Goal: Task Accomplishment & Management: Use online tool/utility

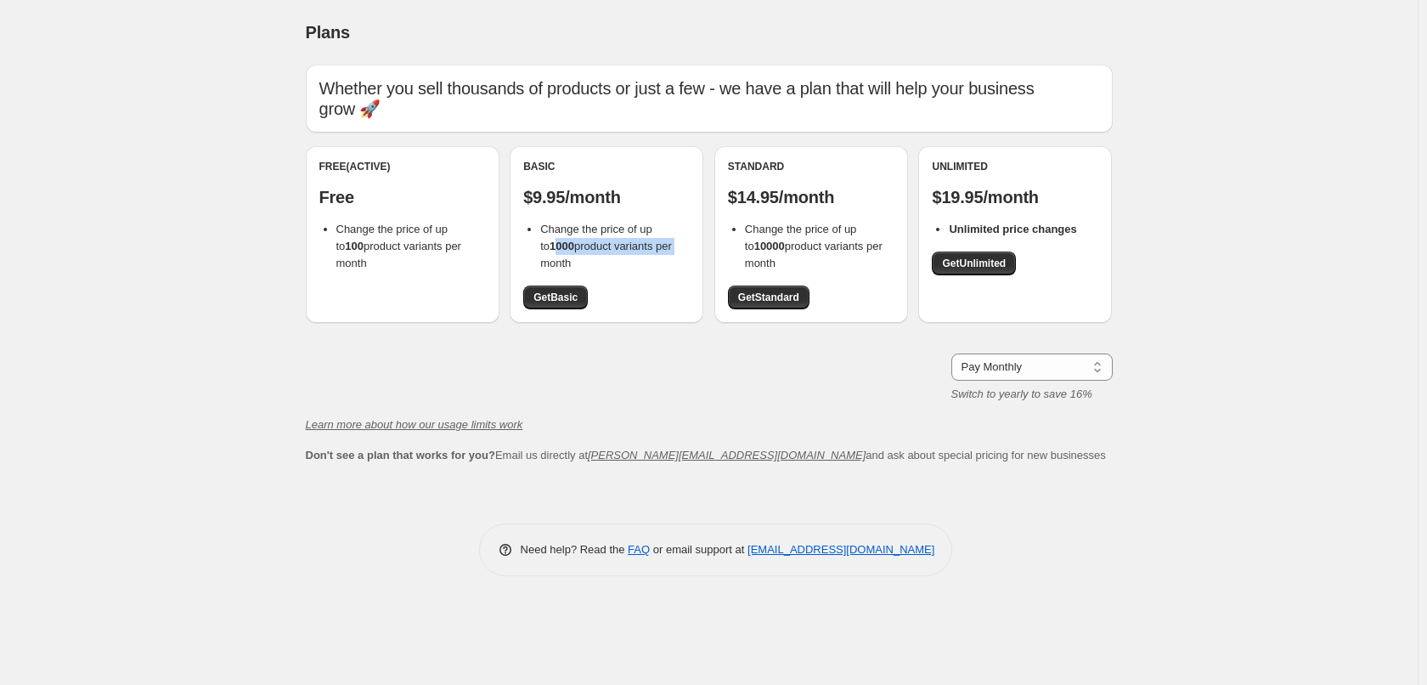
drag, startPoint x: 544, startPoint y: 248, endPoint x: 667, endPoint y: 242, distance: 123.3
click at [667, 242] on span "Change the price of up to 1000 product variants per month" at bounding box center [606, 246] width 132 height 47
click at [661, 261] on li "Change the price of up to 1000 product variants per month" at bounding box center [614, 246] width 149 height 51
drag, startPoint x: 751, startPoint y: 245, endPoint x: 780, endPoint y: 245, distance: 28.9
click at [780, 245] on span "Change the price of up to 10000 product variants per month" at bounding box center [814, 246] width 138 height 47
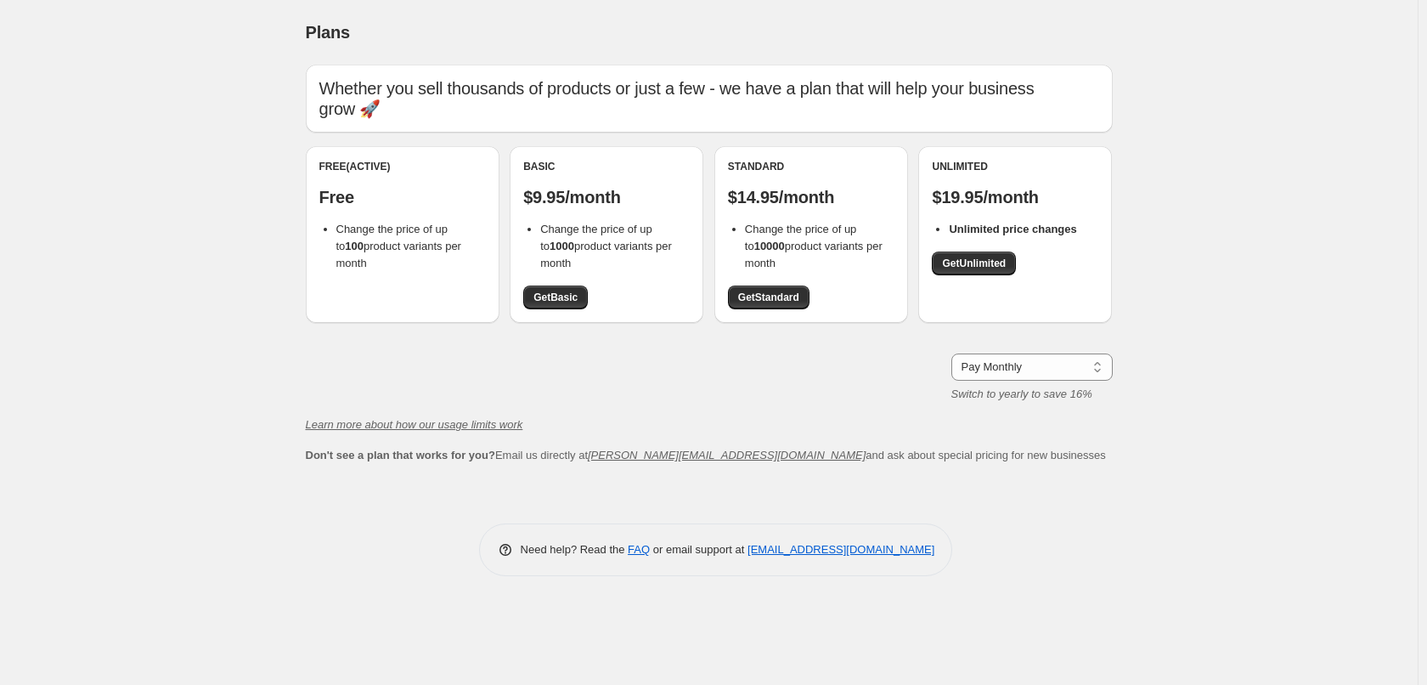
click at [838, 237] on li "Change the price of up to 10000 product variants per month" at bounding box center [819, 246] width 149 height 51
click at [1029, 229] on b "Unlimited price changes" at bounding box center [1012, 229] width 127 height 13
click at [995, 270] on link "Get Unlimited" at bounding box center [974, 263] width 84 height 24
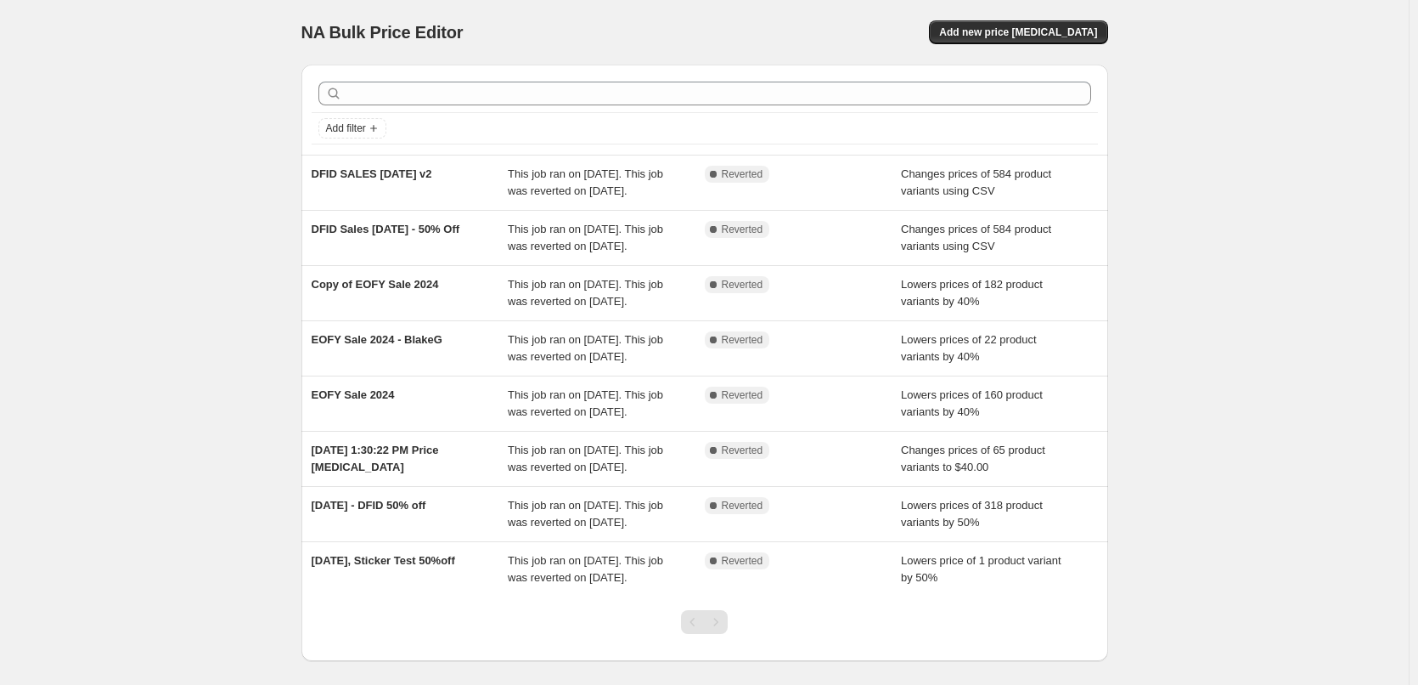
click at [724, 13] on div "NA Bulk Price Editor. This page is ready NA Bulk Price Editor Add new price [ME…" at bounding box center [705, 32] width 807 height 65
click at [1069, 37] on span "Add new price [MEDICAL_DATA]" at bounding box center [1018, 32] width 158 height 14
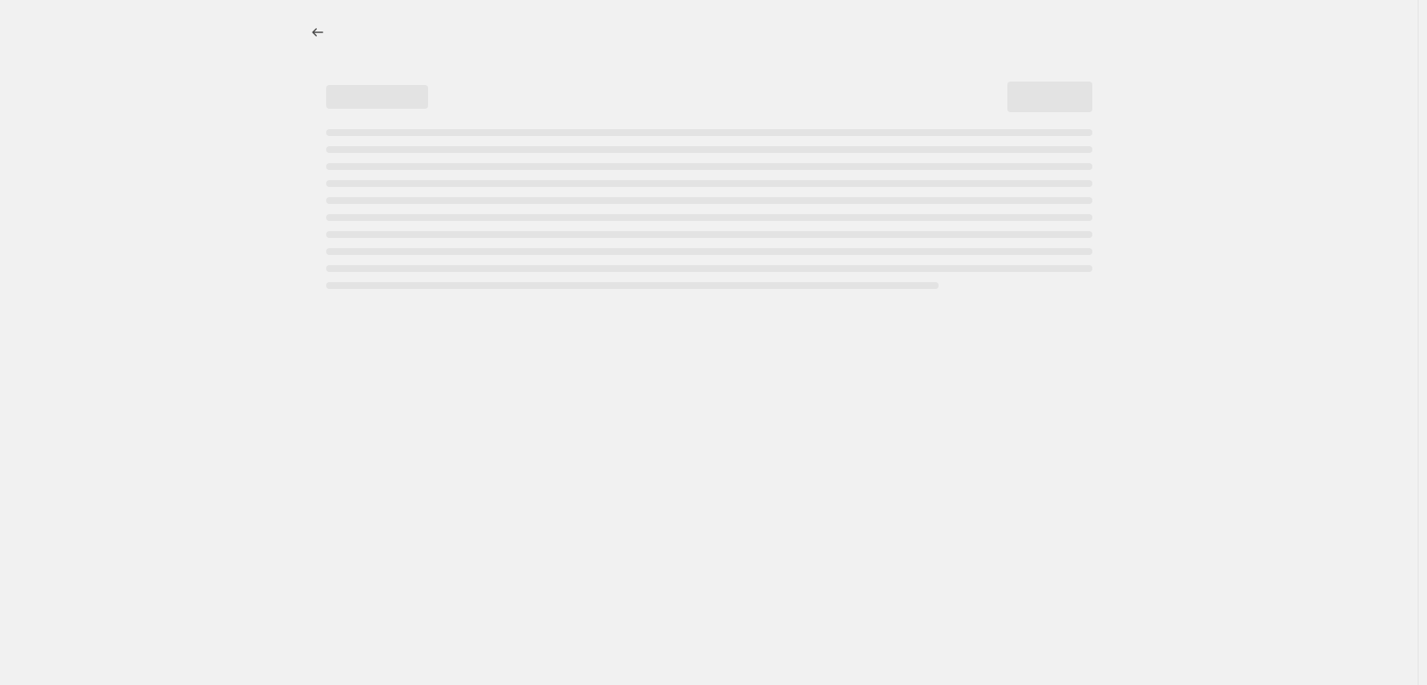
select select "percentage"
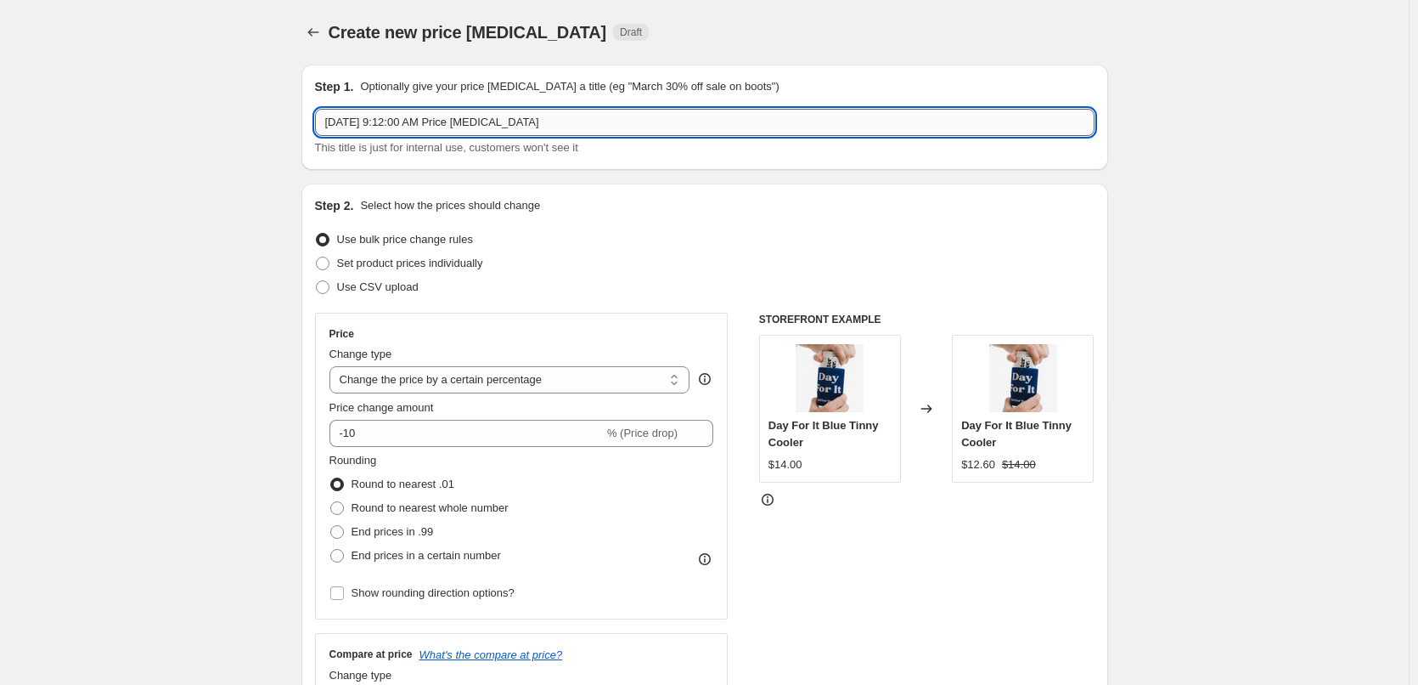
click at [493, 120] on input "[DATE] 9:12:00 AM Price [MEDICAL_DATA]" at bounding box center [705, 122] width 780 height 27
drag, startPoint x: 617, startPoint y: 121, endPoint x: 276, endPoint y: 113, distance: 341.5
paste input "Upside Down Can Tee - White"
type input "U"
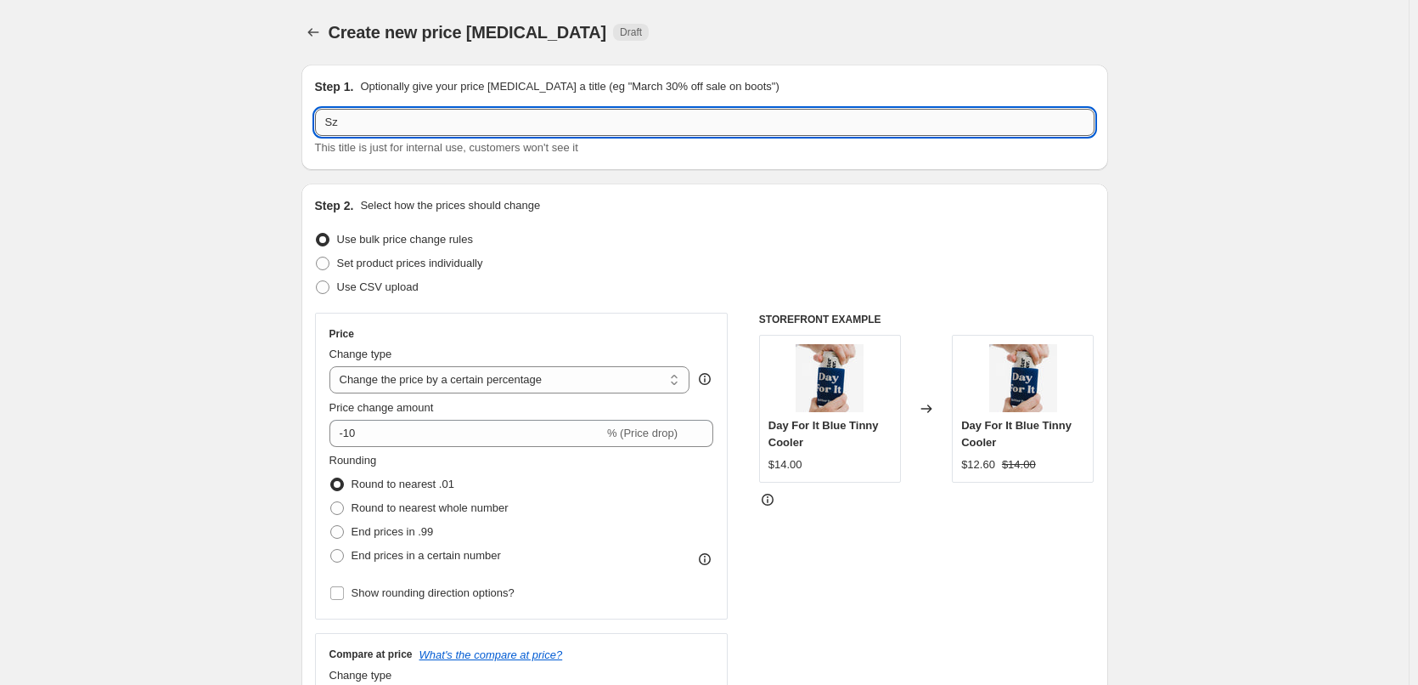
type input "S"
type input "A"
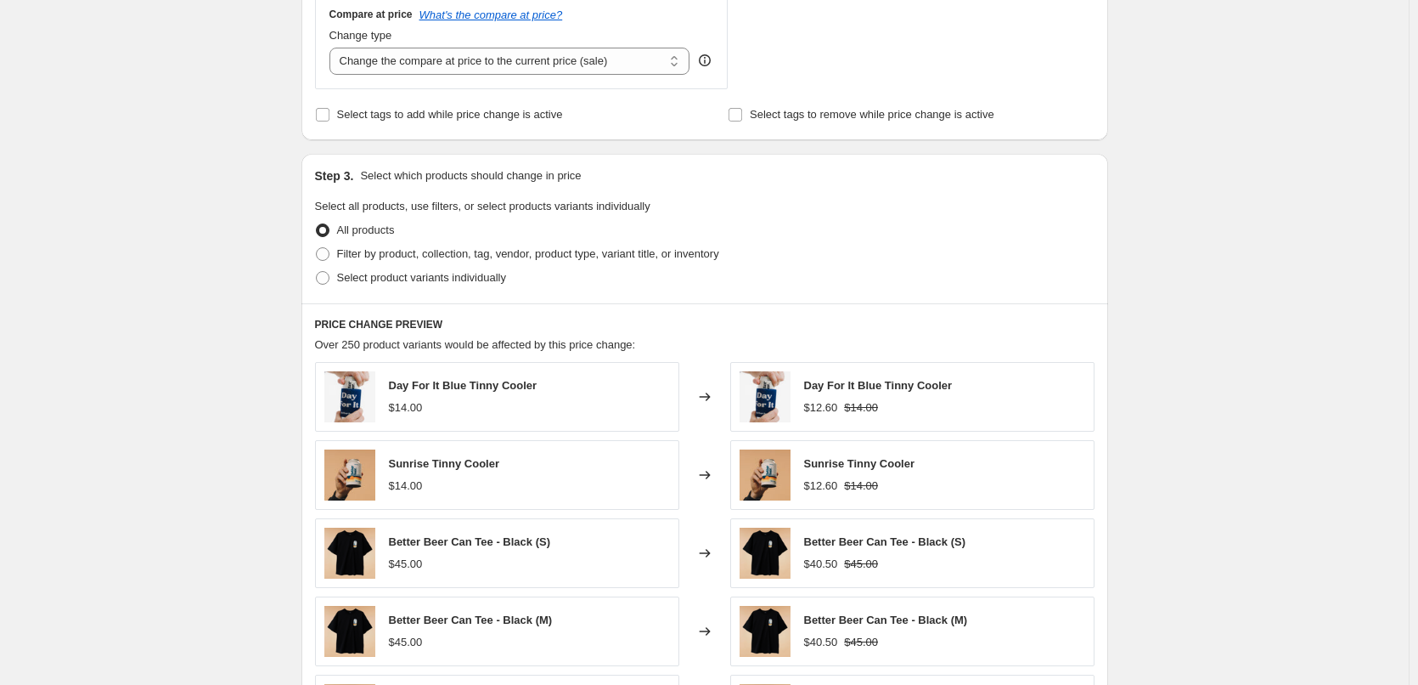
scroll to position [679, 0]
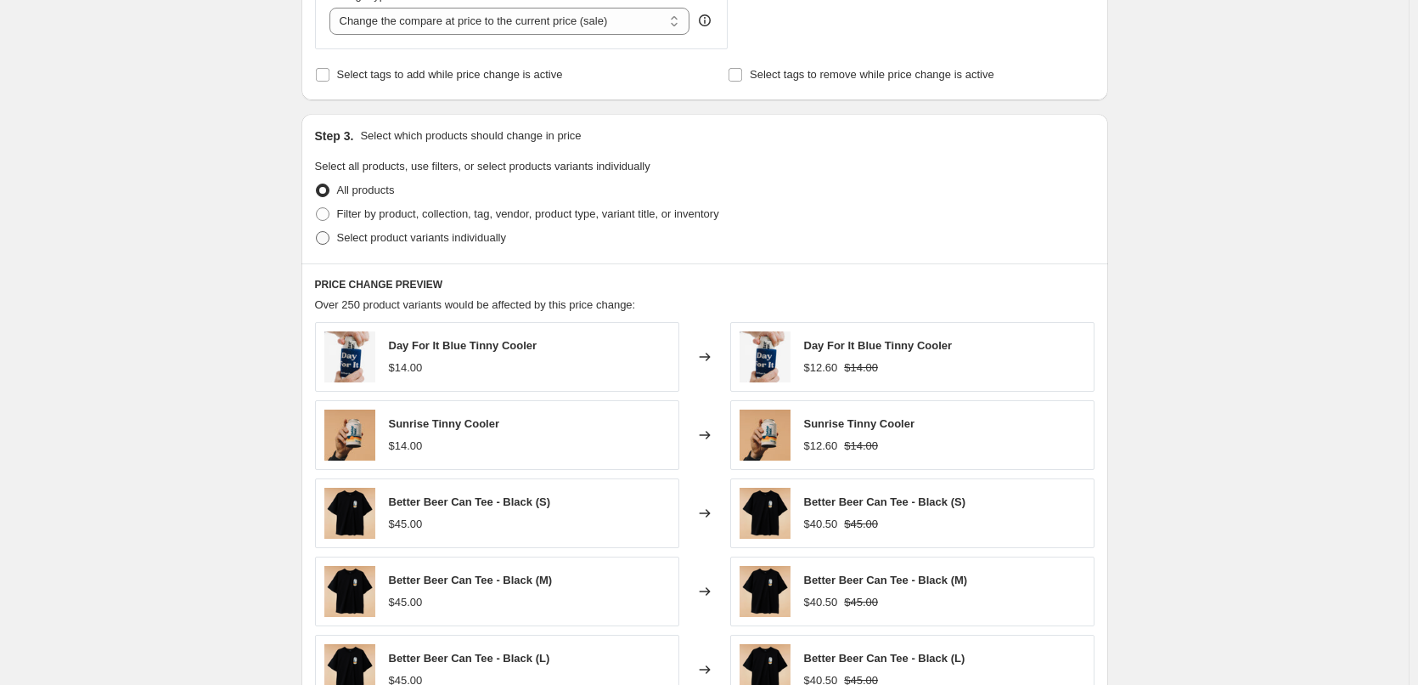
type input "SALE - 10% discount"
click at [330, 241] on span at bounding box center [323, 238] width 14 height 14
click at [317, 232] on input "Select product variants individually" at bounding box center [316, 231] width 1 height 1
radio input "true"
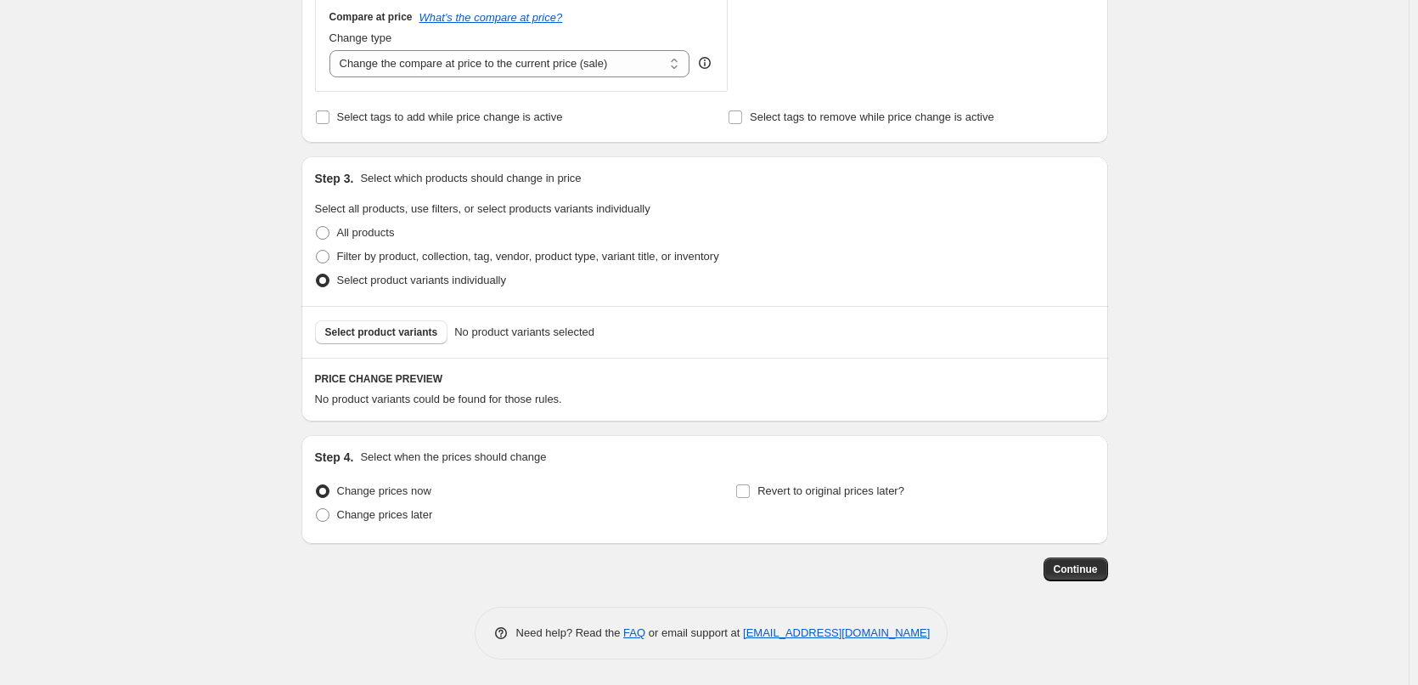
scroll to position [638, 0]
click at [404, 325] on span "Select product variants" at bounding box center [381, 332] width 113 height 14
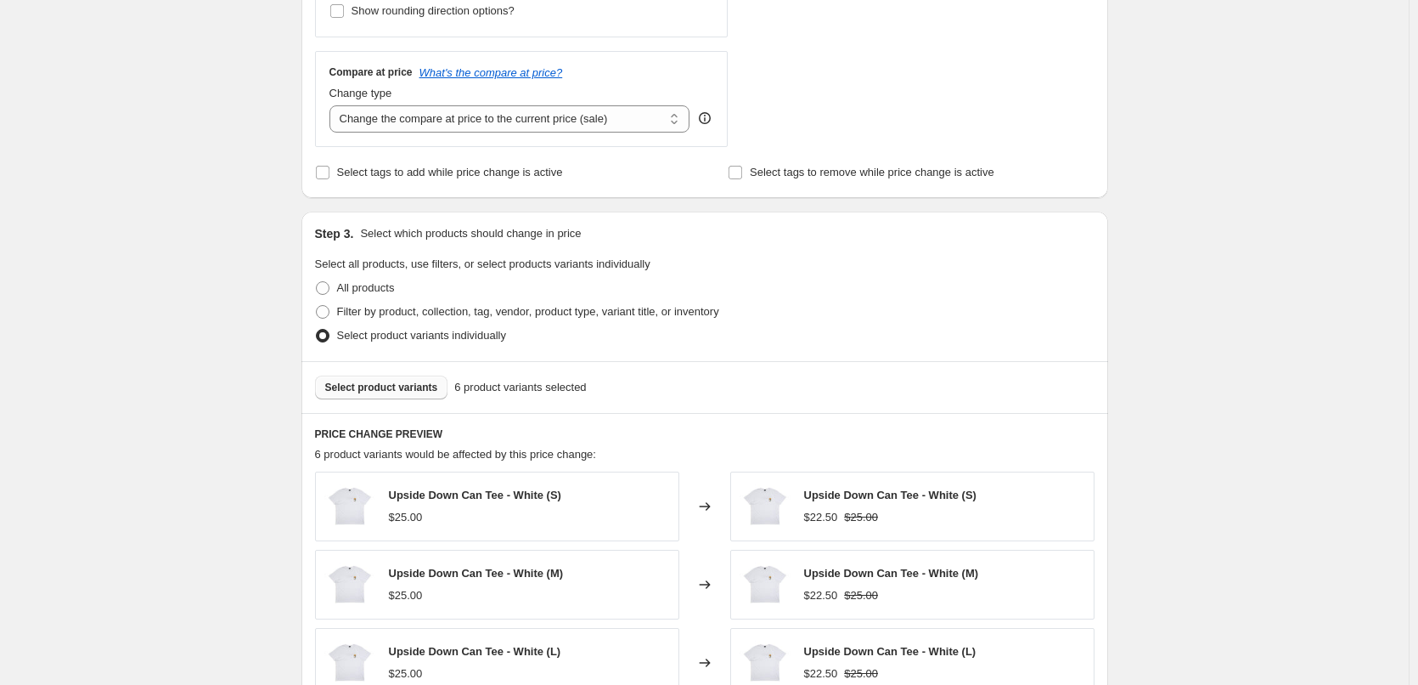
scroll to position [553, 0]
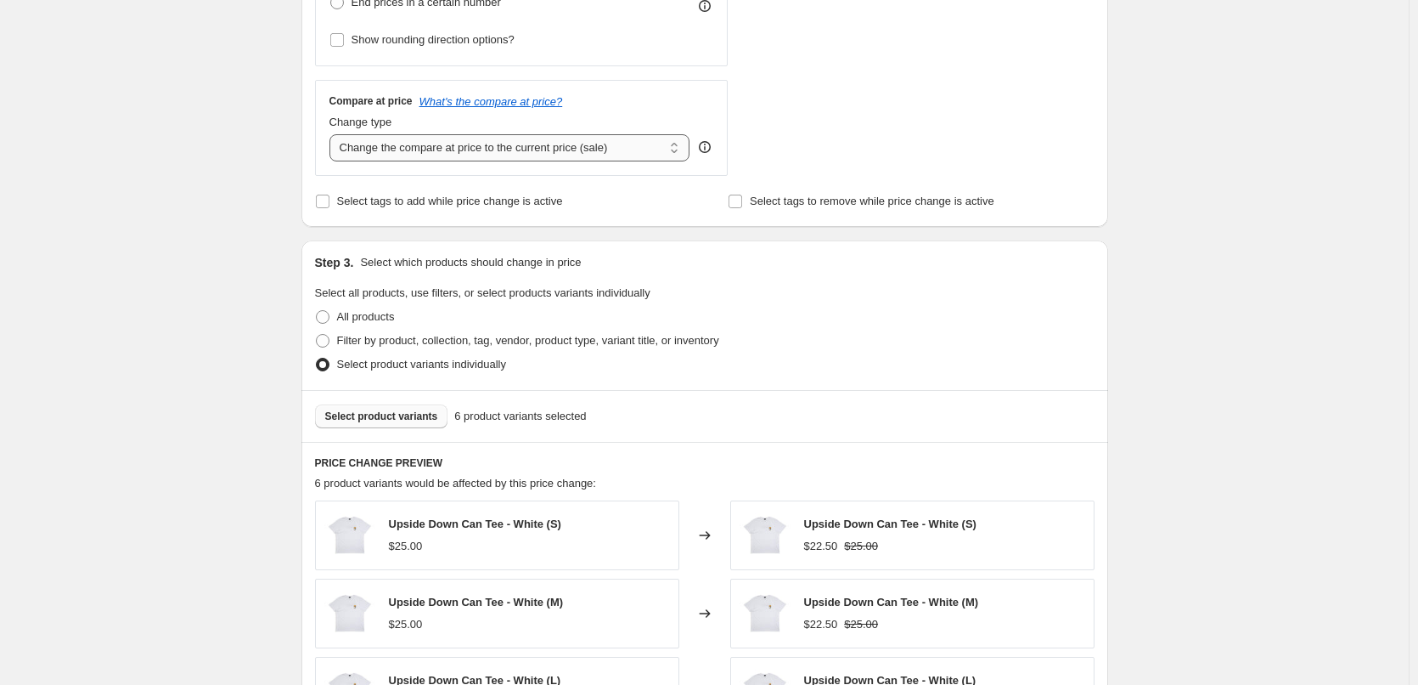
click at [679, 149] on select "Change the compare at price to the current price (sale) Change the compare at p…" at bounding box center [510, 147] width 361 height 27
click at [673, 149] on select "Change the compare at price to the current price (sale) Change the compare at p…" at bounding box center [510, 147] width 361 height 27
click at [1229, 239] on div "Create new price [MEDICAL_DATA]. This page is ready Create new price [MEDICAL_D…" at bounding box center [704, 322] width 1409 height 1750
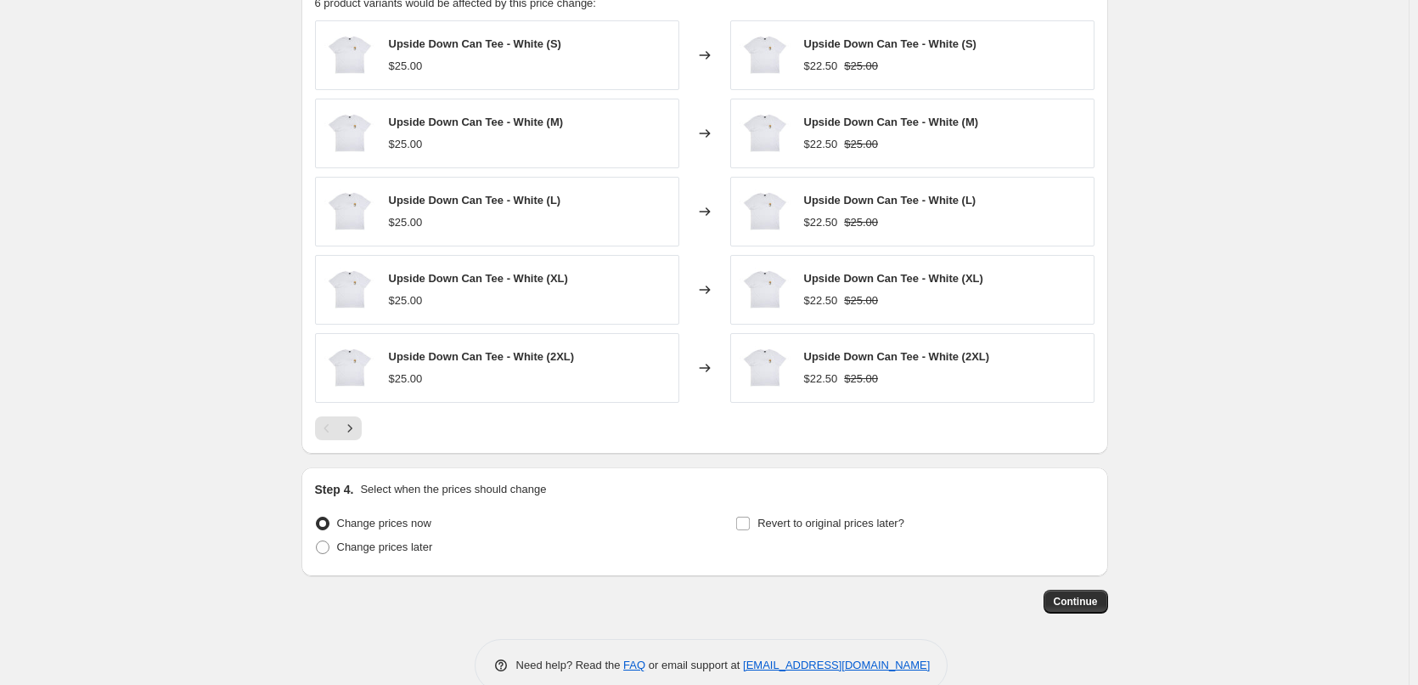
scroll to position [1066, 0]
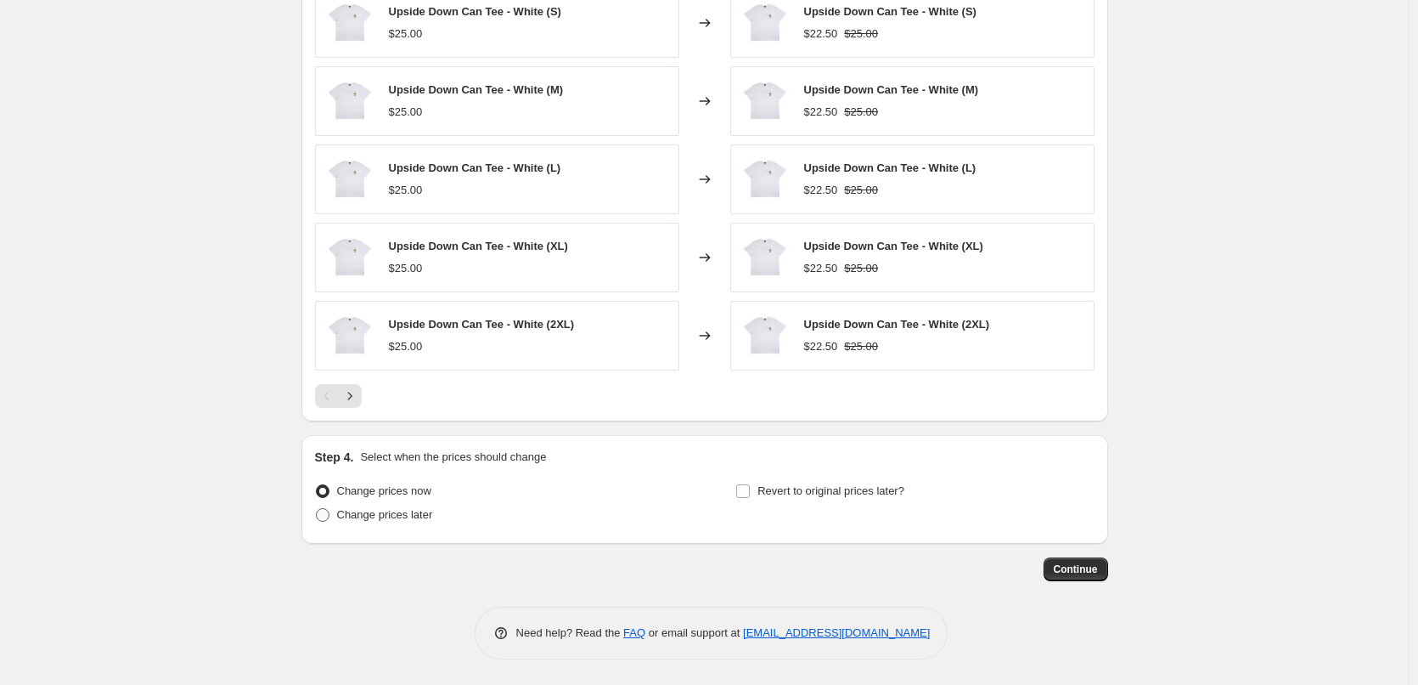
click at [401, 513] on span "Change prices later" at bounding box center [385, 514] width 96 height 13
click at [317, 509] on input "Change prices later" at bounding box center [316, 508] width 1 height 1
radio input "true"
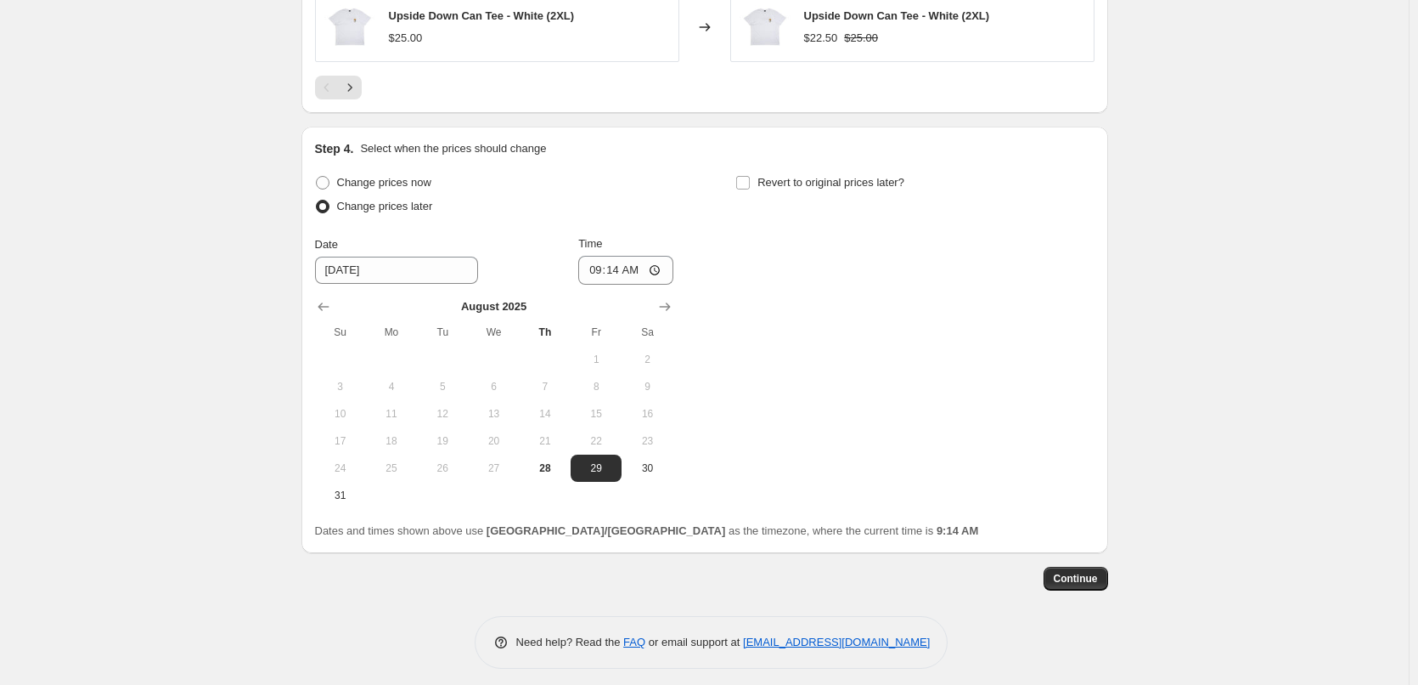
scroll to position [1384, 0]
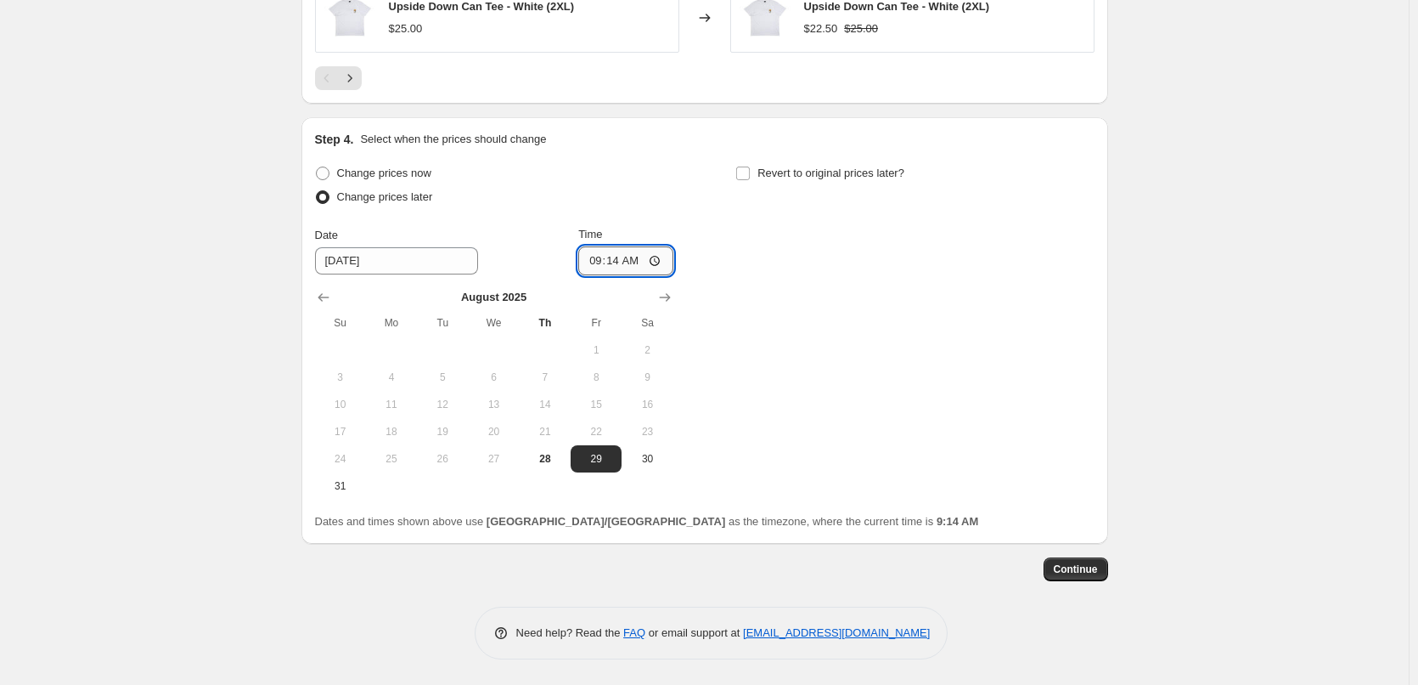
click at [603, 258] on input "09:14" at bounding box center [625, 260] width 95 height 29
click at [661, 260] on input "09:14" at bounding box center [625, 260] width 95 height 29
type input "04:00"
click at [901, 284] on div "Change prices now Change prices later Date [DATE] Time 04:00 [DATE] Su Mo Tu We…" at bounding box center [705, 330] width 780 height 338
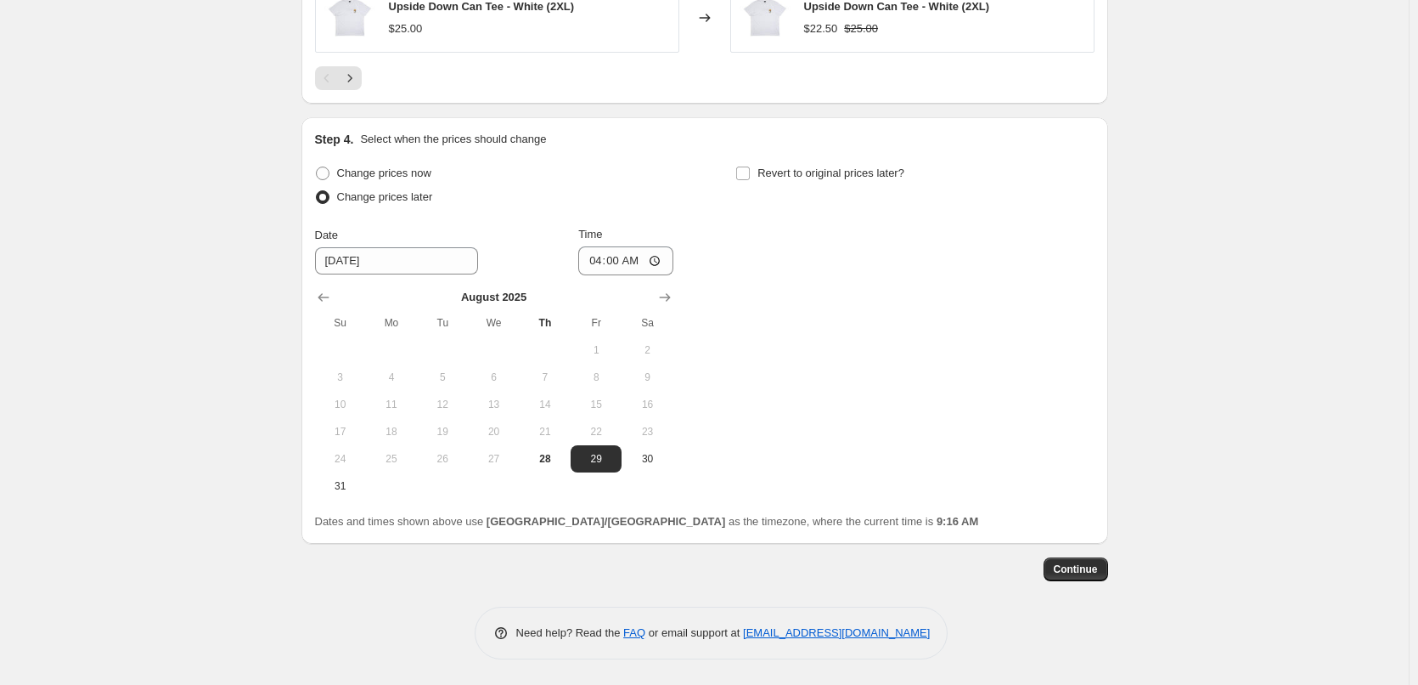
drag, startPoint x: 1107, startPoint y: 565, endPoint x: 1320, endPoint y: 279, distance: 356.2
drag, startPoint x: 1087, startPoint y: 572, endPoint x: 1093, endPoint y: 431, distance: 141.1
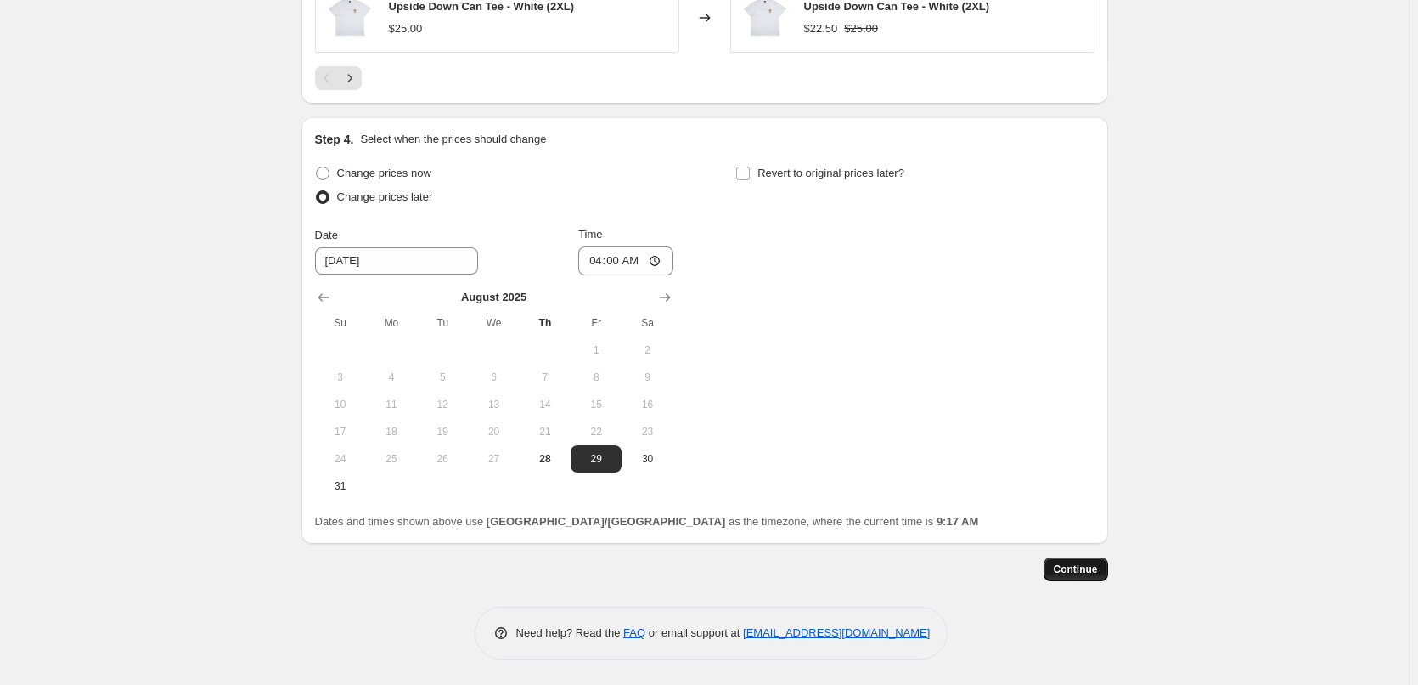
click at [1091, 573] on span "Continue" at bounding box center [1076, 569] width 44 height 14
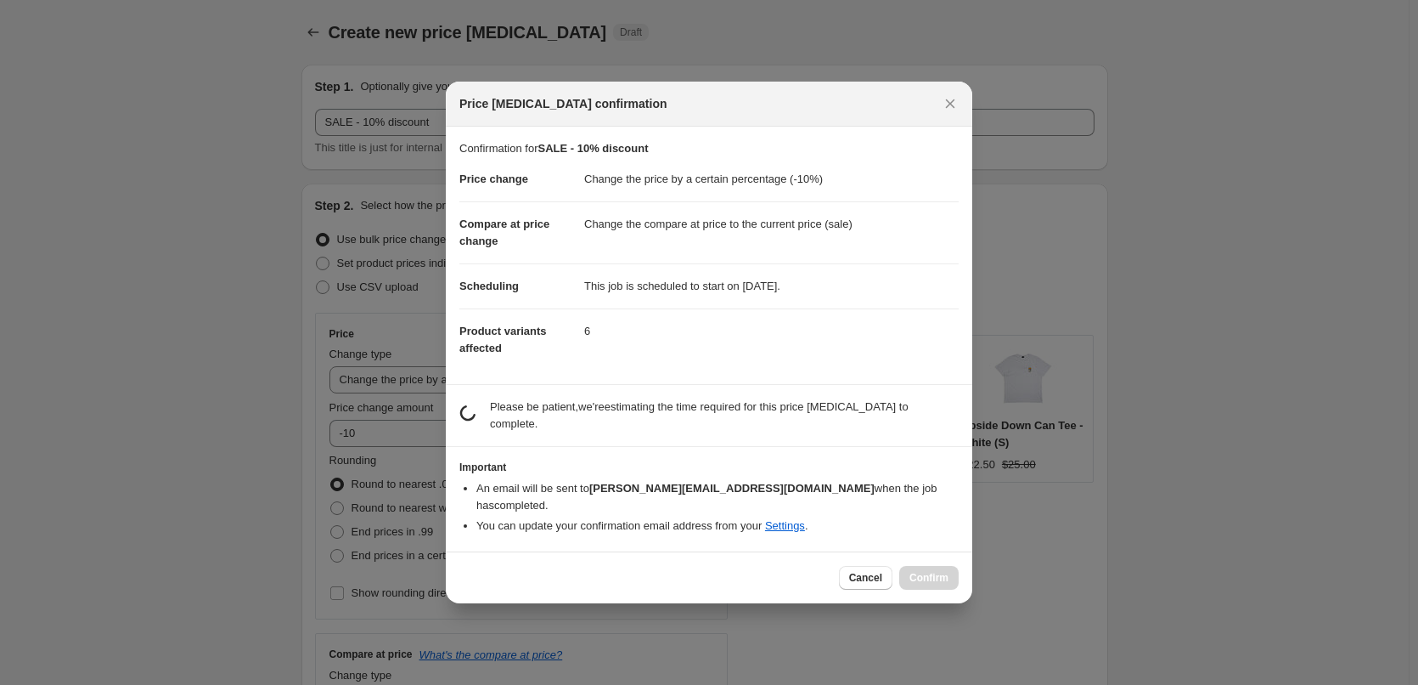
scroll to position [0, 0]
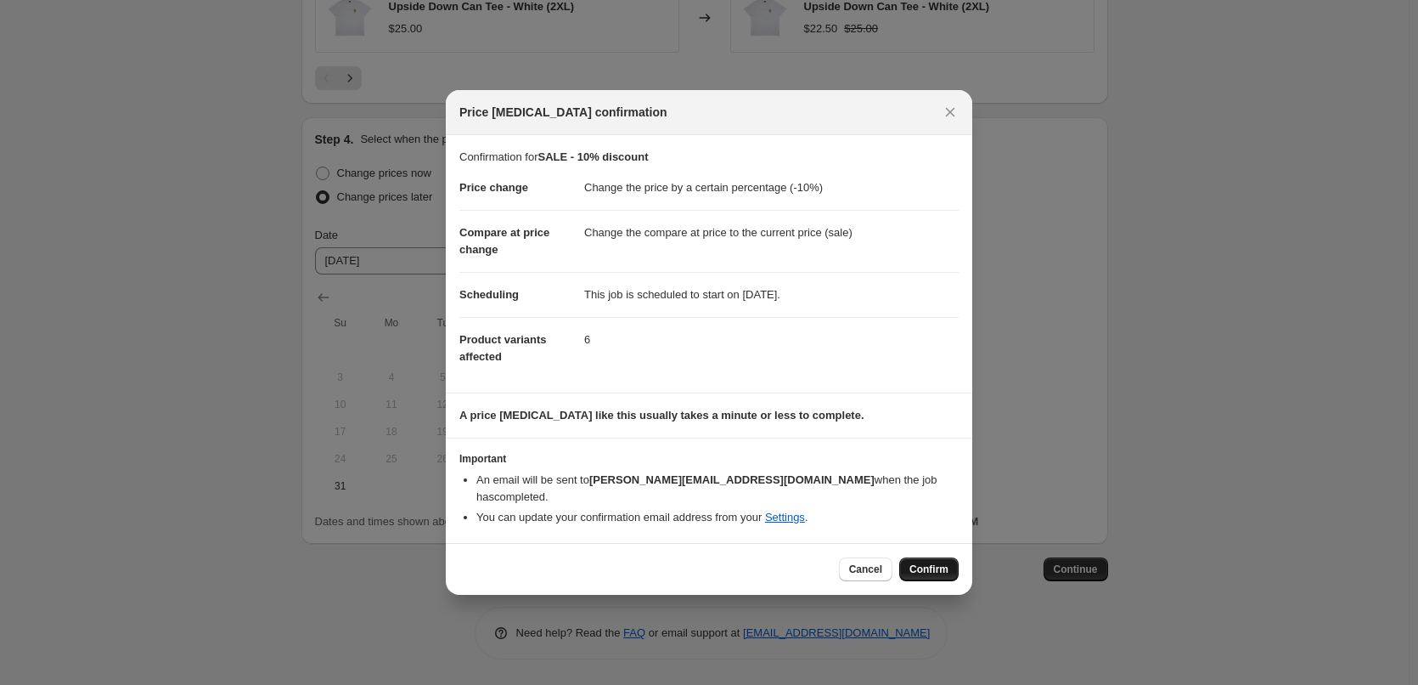
click at [936, 562] on span "Confirm" at bounding box center [929, 569] width 39 height 14
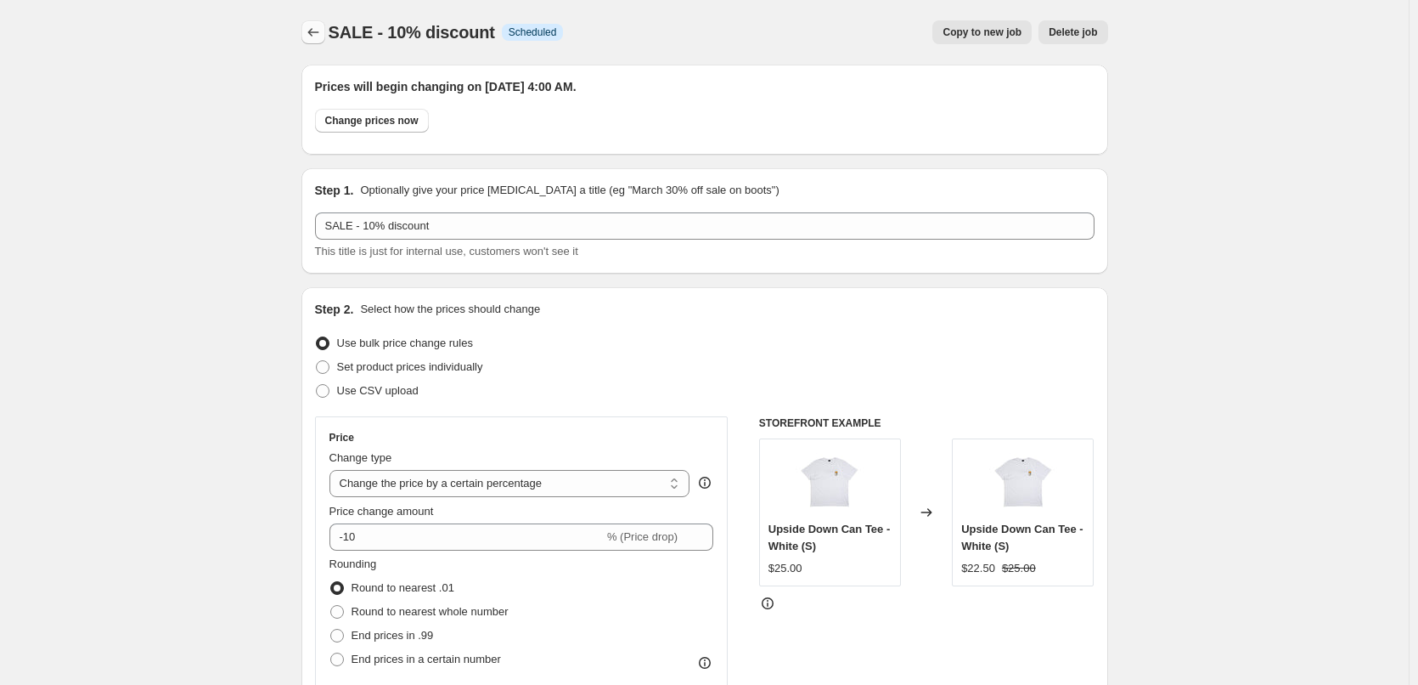
click at [315, 36] on icon "Price change jobs" at bounding box center [312, 32] width 11 height 8
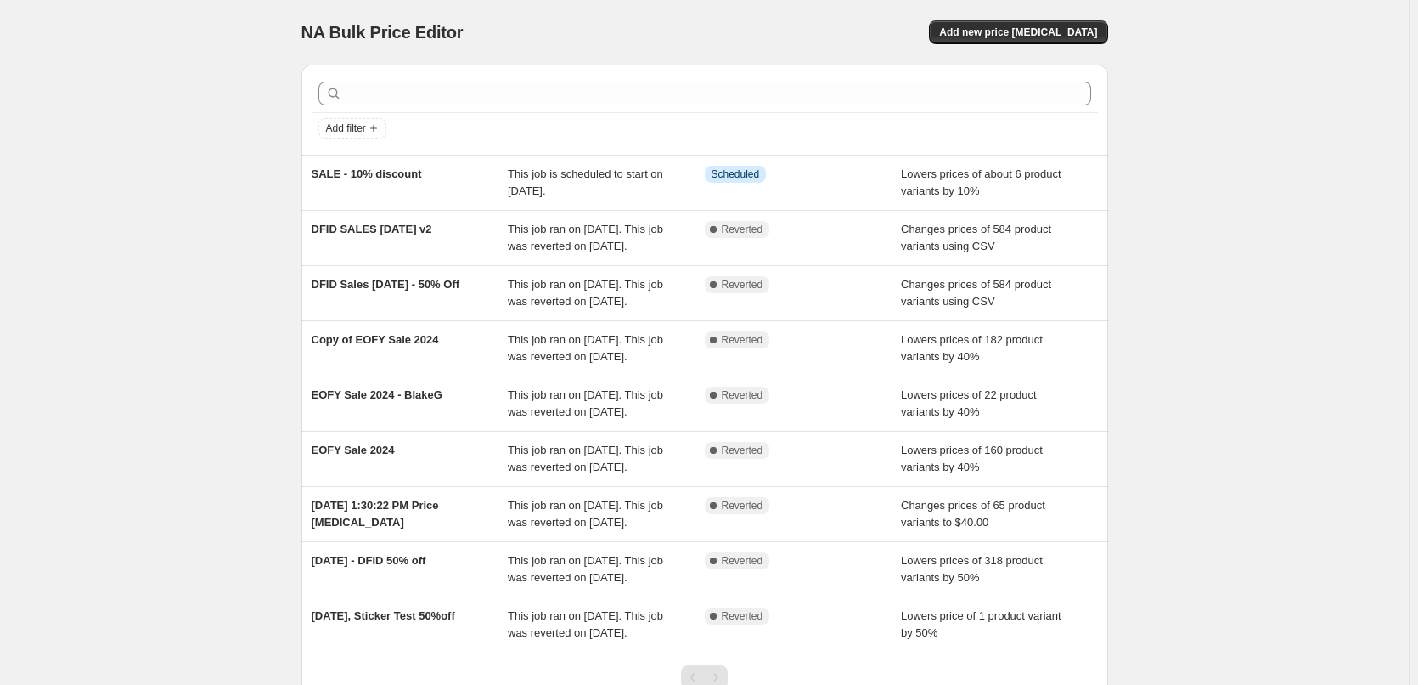
click at [1234, 195] on div "NA Bulk Price Editor. This page is ready NA Bulk Price Editor Add new price [ME…" at bounding box center [704, 410] width 1409 height 820
click at [1072, 23] on button "Add new price [MEDICAL_DATA]" at bounding box center [1018, 32] width 178 height 24
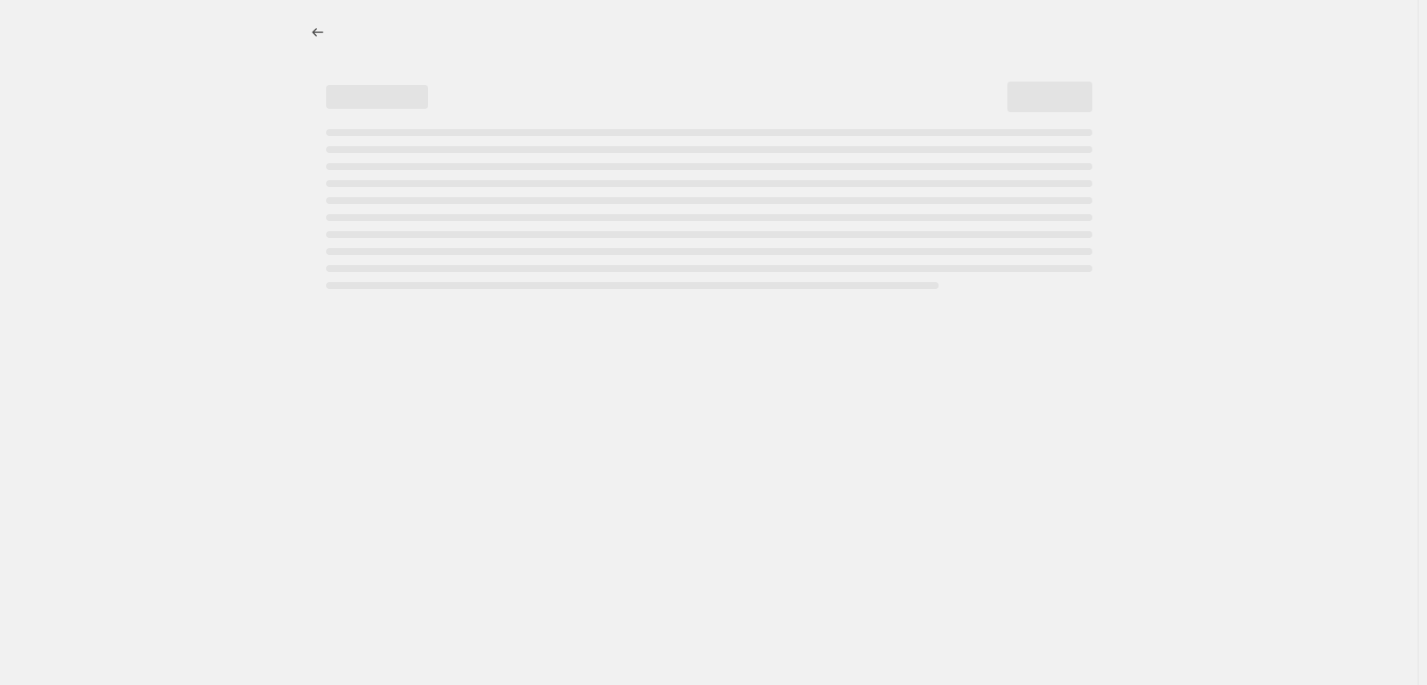
select select "percentage"
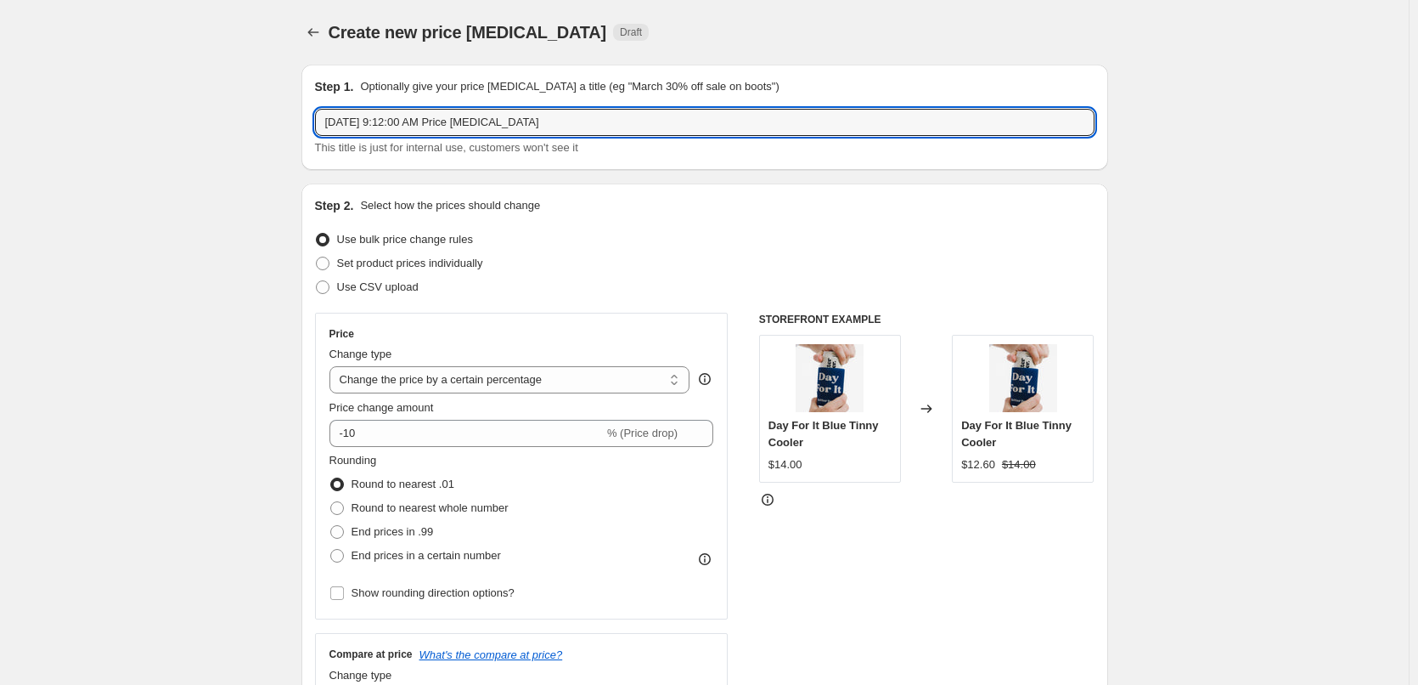
drag, startPoint x: 540, startPoint y: 124, endPoint x: 267, endPoint y: 136, distance: 273.8
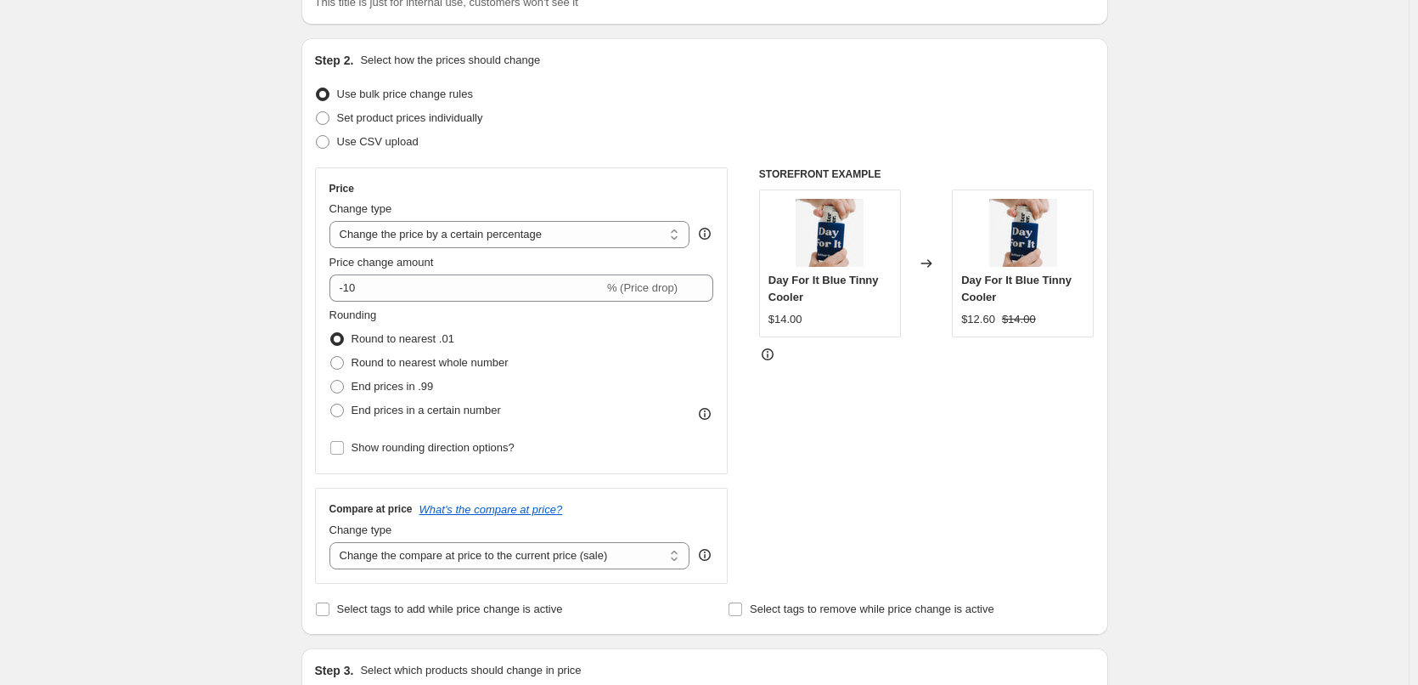
scroll to position [425, 0]
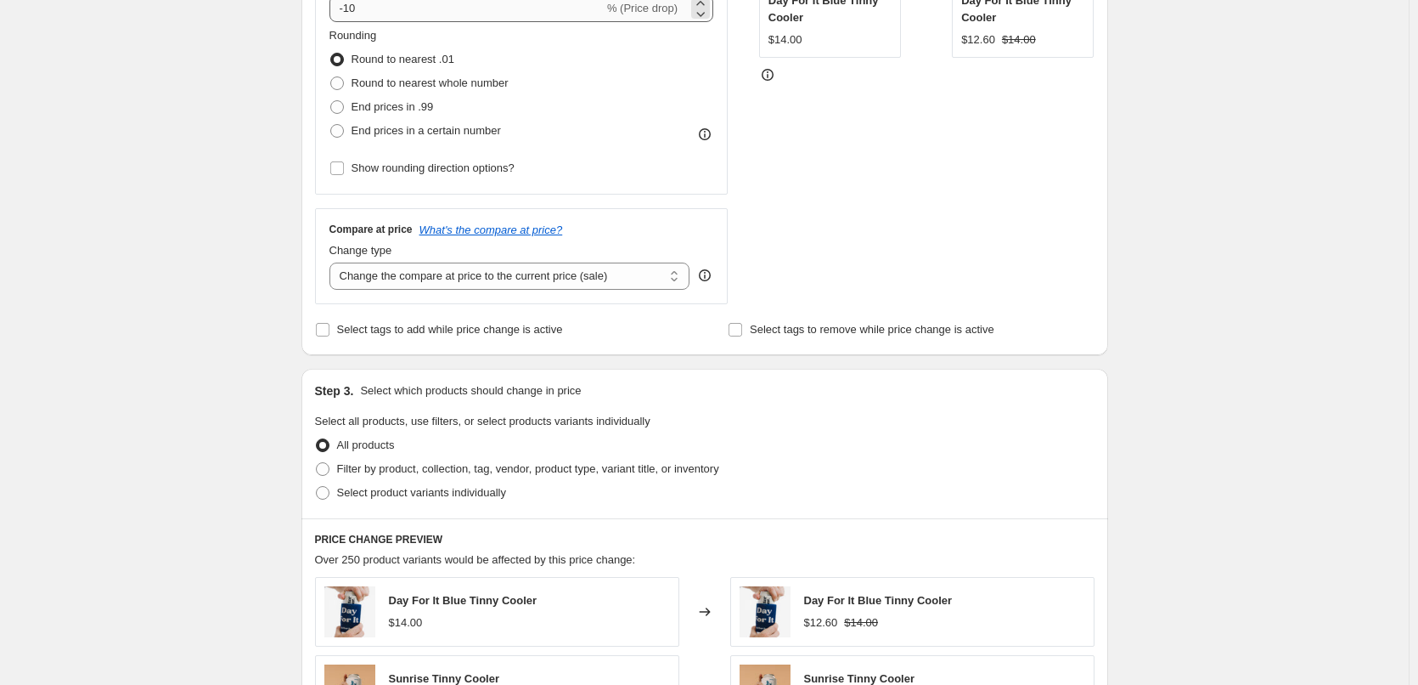
type input "SALE - 20% discount"
click at [353, 13] on input "-10" at bounding box center [467, 8] width 274 height 27
type input "-20"
click at [1181, 219] on div "Create new price [MEDICAL_DATA]. This page is ready Create new price [MEDICAL_D…" at bounding box center [704, 424] width 1409 height 1698
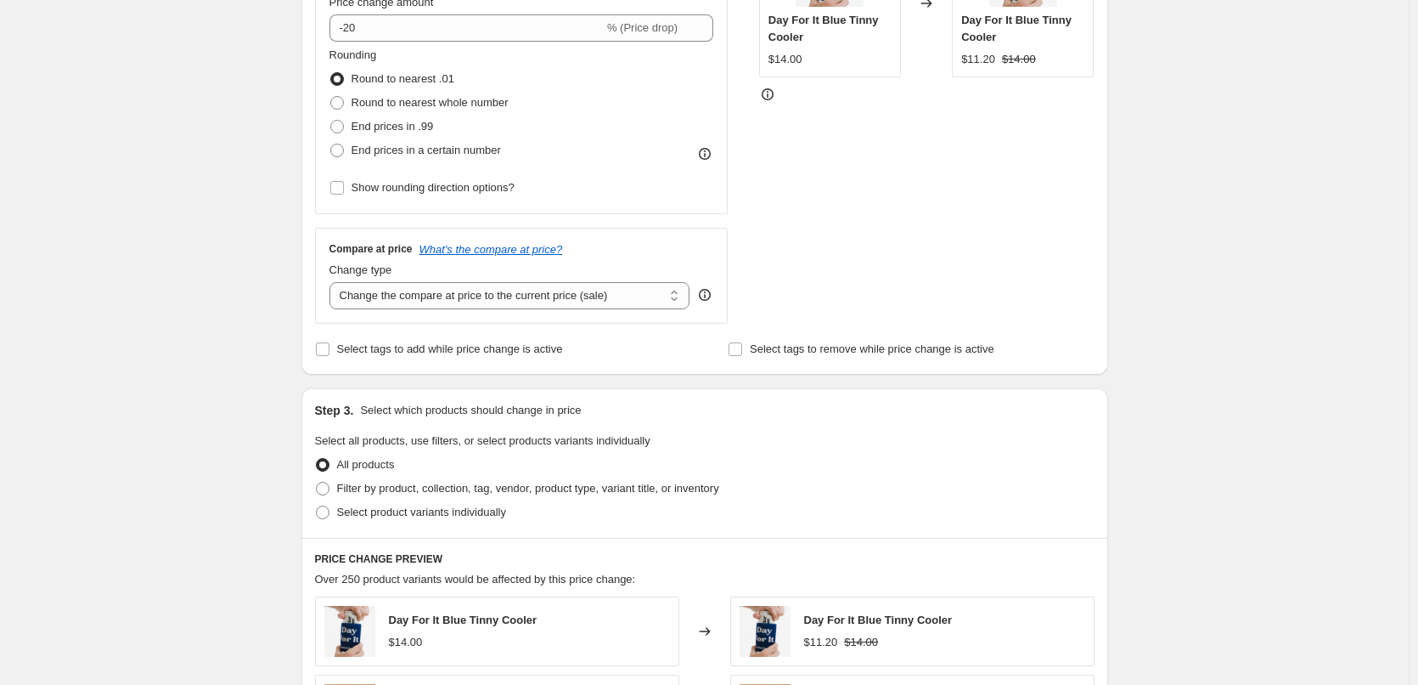
scroll to position [595, 0]
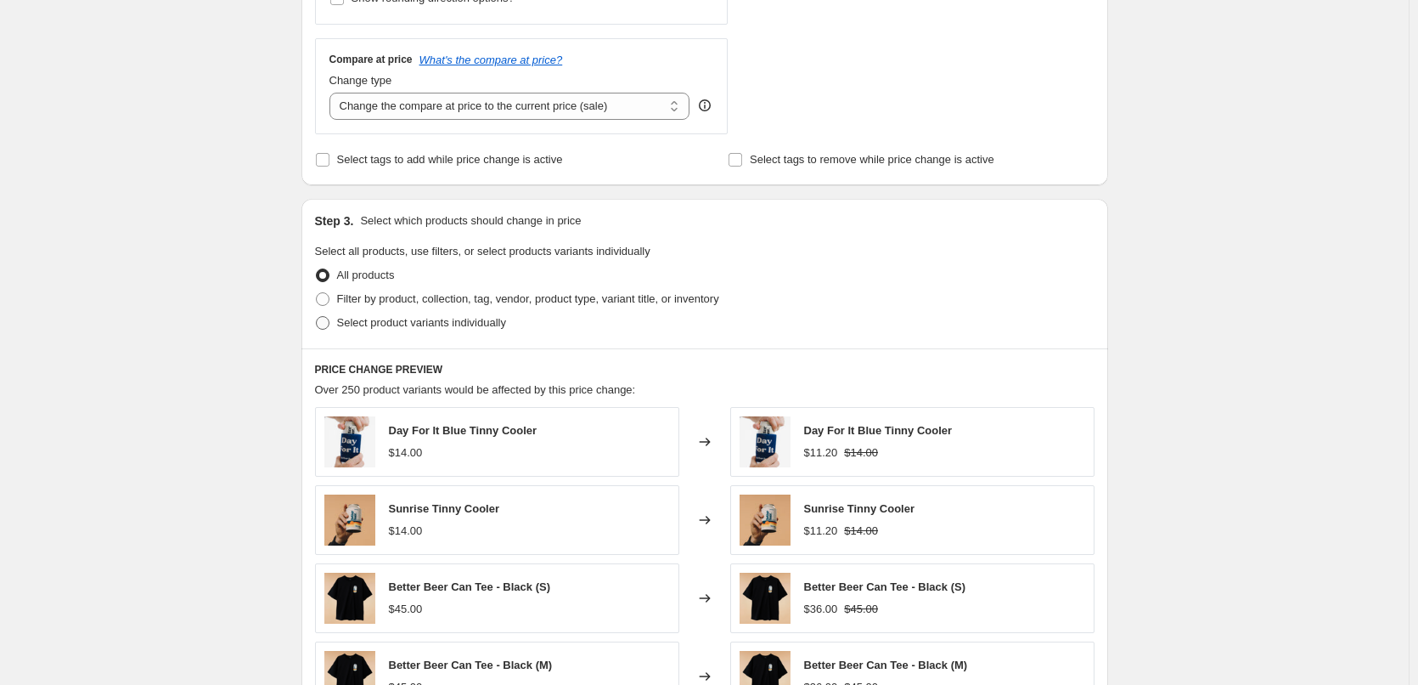
click at [323, 327] on span at bounding box center [323, 323] width 14 height 14
click at [317, 317] on input "Select product variants individually" at bounding box center [316, 316] width 1 height 1
radio input "true"
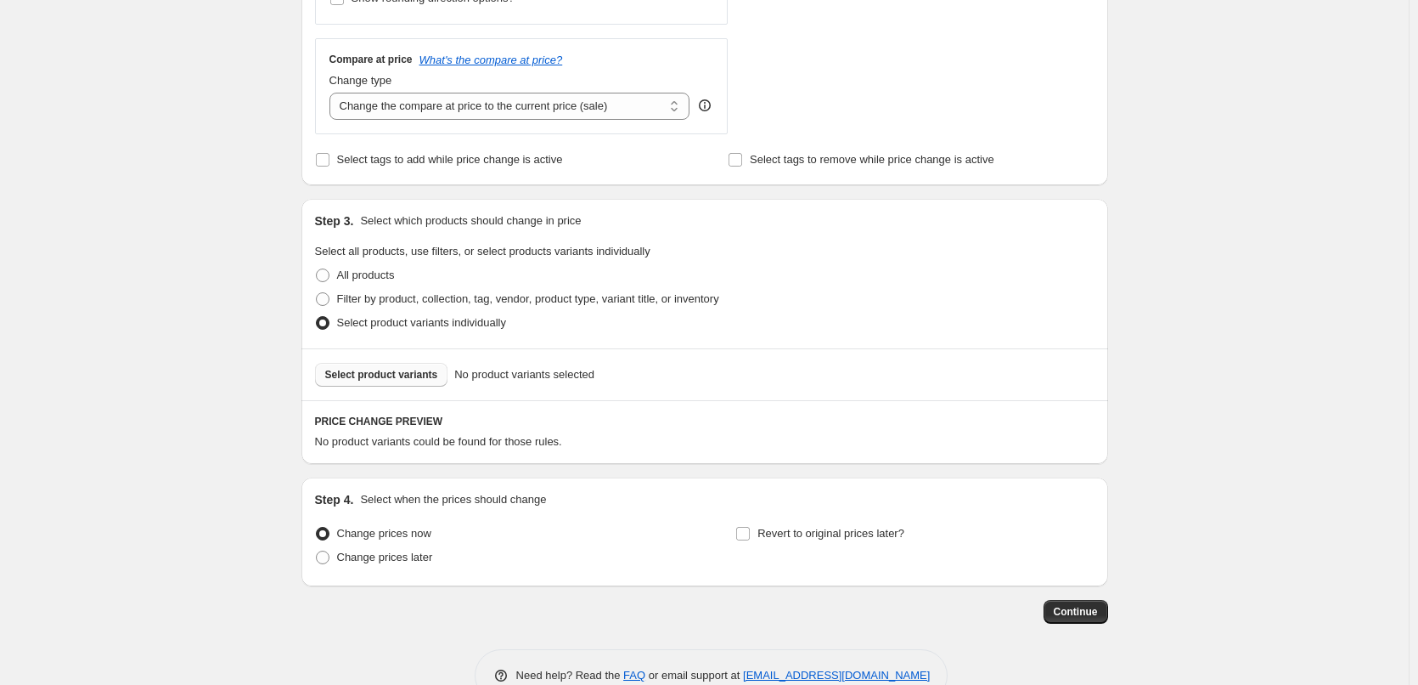
click at [403, 376] on span "Select product variants" at bounding box center [381, 375] width 113 height 14
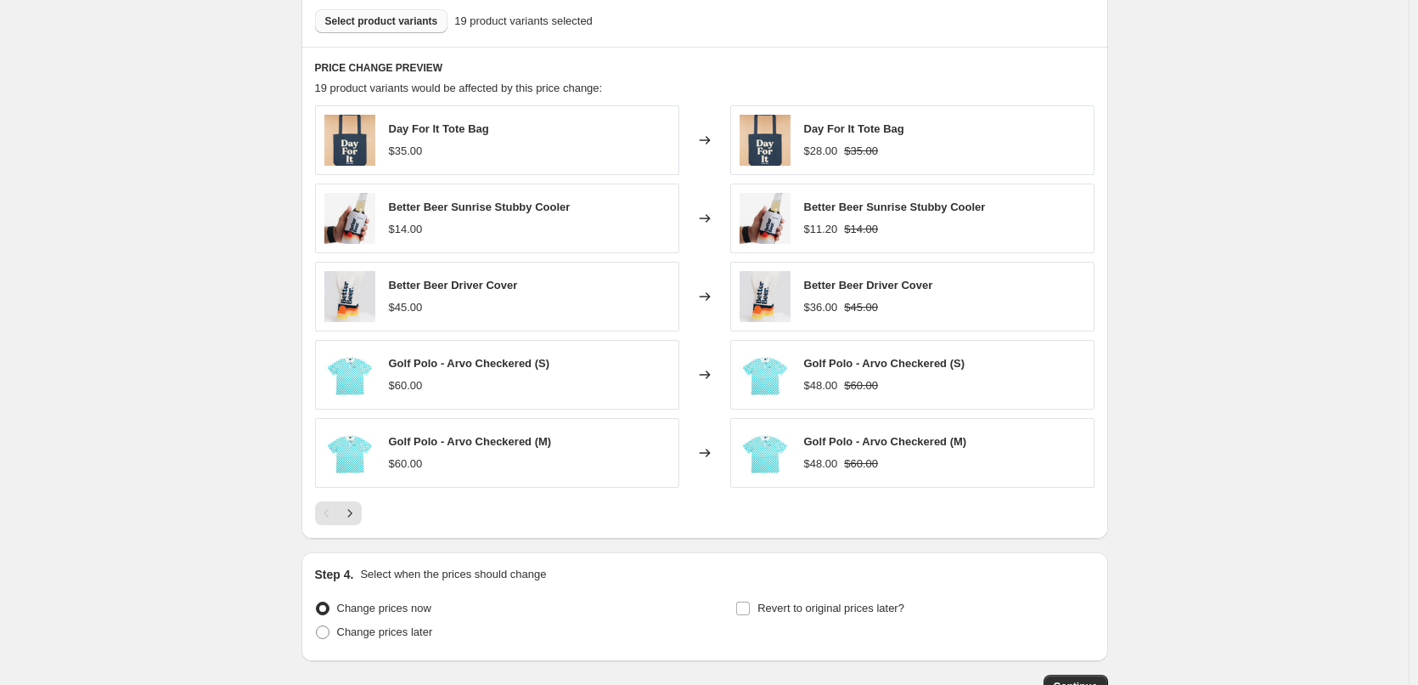
scroll to position [1066, 0]
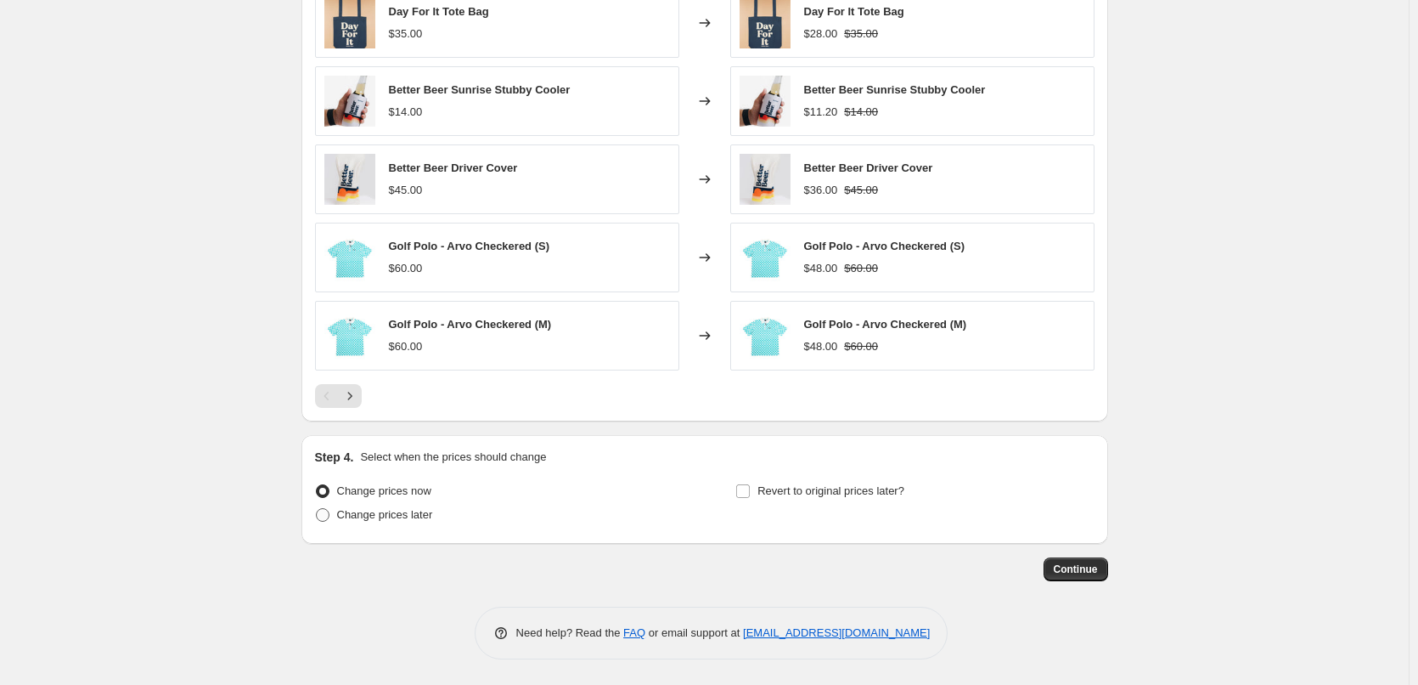
click at [377, 516] on span "Change prices later" at bounding box center [385, 514] width 96 height 13
click at [317, 509] on input "Change prices later" at bounding box center [316, 508] width 1 height 1
radio input "true"
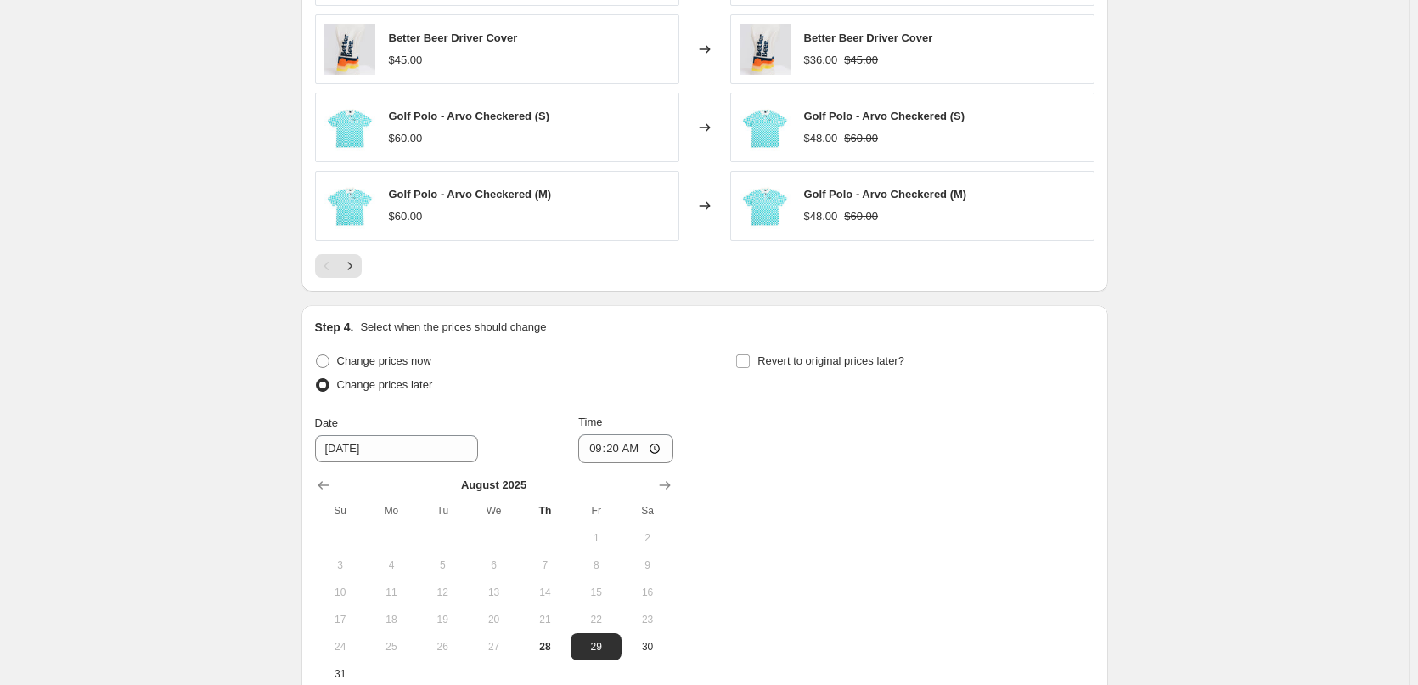
scroll to position [1384, 0]
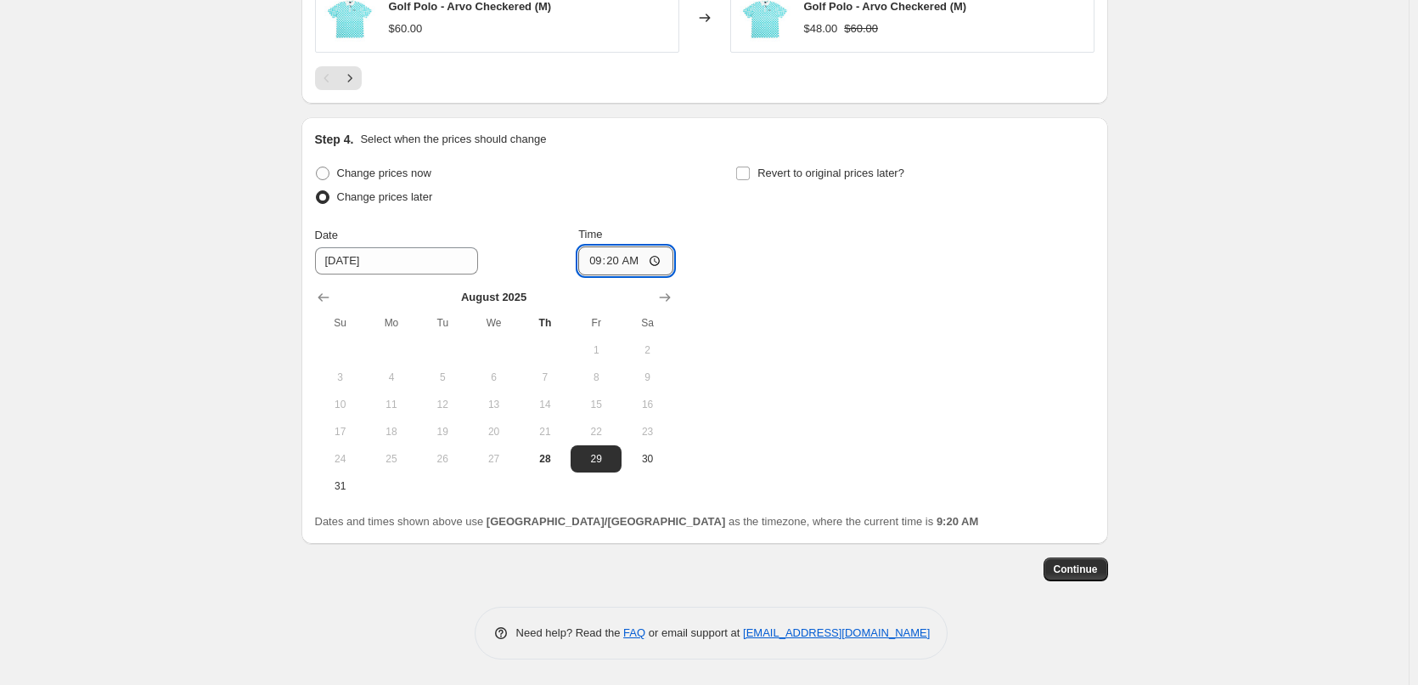
click at [663, 262] on input "09:20" at bounding box center [625, 260] width 95 height 29
type input "04:00"
click at [931, 264] on div "Change prices now Change prices later Date [DATE] Time 04:00 [DATE] Su Mo Tu We…" at bounding box center [705, 330] width 780 height 338
click at [1108, 572] on button "Continue" at bounding box center [1076, 569] width 65 height 24
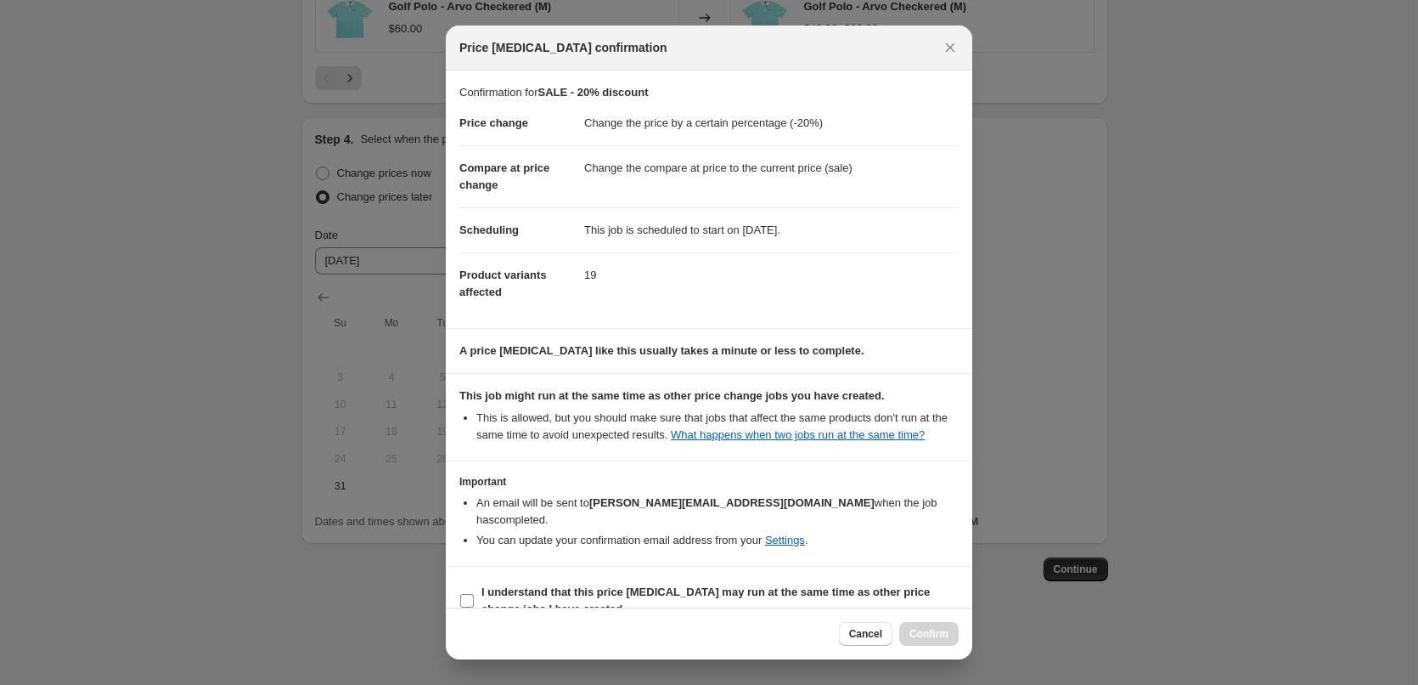
click at [474, 593] on span ":r4q:" at bounding box center [467, 600] width 15 height 15
click at [474, 594] on input "I understand that this price [MEDICAL_DATA] may run at the same time as other p…" at bounding box center [467, 601] width 14 height 14
checkbox input "true"
click at [937, 627] on button "Confirm" at bounding box center [928, 634] width 59 height 24
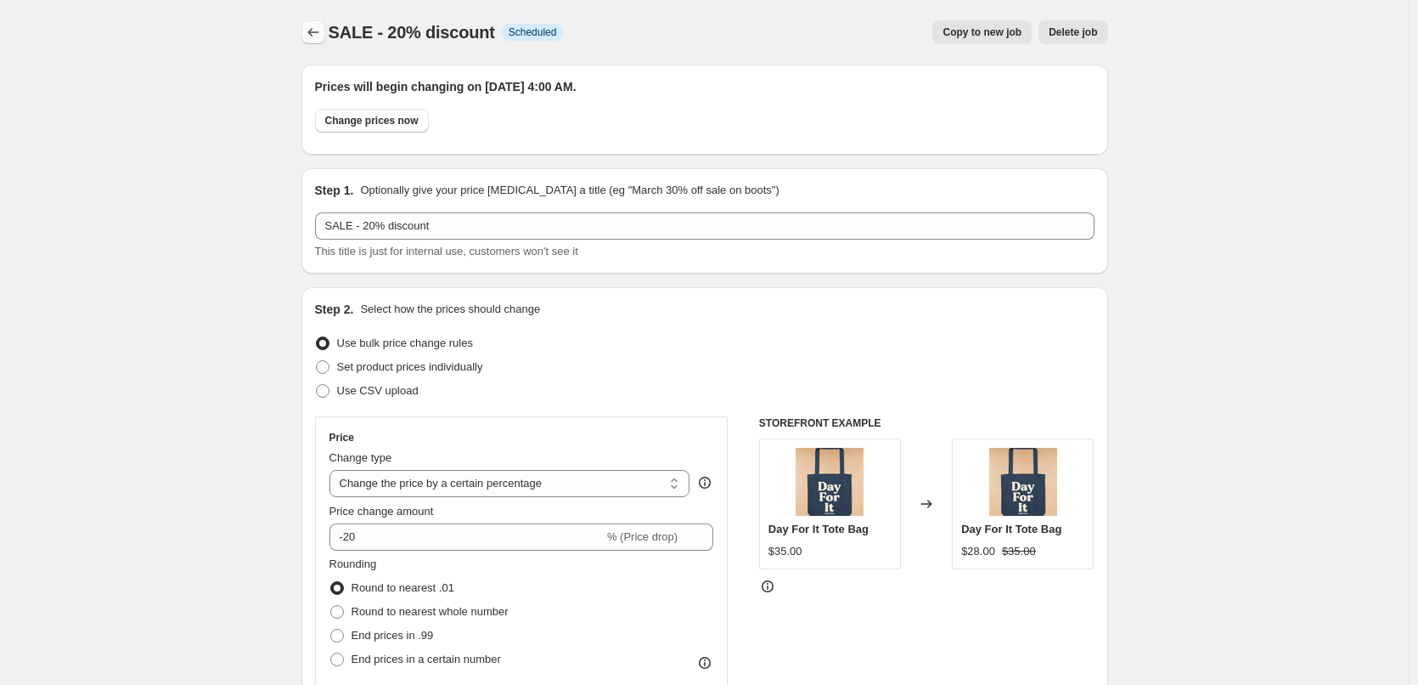
click at [305, 32] on button "Price change jobs" at bounding box center [314, 32] width 24 height 24
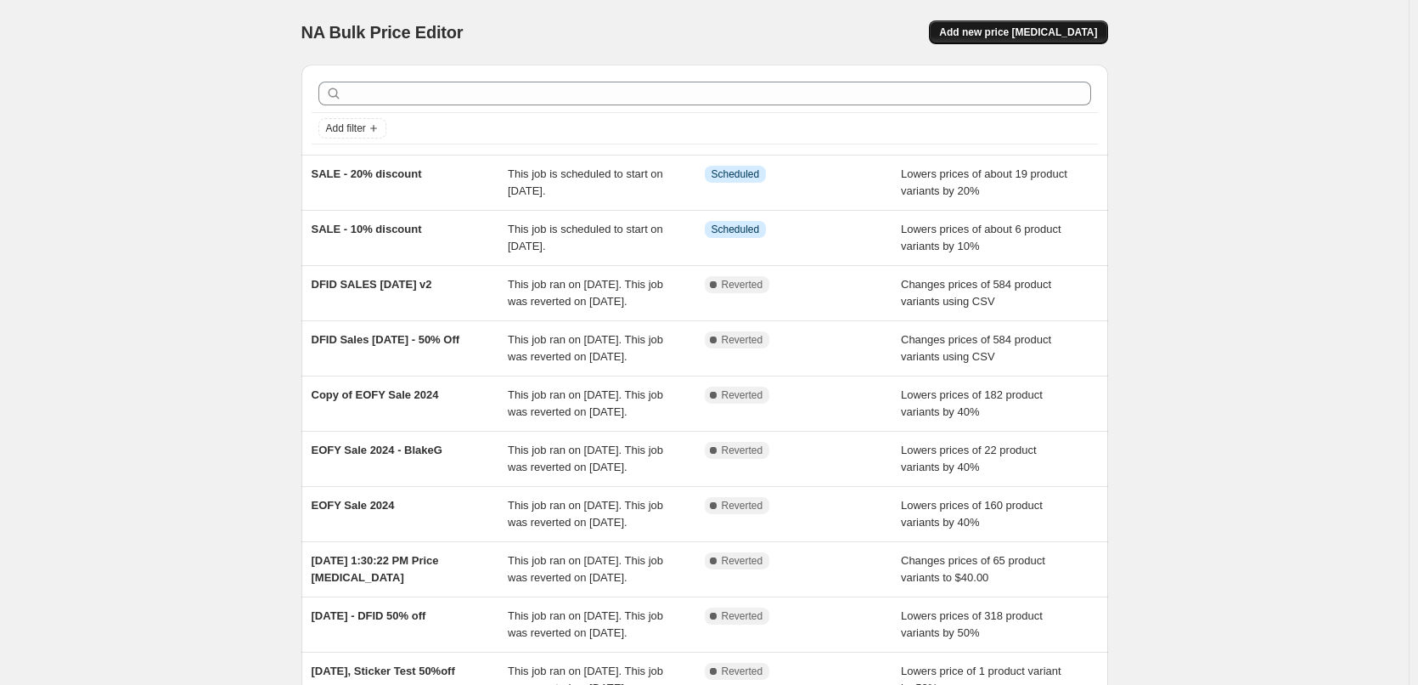
click at [1057, 26] on span "Add new price [MEDICAL_DATA]" at bounding box center [1018, 32] width 158 height 14
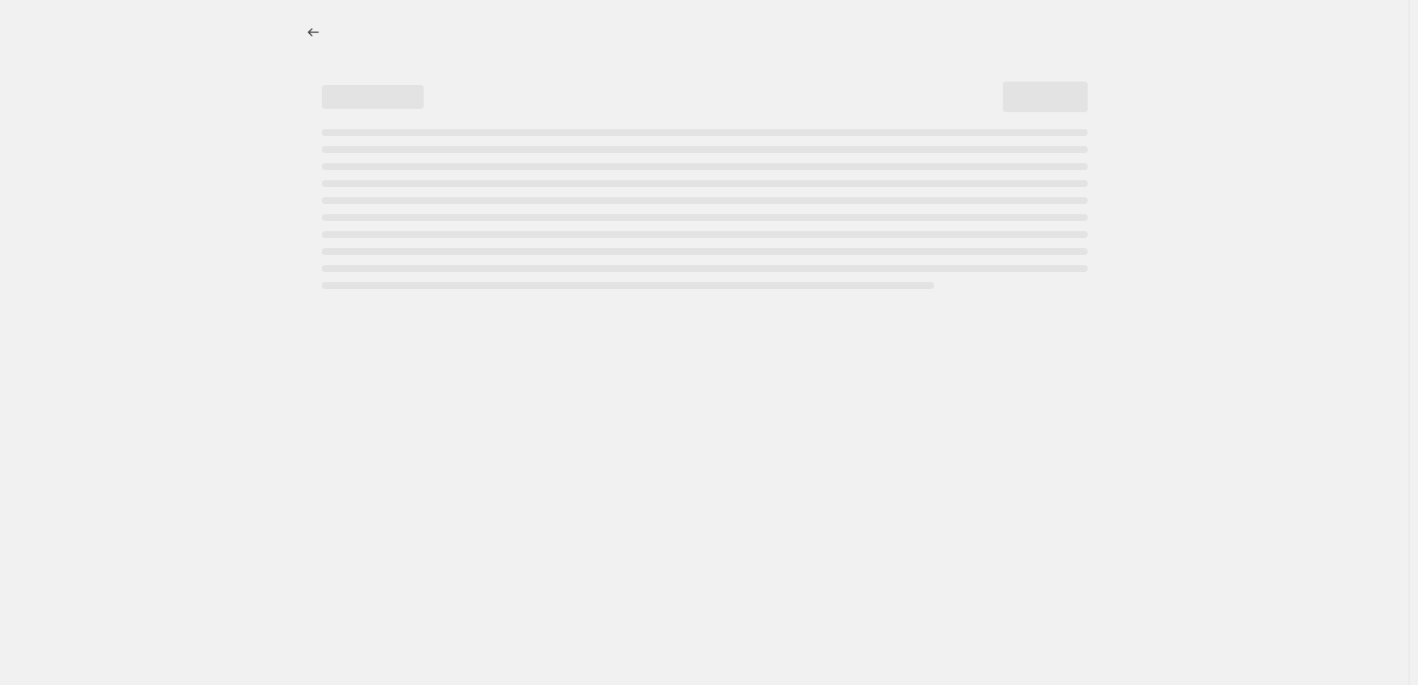
select select "percentage"
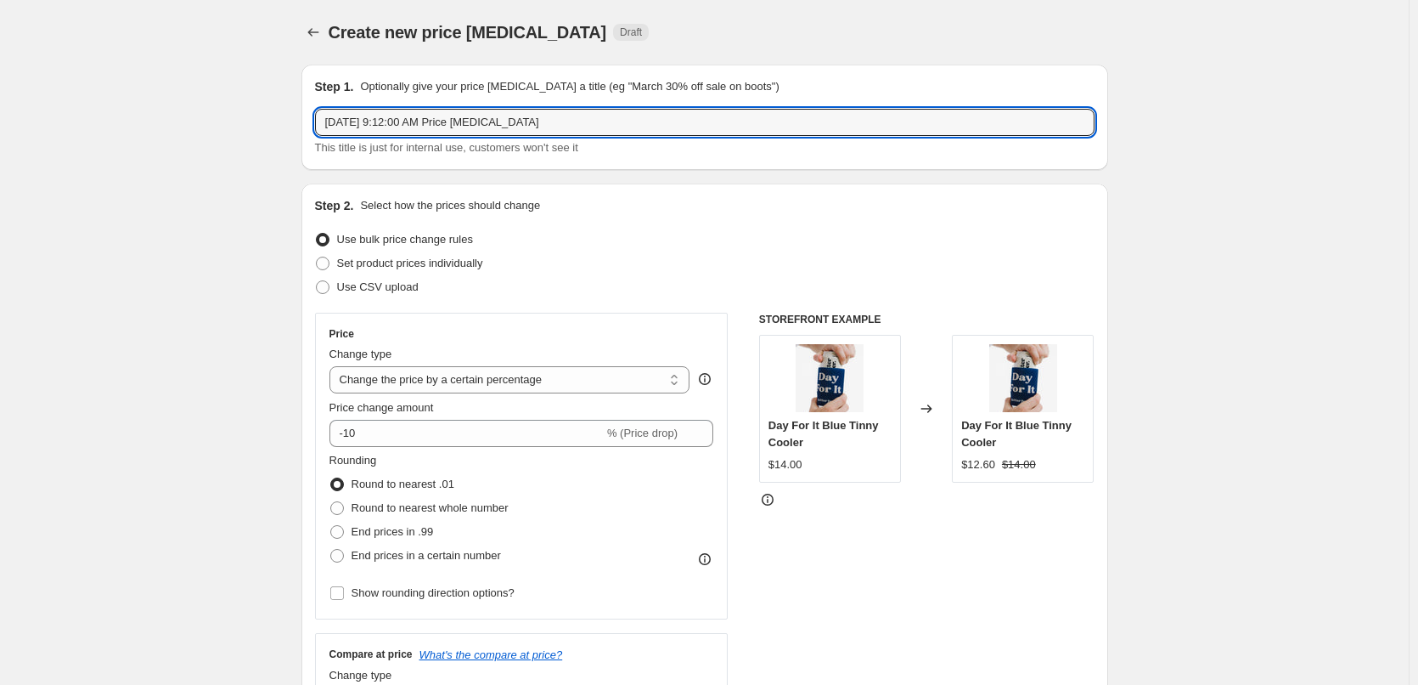
drag, startPoint x: 653, startPoint y: 121, endPoint x: 253, endPoint y: 110, distance: 400.2
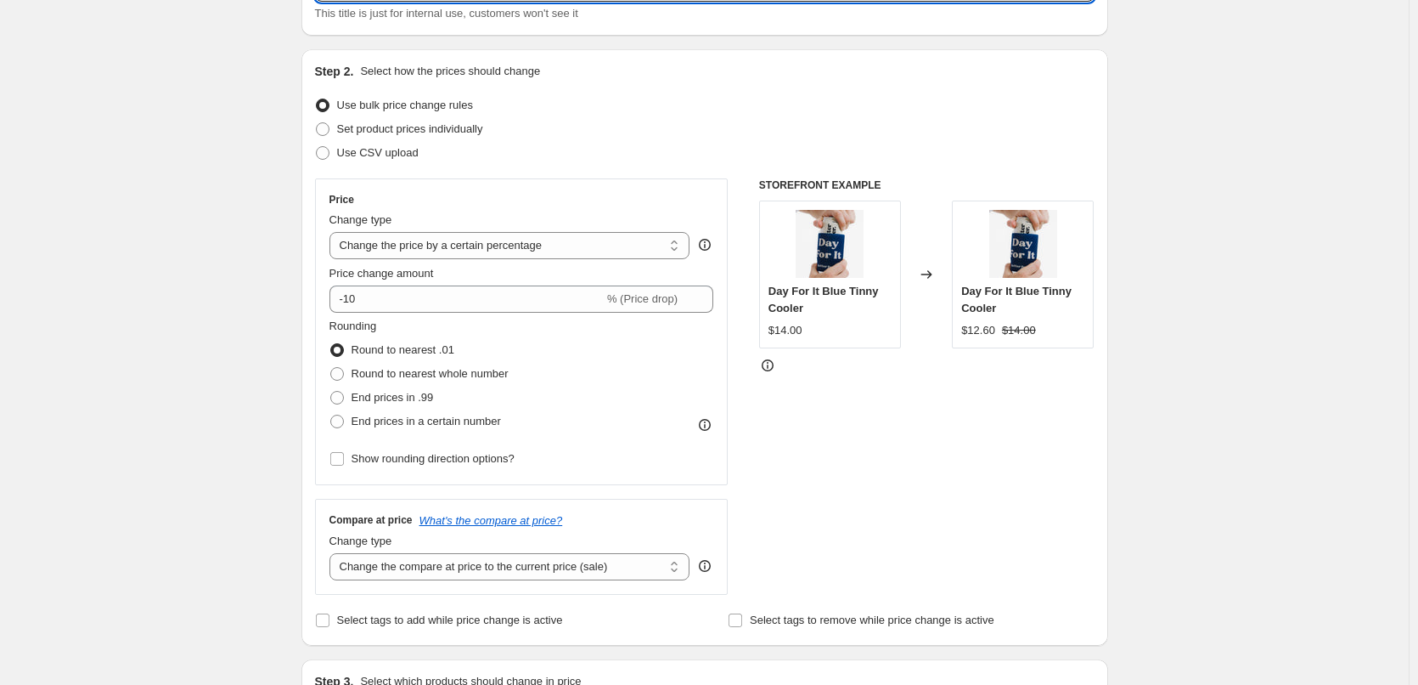
scroll to position [255, 0]
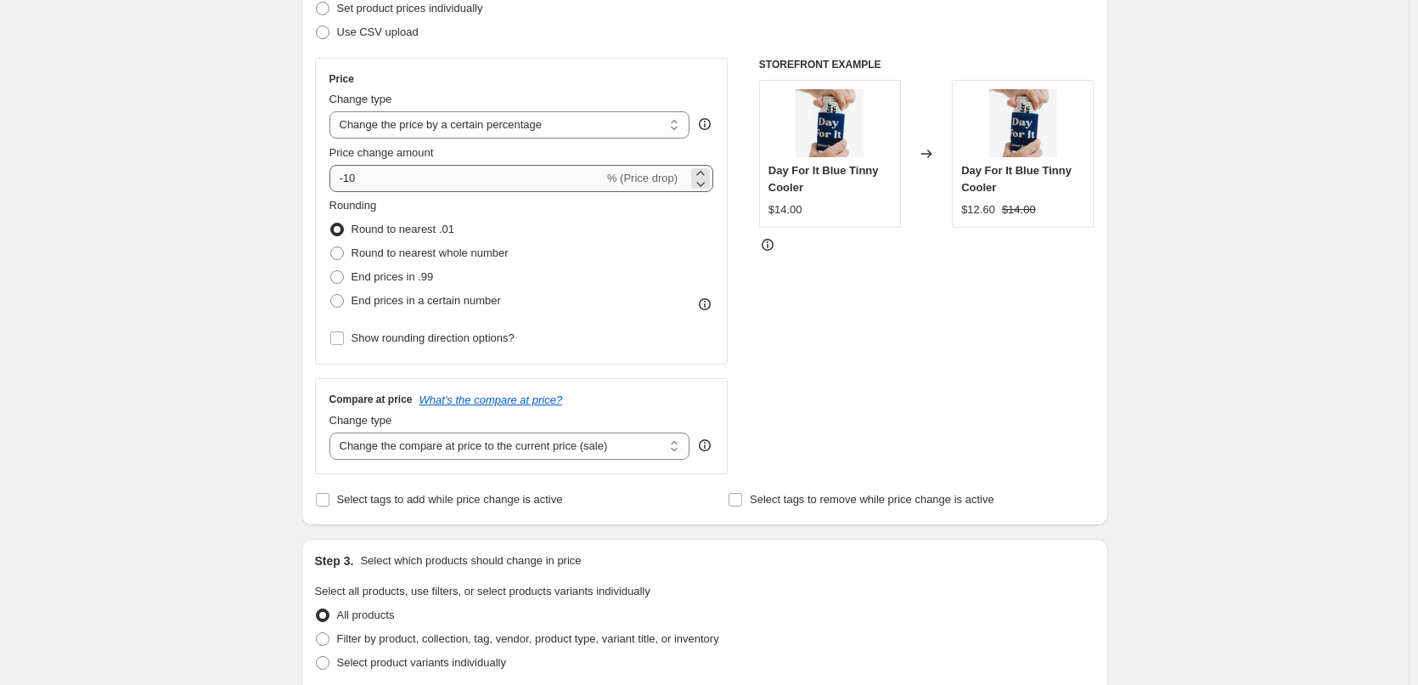
type input "SALE - 25% discount"
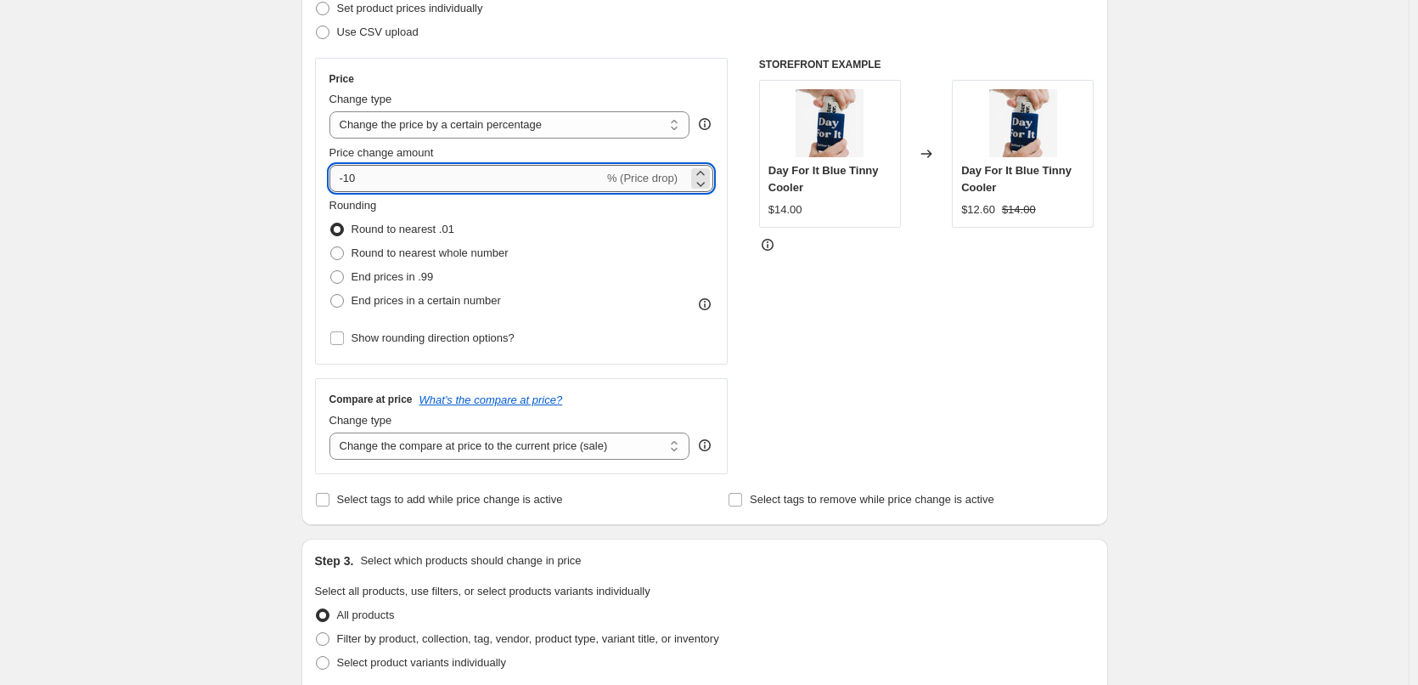
click at [348, 179] on input "-10" at bounding box center [467, 178] width 274 height 27
type input "-25"
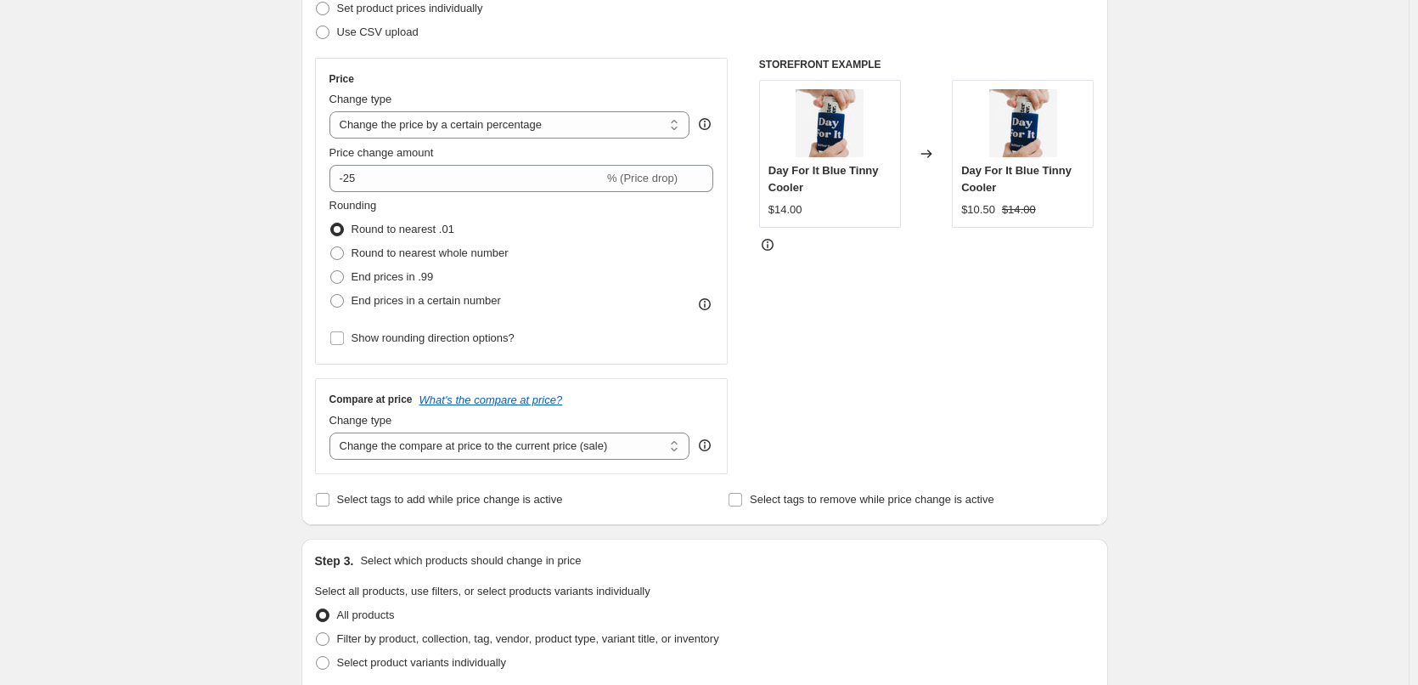
click at [1200, 263] on div "Create new price [MEDICAL_DATA]. This page is ready Create new price [MEDICAL_D…" at bounding box center [704, 594] width 1409 height 1698
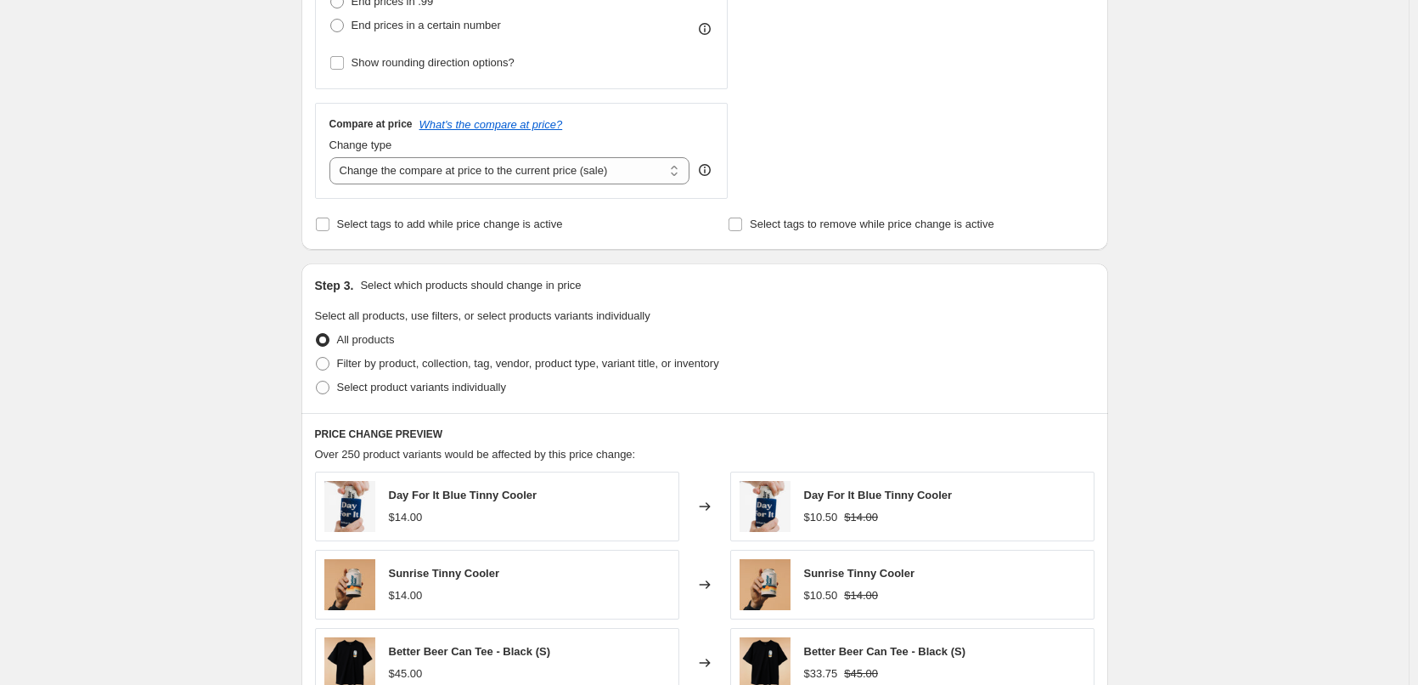
scroll to position [595, 0]
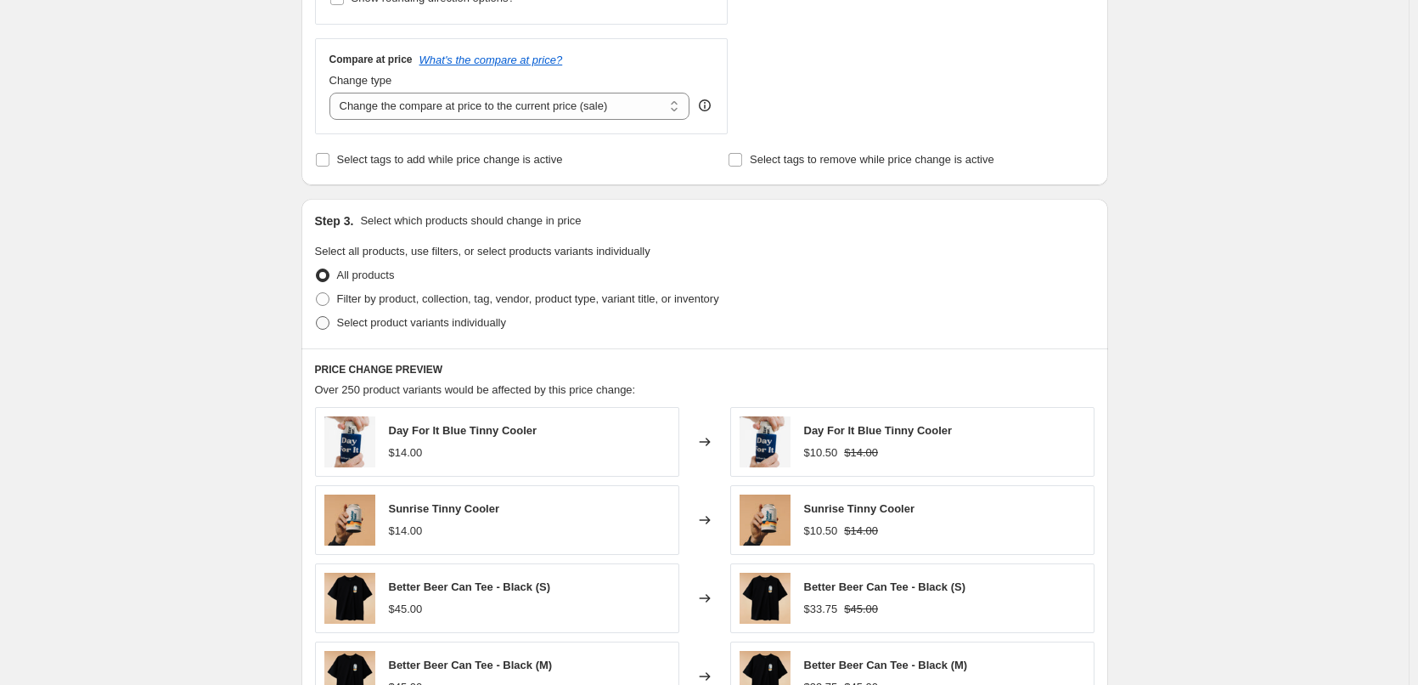
click at [330, 324] on span at bounding box center [323, 323] width 14 height 14
click at [317, 317] on input "Select product variants individually" at bounding box center [316, 316] width 1 height 1
radio input "true"
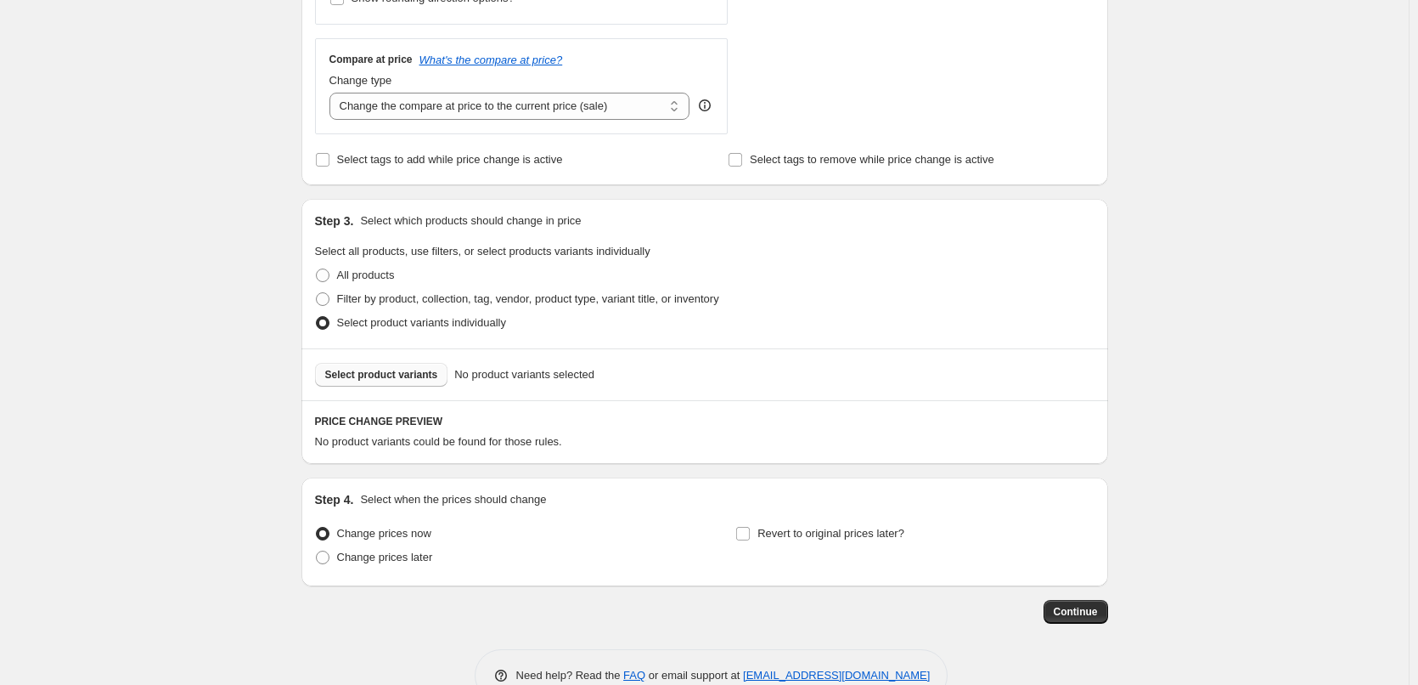
click at [406, 378] on span "Select product variants" at bounding box center [381, 375] width 113 height 14
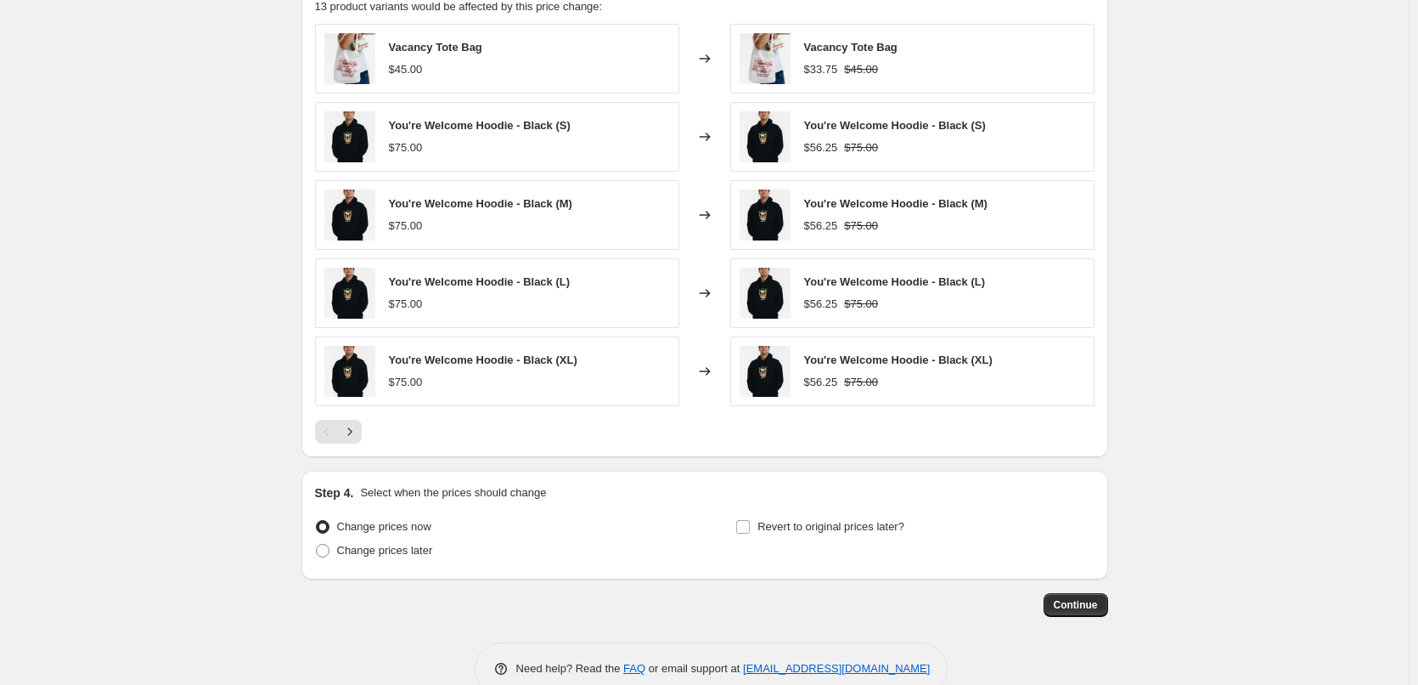
scroll to position [1066, 0]
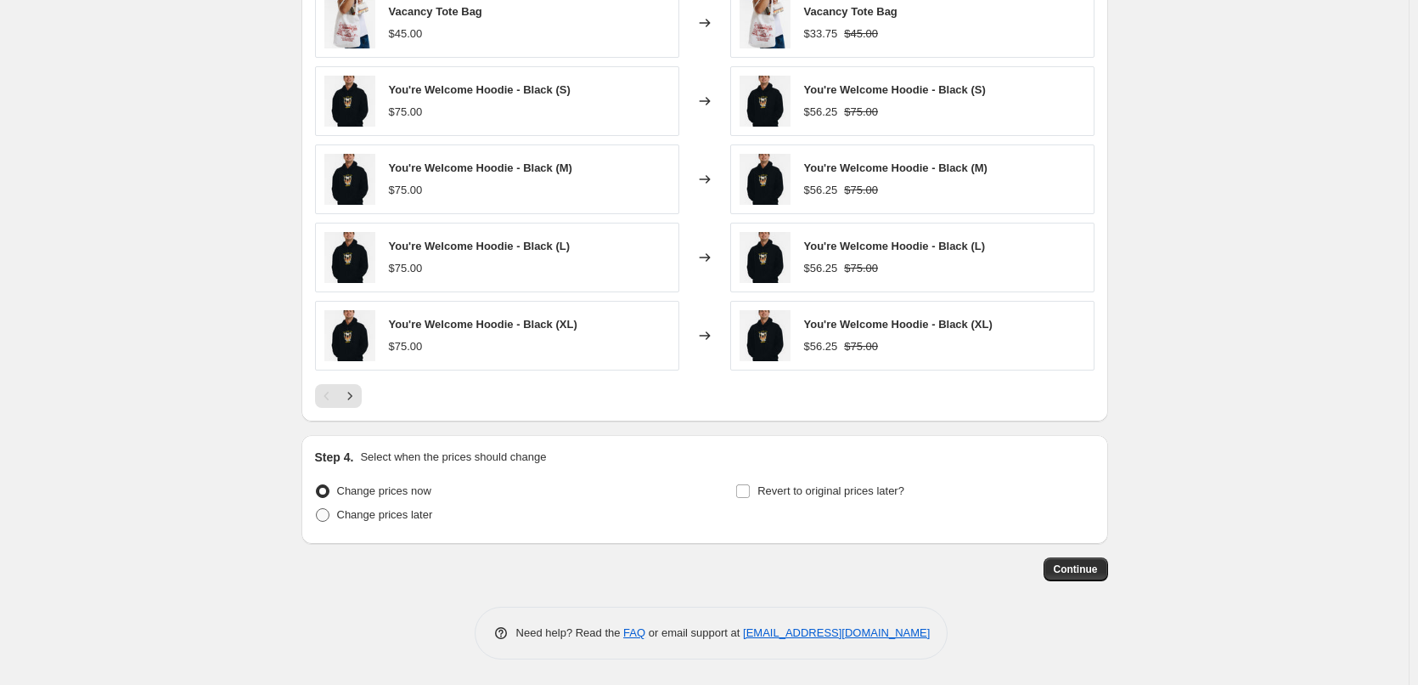
click at [391, 518] on span "Change prices later" at bounding box center [385, 514] width 96 height 13
click at [317, 509] on input "Change prices later" at bounding box center [316, 508] width 1 height 1
radio input "true"
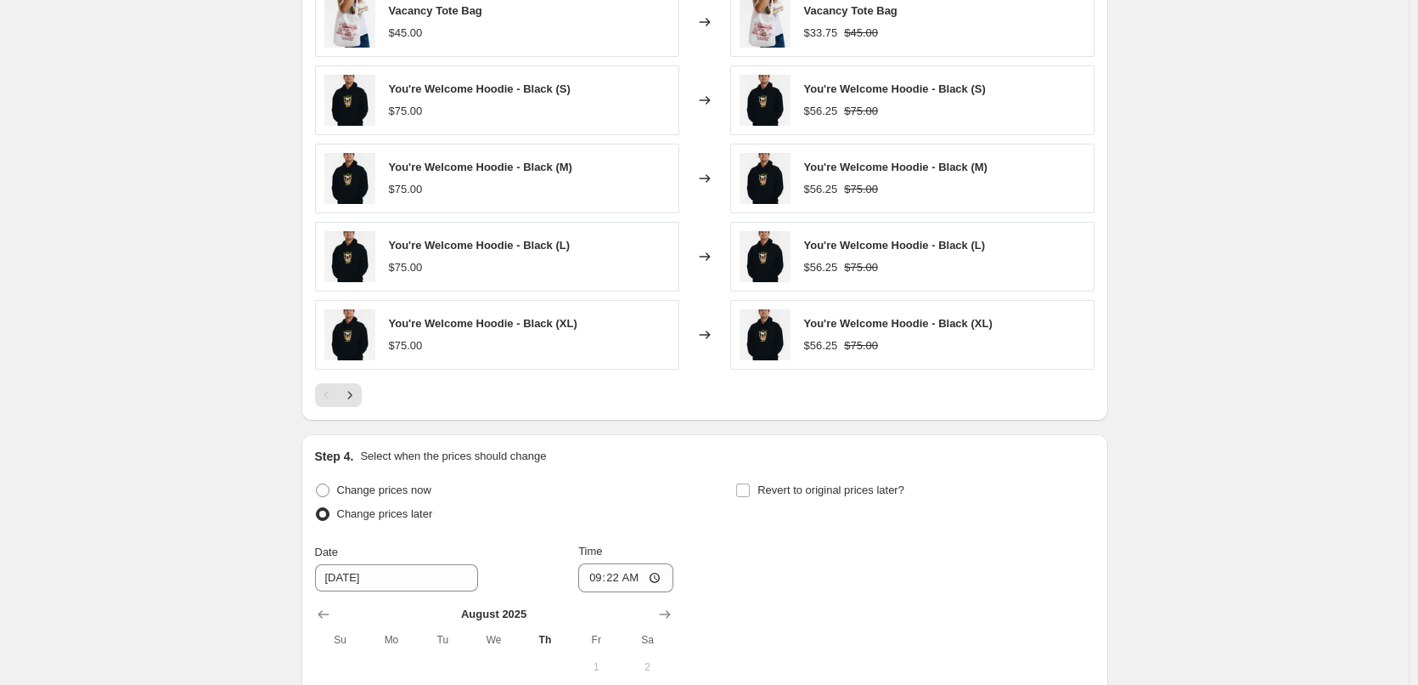
scroll to position [1384, 0]
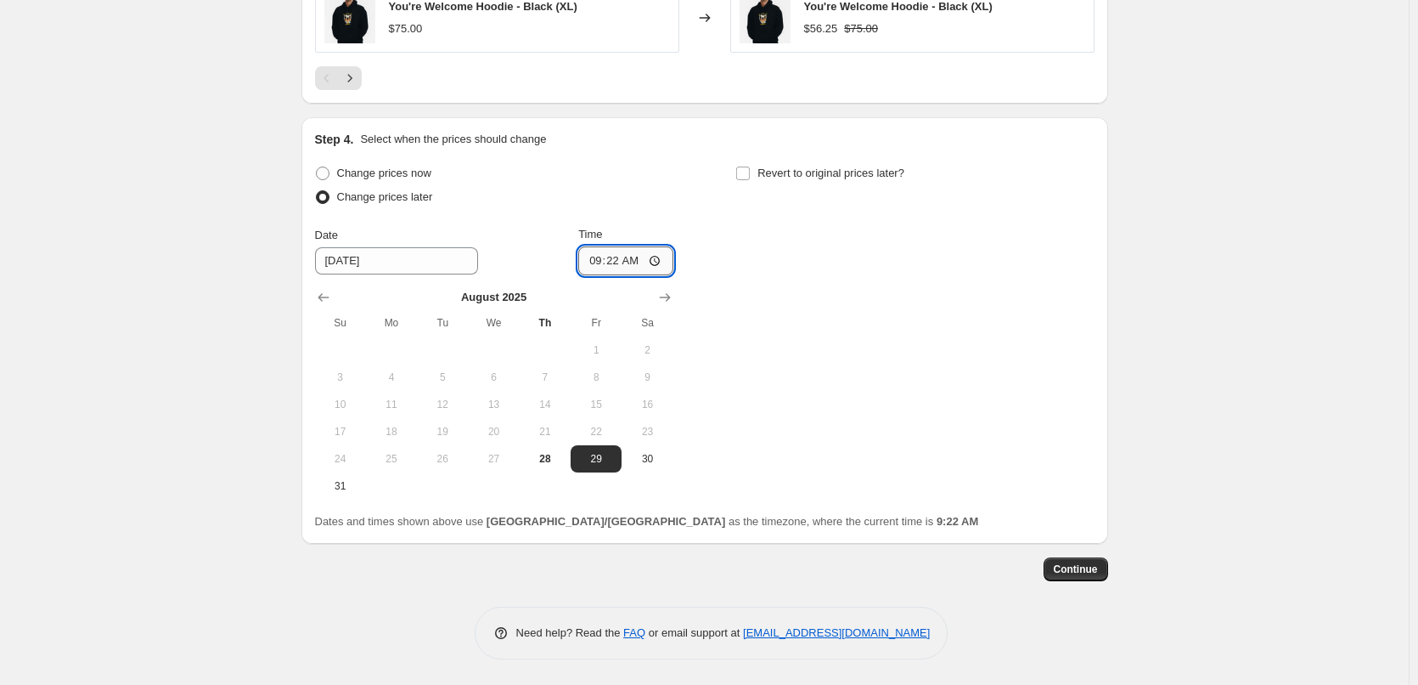
click at [668, 262] on input "09:22" at bounding box center [625, 260] width 95 height 29
click at [665, 254] on input "09:22" at bounding box center [625, 260] width 95 height 29
type input "04:00"
click at [877, 263] on div "Change prices now Change prices later Date [DATE] Time 04:00 [DATE] Su Mo Tu We…" at bounding box center [705, 330] width 780 height 338
click at [1098, 568] on span "Continue" at bounding box center [1076, 569] width 44 height 14
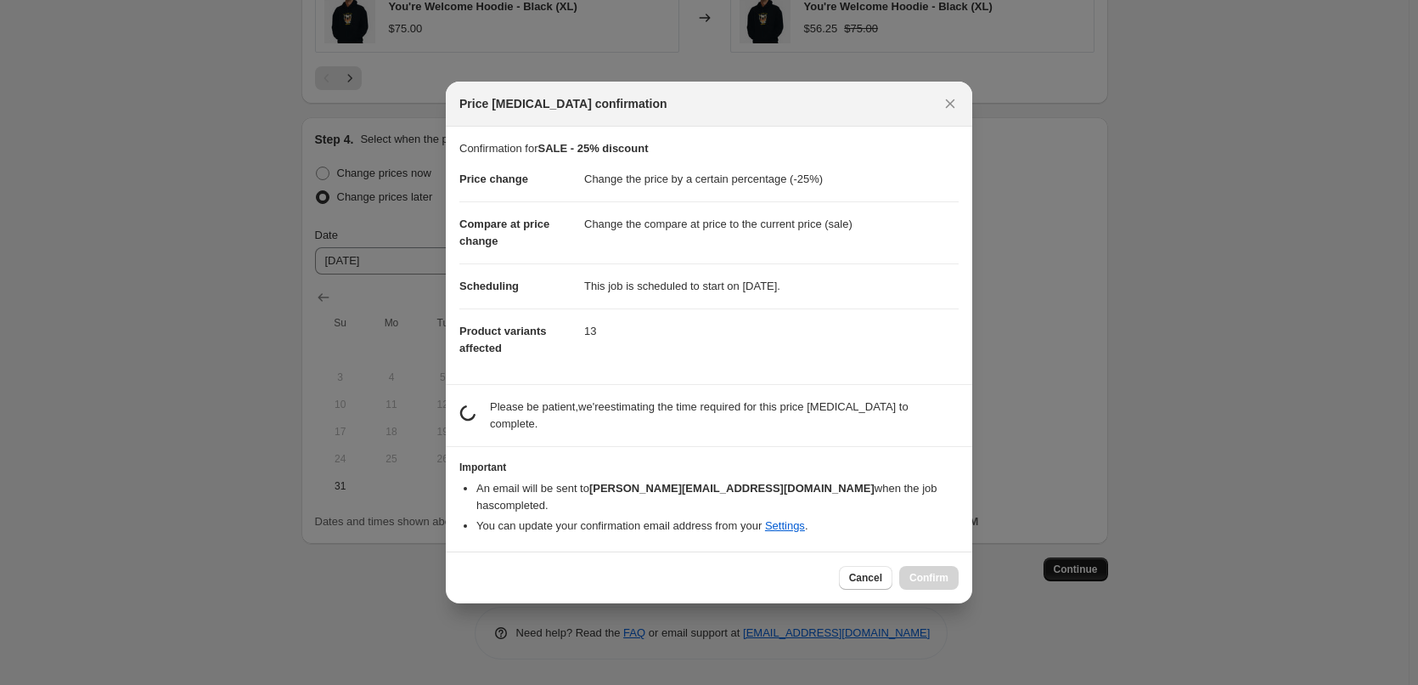
scroll to position [0, 0]
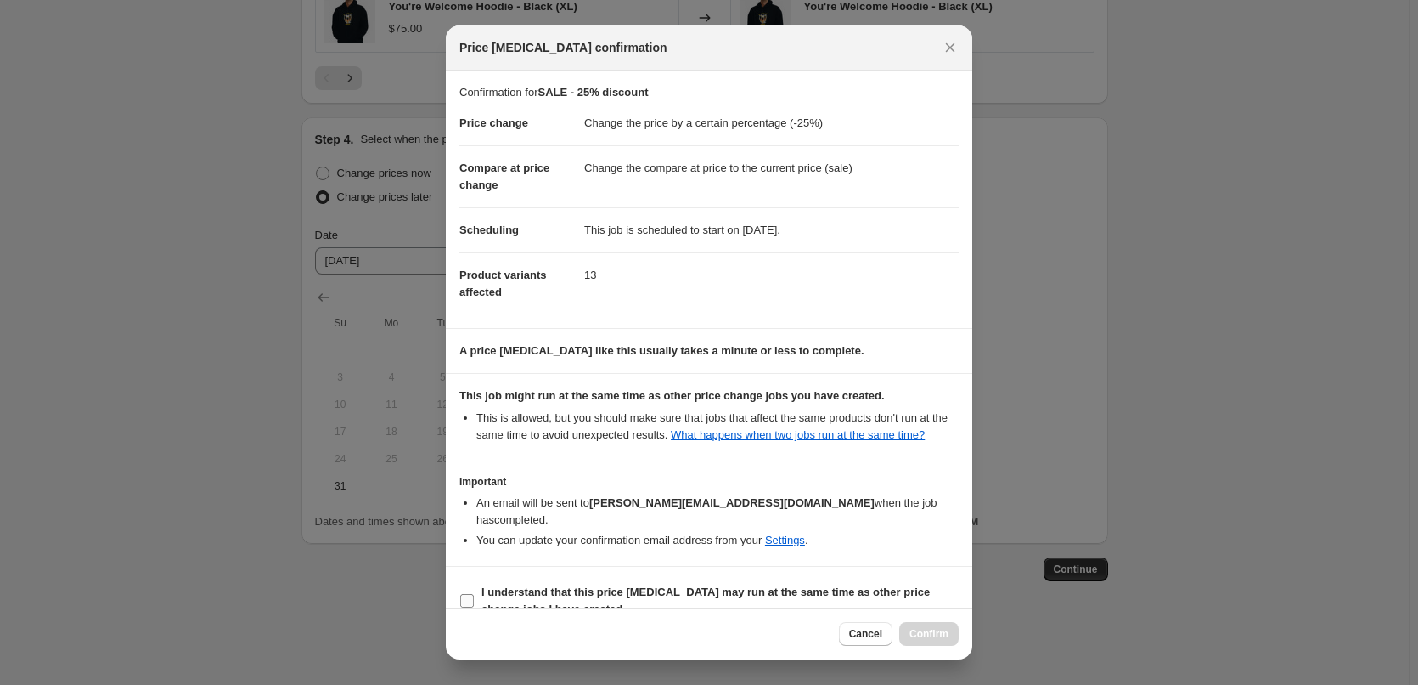
click at [494, 584] on span "I understand that this price [MEDICAL_DATA] may run at the same time as other p…" at bounding box center [720, 601] width 477 height 34
click at [474, 594] on input "I understand that this price [MEDICAL_DATA] may run at the same time as other p…" at bounding box center [467, 601] width 14 height 14
checkbox input "true"
click at [938, 623] on button "Confirm" at bounding box center [928, 634] width 59 height 24
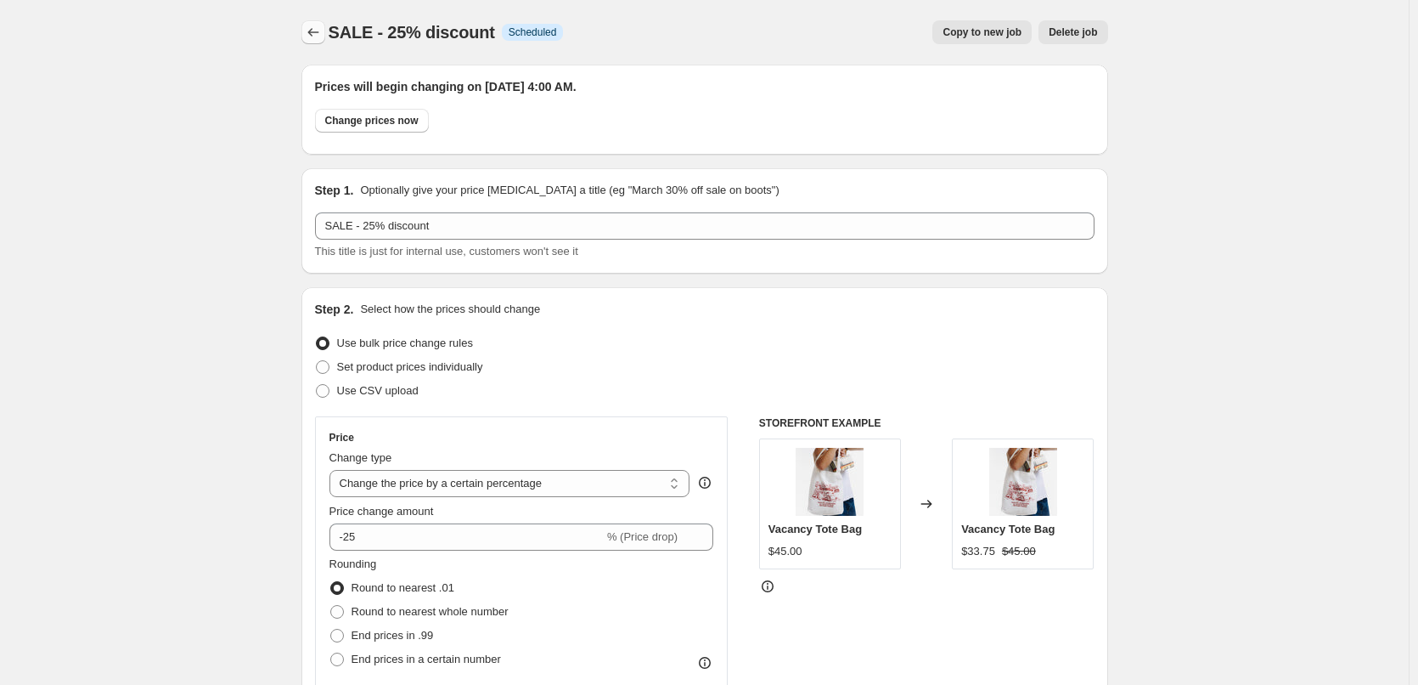
click at [307, 36] on button "Price change jobs" at bounding box center [314, 32] width 24 height 24
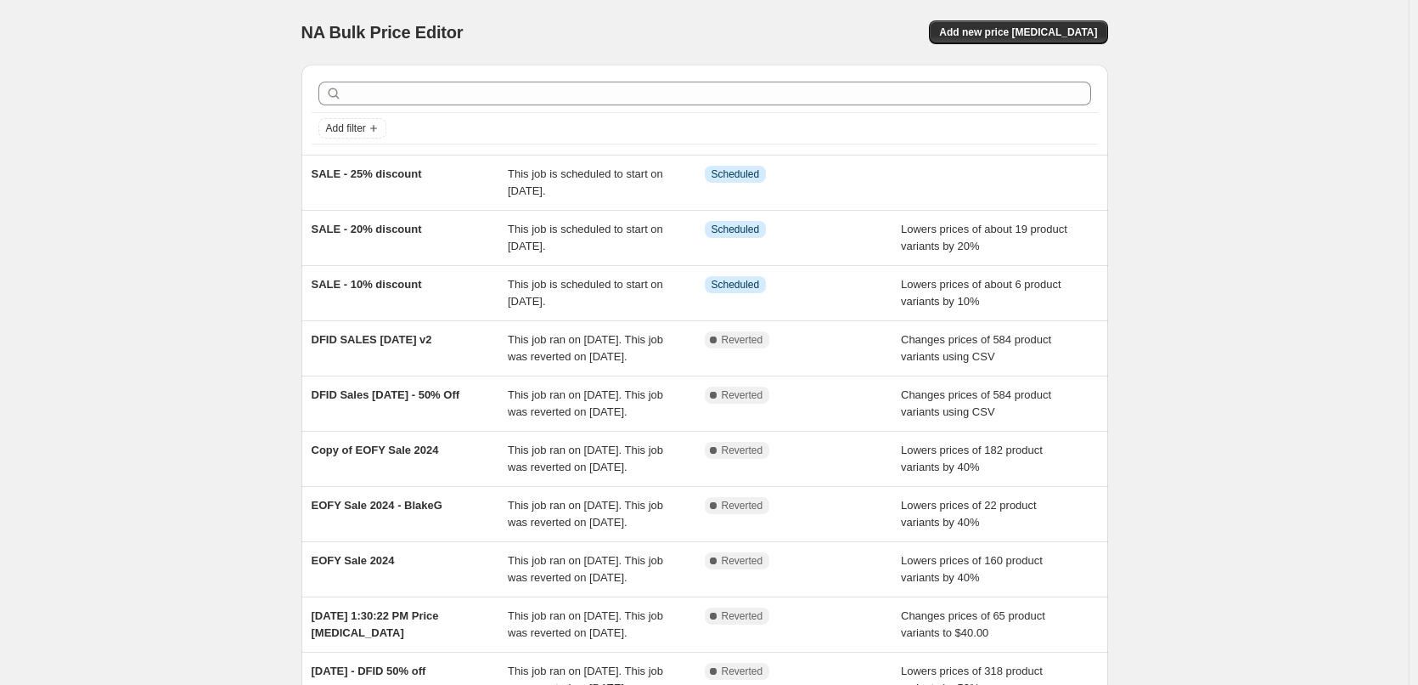
click at [425, 105] on div at bounding box center [705, 93] width 787 height 37
click at [1054, 33] on span "Add new price [MEDICAL_DATA]" at bounding box center [1018, 32] width 158 height 14
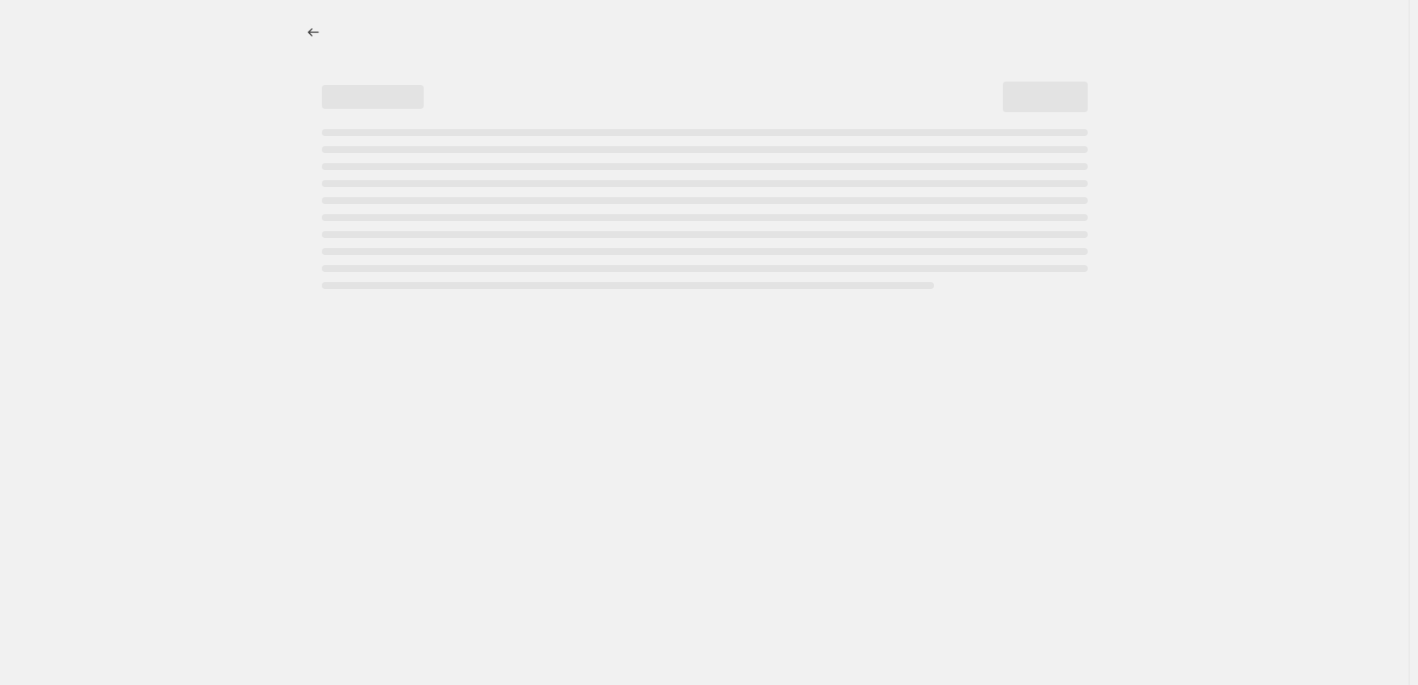
select select "percentage"
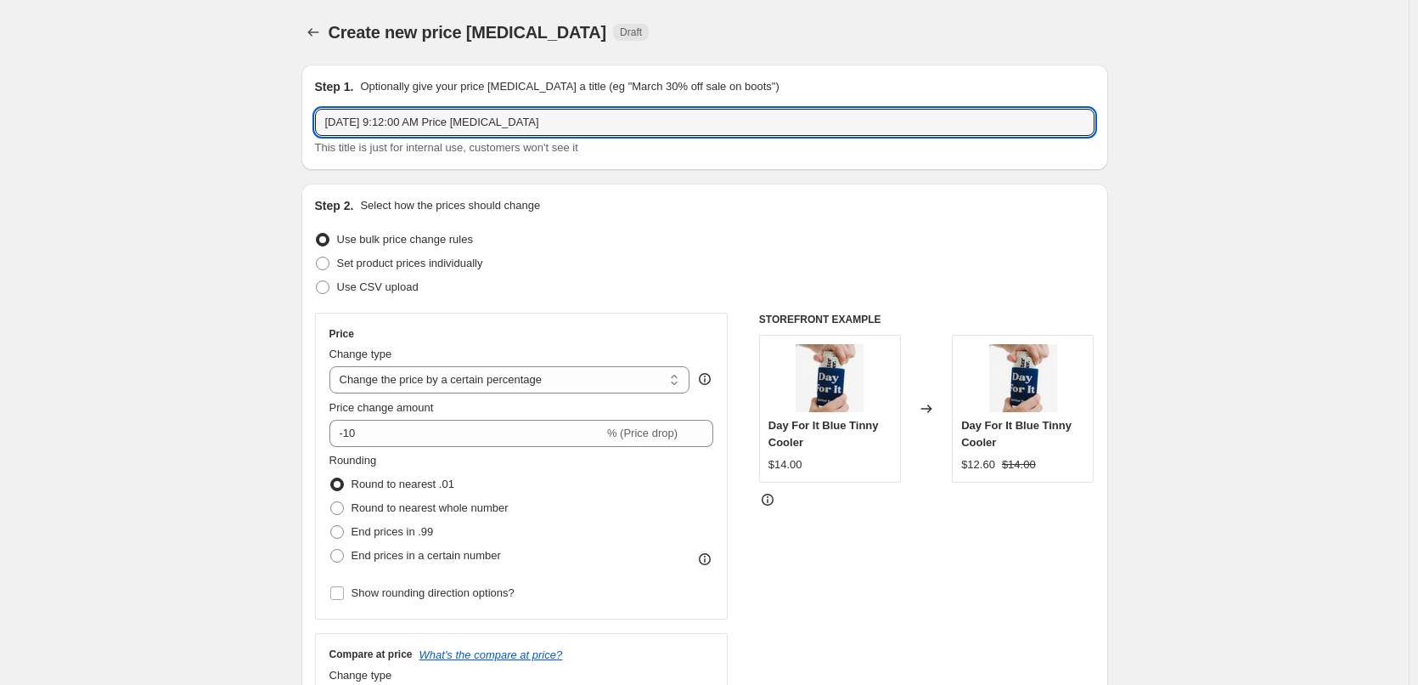
drag, startPoint x: 579, startPoint y: 120, endPoint x: 289, endPoint y: 127, distance: 290.6
type input "SALE - 30% discount"
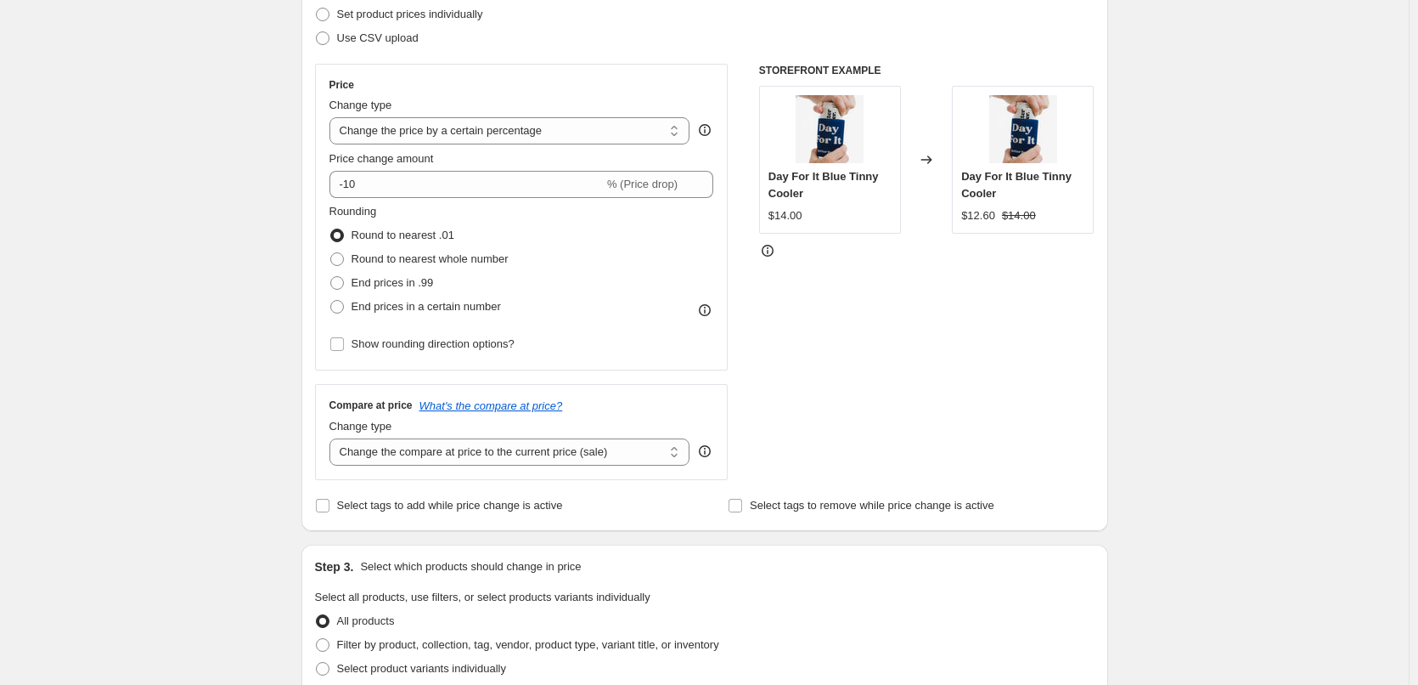
scroll to position [85, 0]
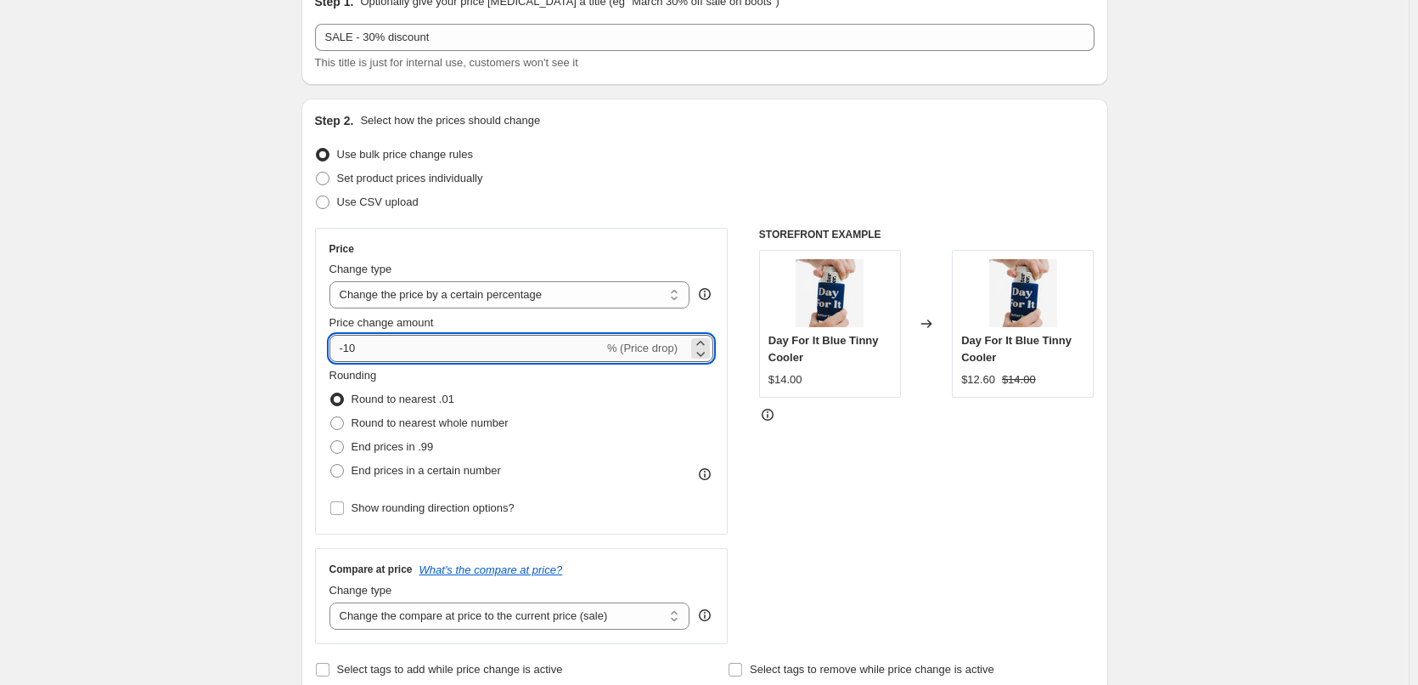
click at [352, 346] on input "-10" at bounding box center [467, 348] width 274 height 27
type input "-30"
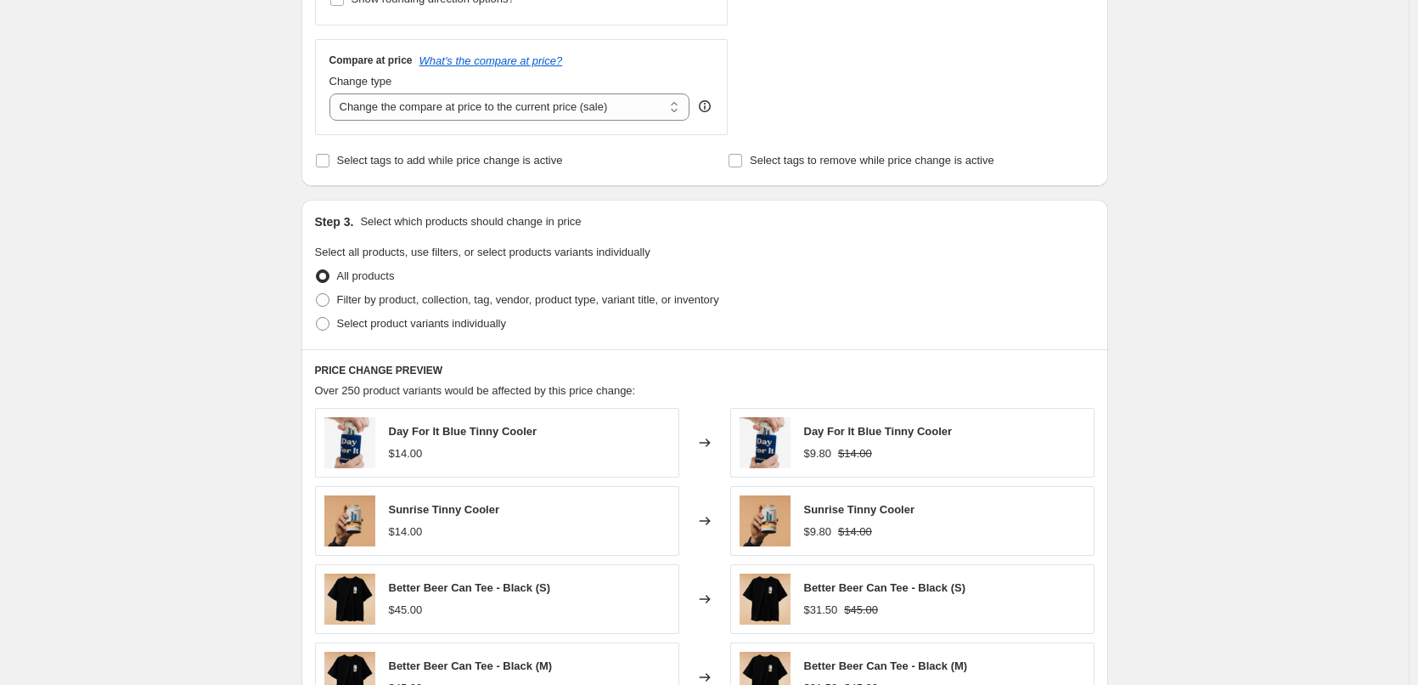
scroll to position [595, 0]
click at [324, 325] on span at bounding box center [323, 323] width 14 height 14
click at [317, 317] on input "Select product variants individually" at bounding box center [316, 316] width 1 height 1
radio input "true"
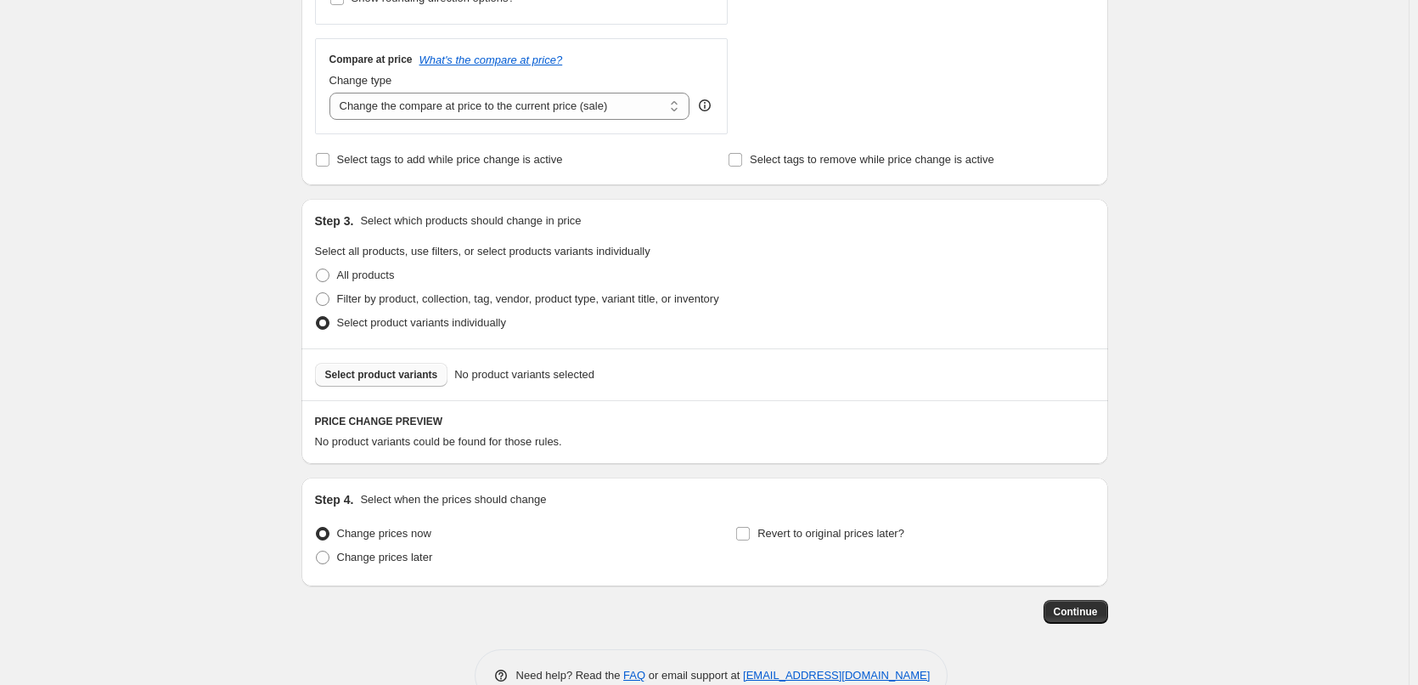
click at [433, 379] on span "Select product variants" at bounding box center [381, 375] width 113 height 14
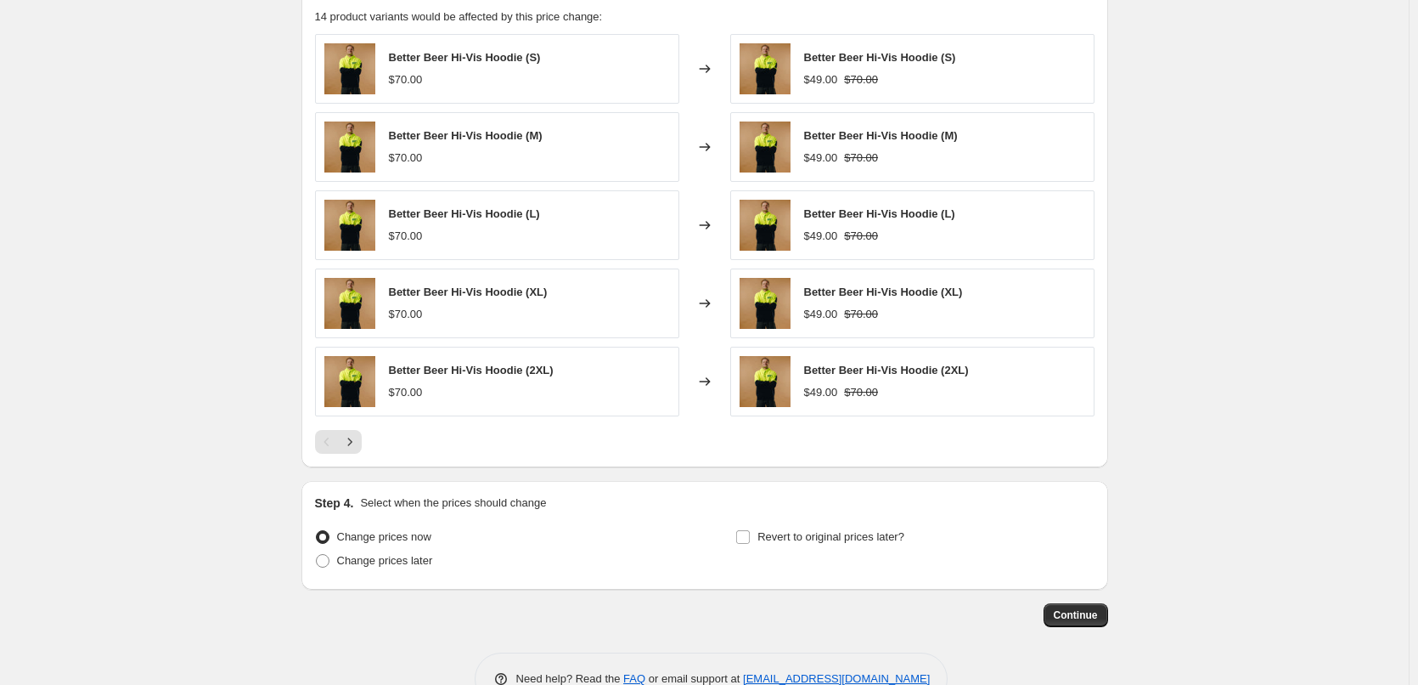
scroll to position [1066, 0]
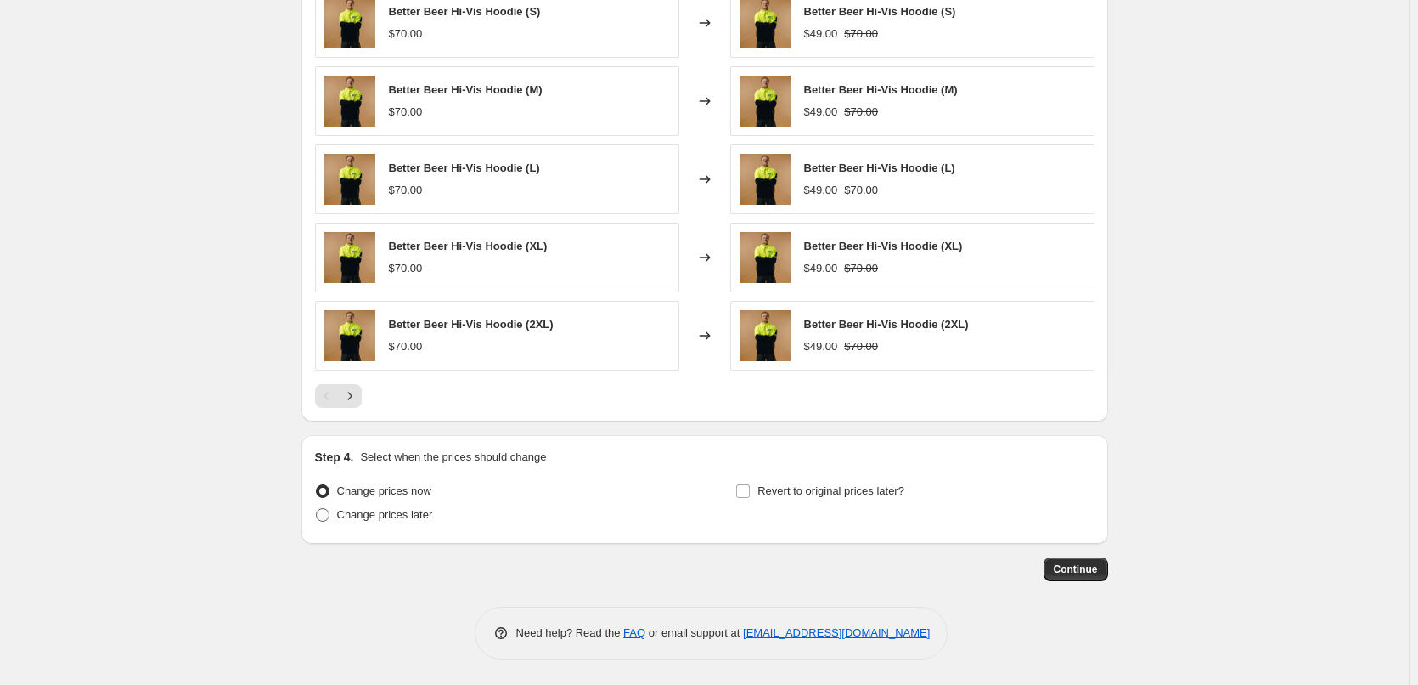
click at [353, 516] on span "Change prices later" at bounding box center [385, 514] width 96 height 13
click at [317, 509] on input "Change prices later" at bounding box center [316, 508] width 1 height 1
radio input "true"
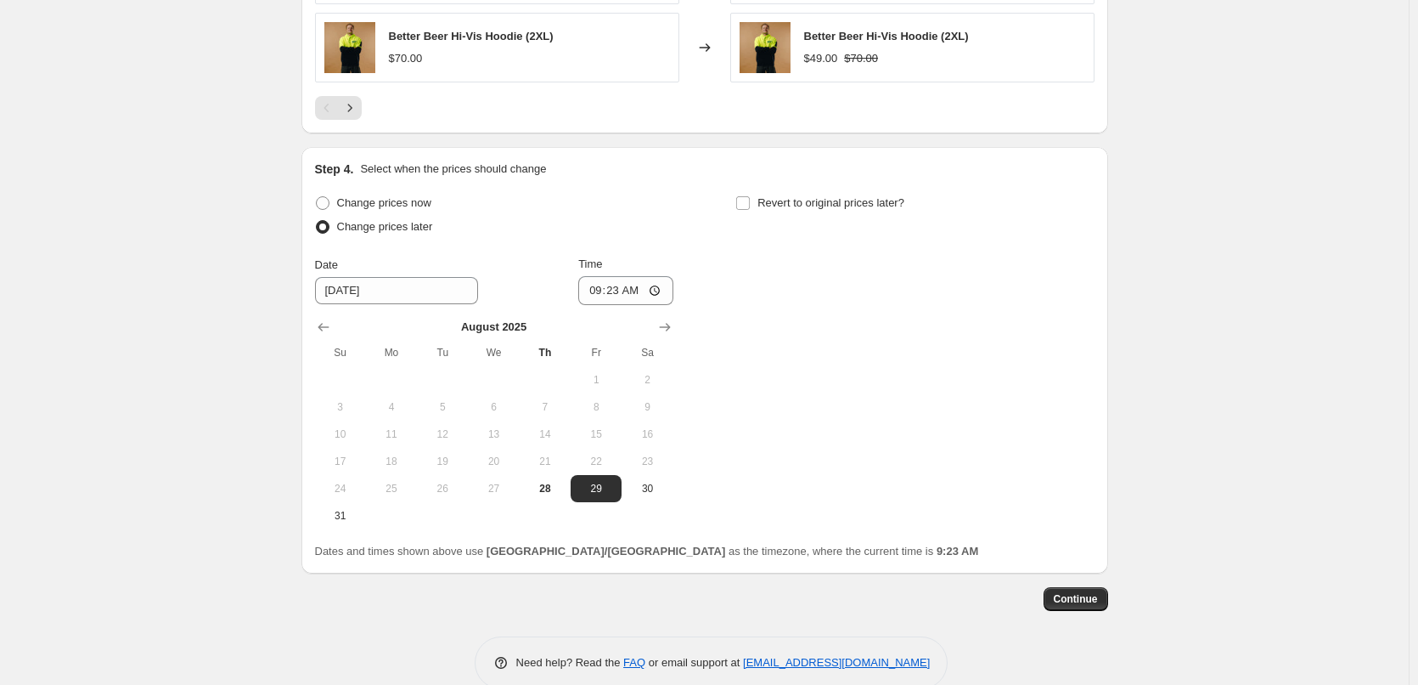
scroll to position [1384, 0]
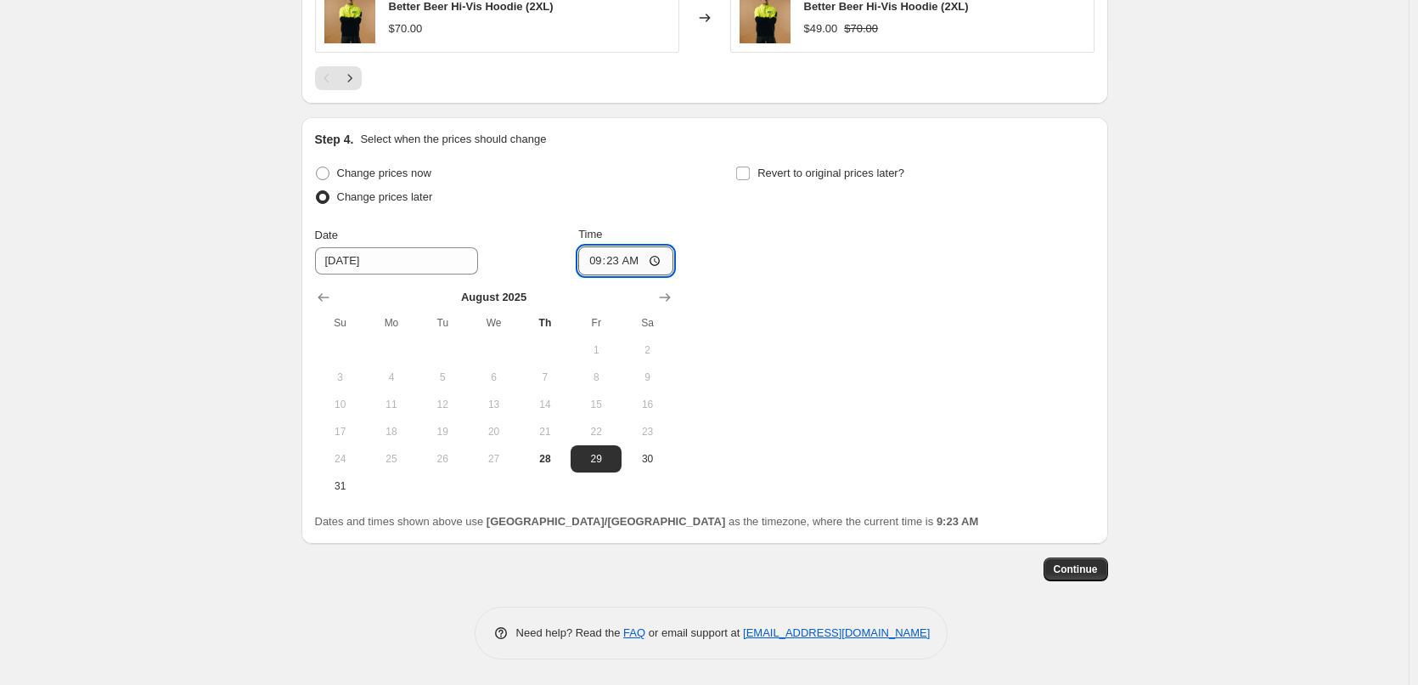
click at [655, 259] on input "09:23" at bounding box center [625, 260] width 95 height 29
type input "04:00"
click at [895, 250] on div "Change prices now Change prices later Date [DATE] Time 04:00 [DATE] Su Mo Tu We…" at bounding box center [705, 330] width 780 height 338
click at [1098, 575] on span "Continue" at bounding box center [1076, 569] width 44 height 14
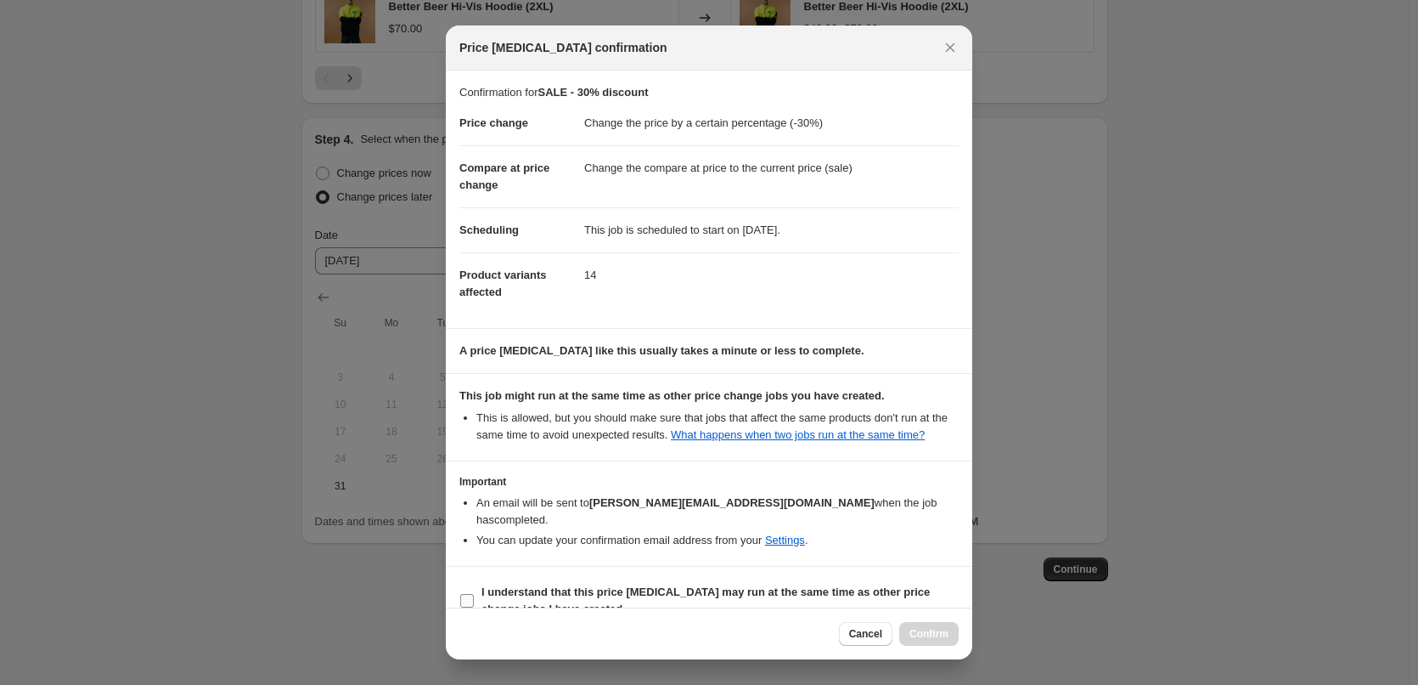
click at [468, 594] on input "I understand that this price [MEDICAL_DATA] may run at the same time as other p…" at bounding box center [467, 601] width 14 height 14
checkbox input "true"
click at [934, 631] on span "Confirm" at bounding box center [929, 634] width 39 height 14
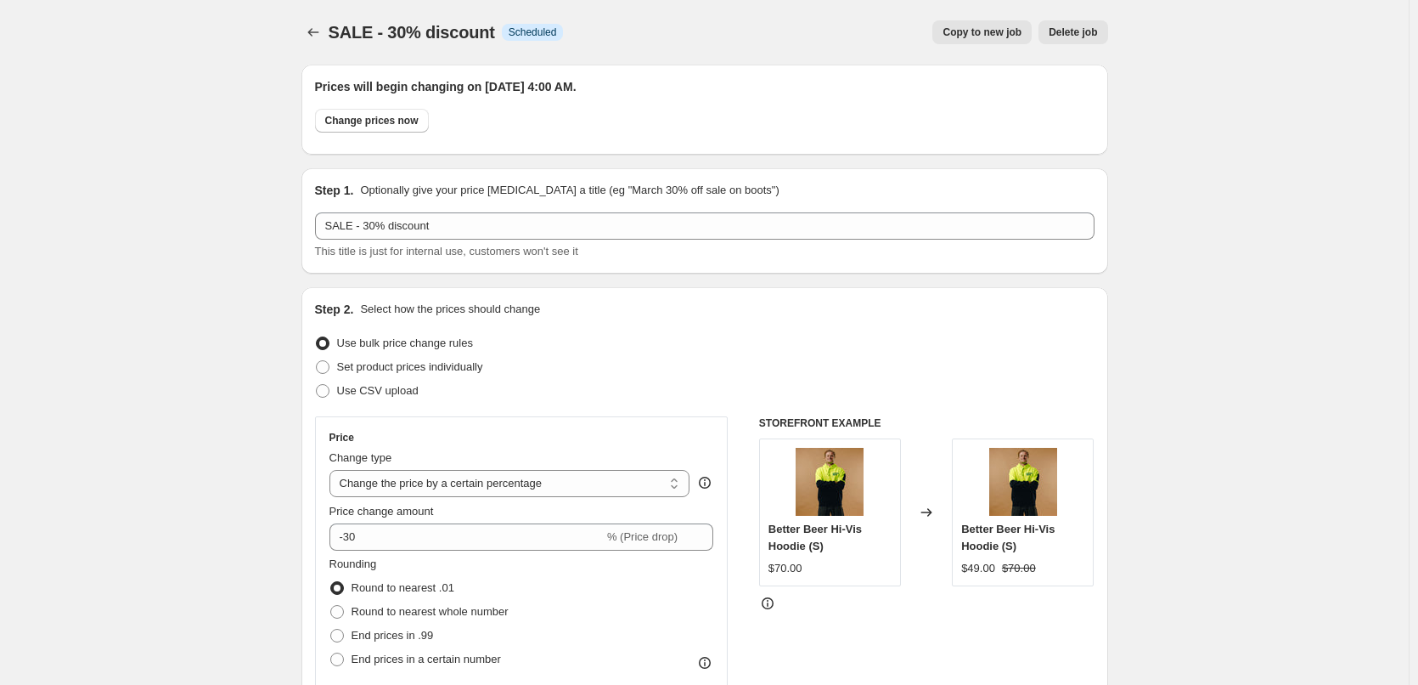
scroll to position [1384, 0]
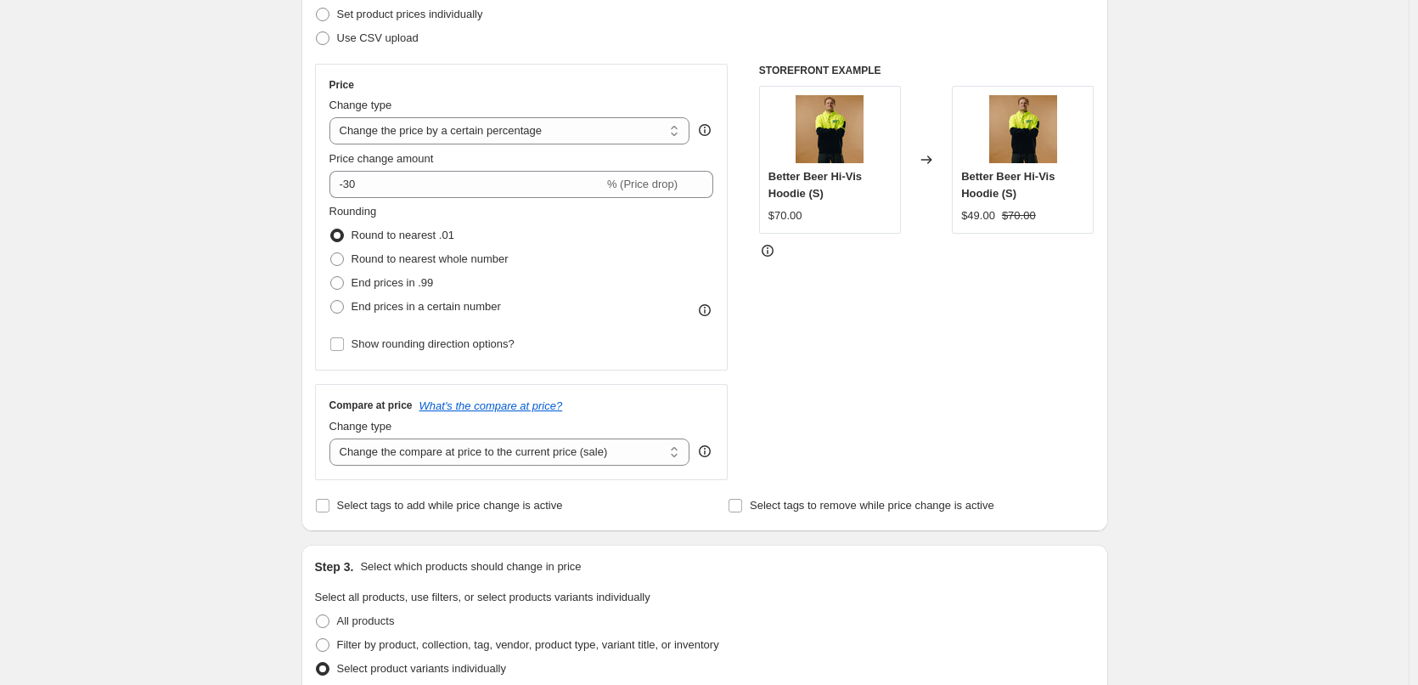
scroll to position [0, 0]
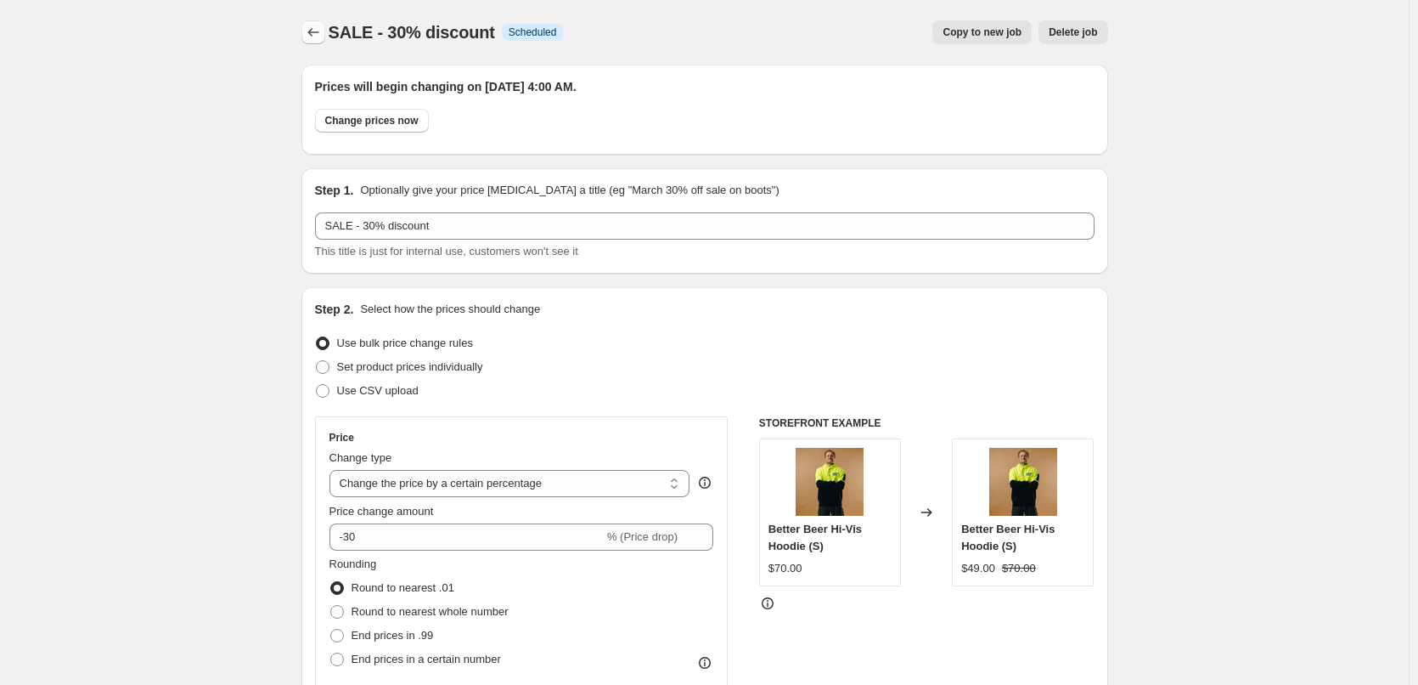
click at [319, 31] on icon "Price change jobs" at bounding box center [313, 32] width 17 height 17
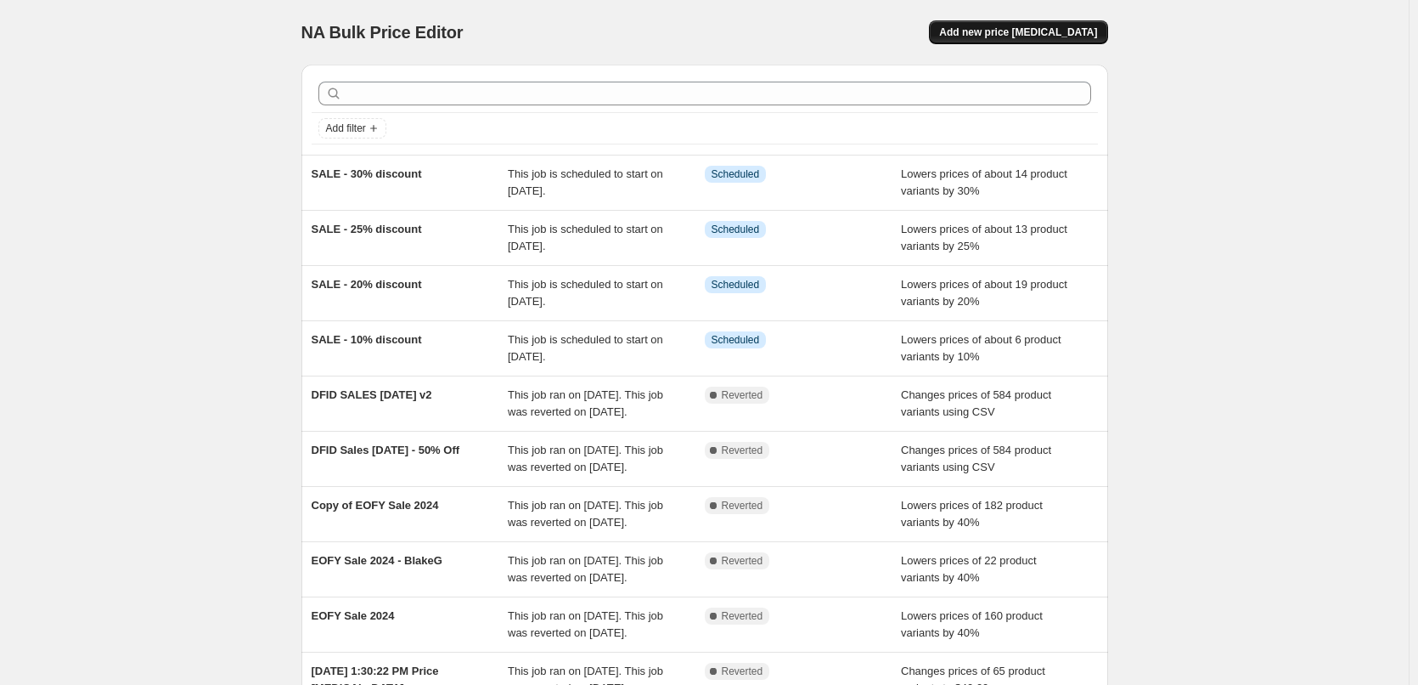
click at [1044, 40] on button "Add new price [MEDICAL_DATA]" at bounding box center [1018, 32] width 178 height 24
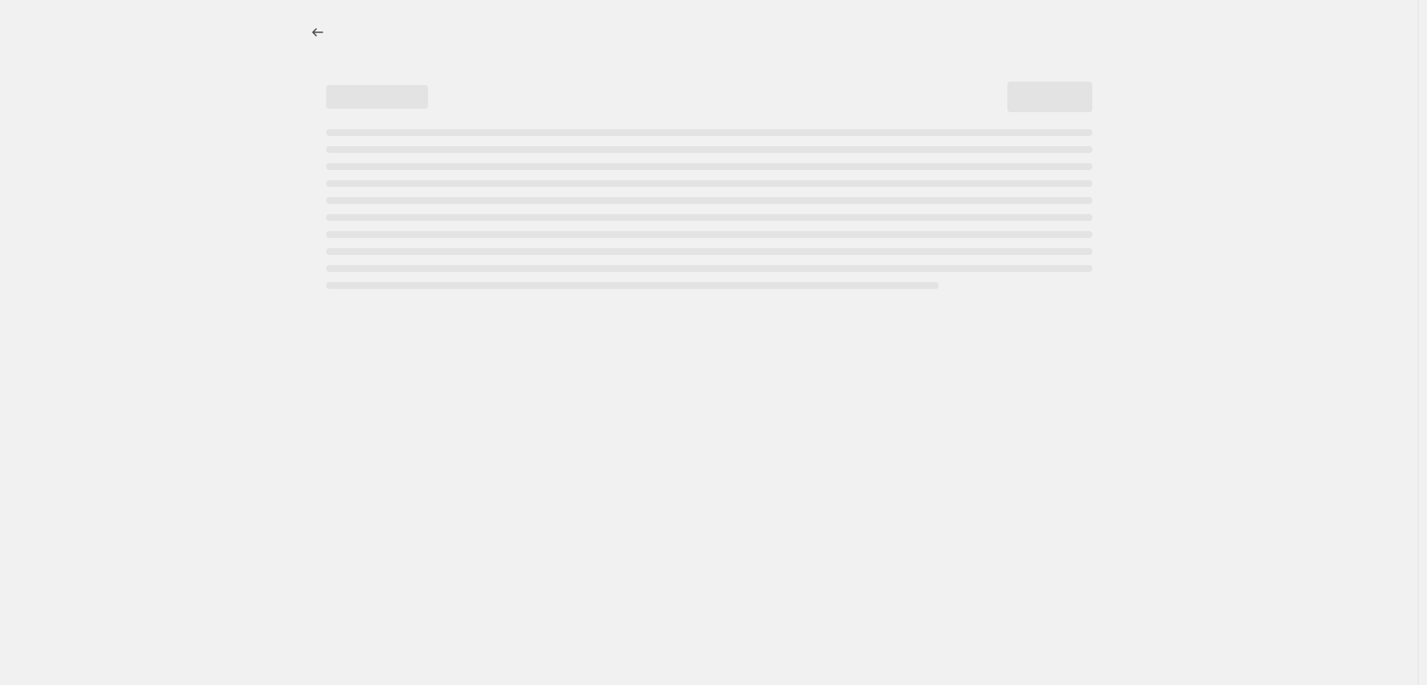
select select "percentage"
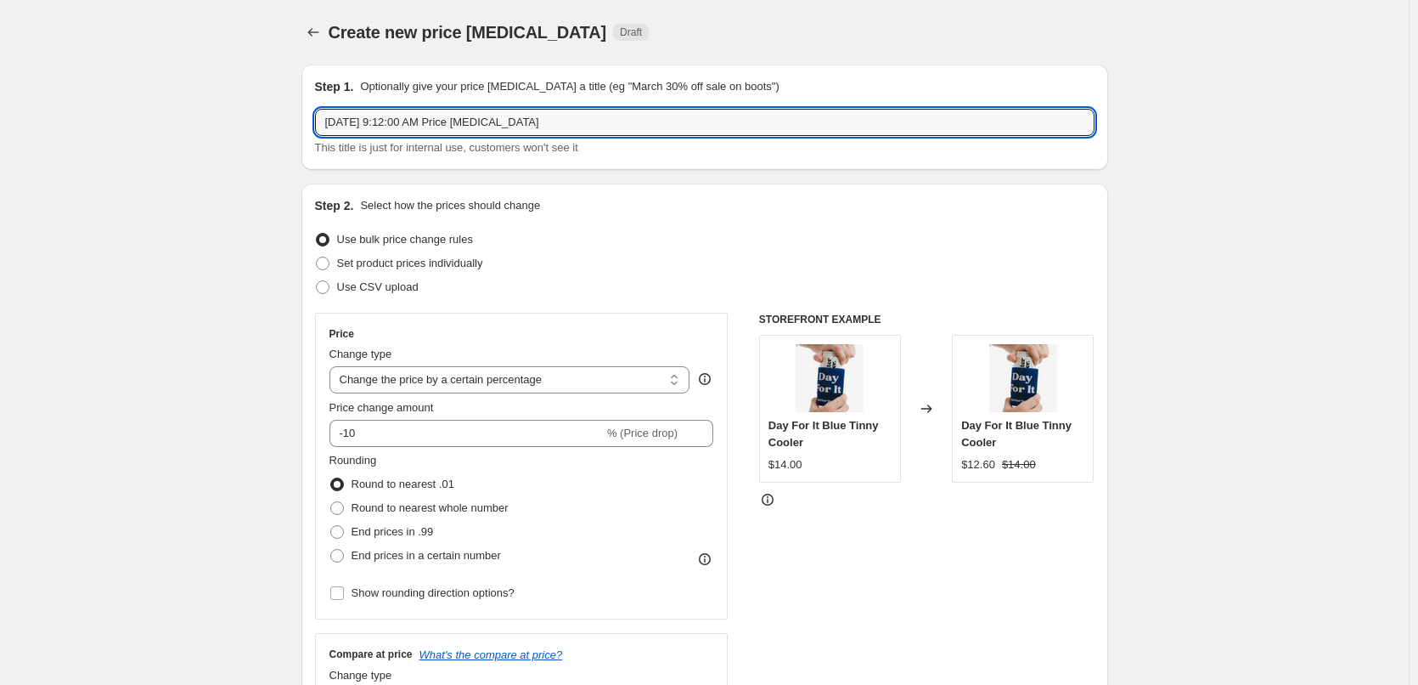
drag, startPoint x: 668, startPoint y: 120, endPoint x: 317, endPoint y: 112, distance: 351.7
click at [317, 112] on div "Step 1. Optionally give your price [MEDICAL_DATA] a title (eg "March 30% off sa…" at bounding box center [705, 117] width 807 height 105
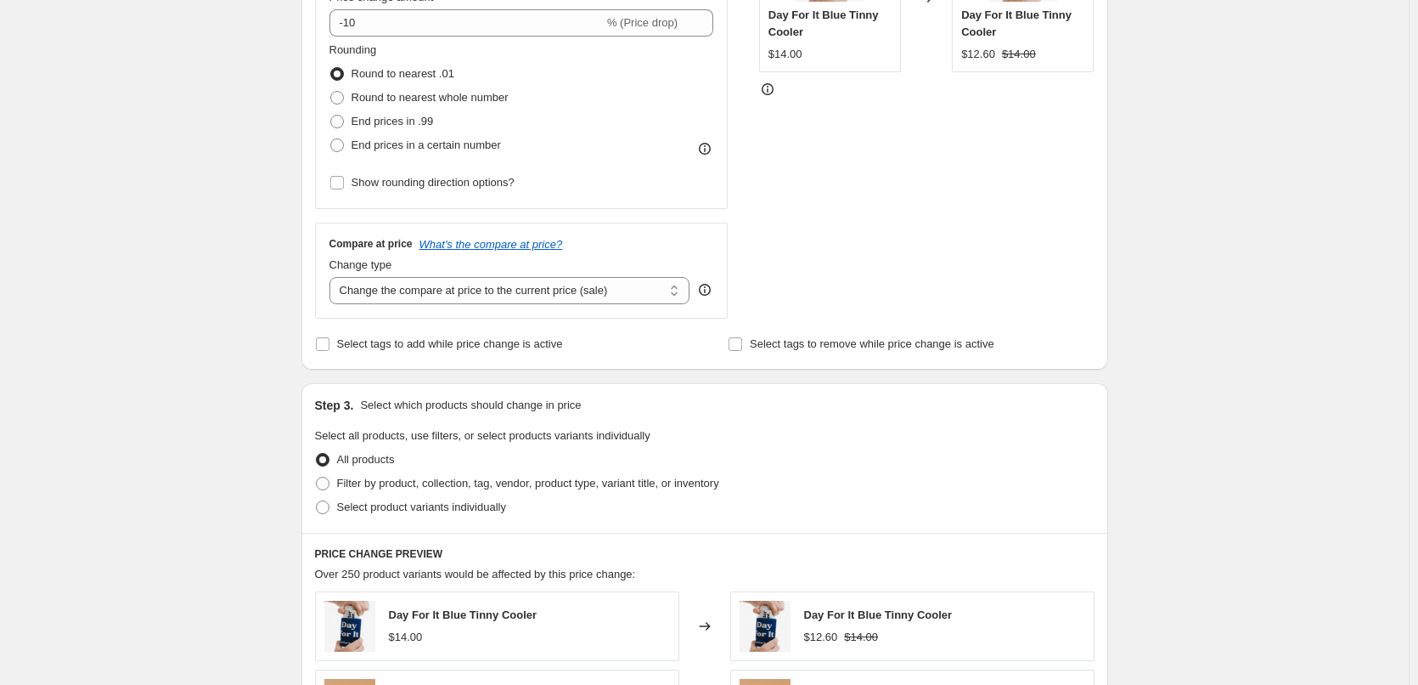
scroll to position [255, 0]
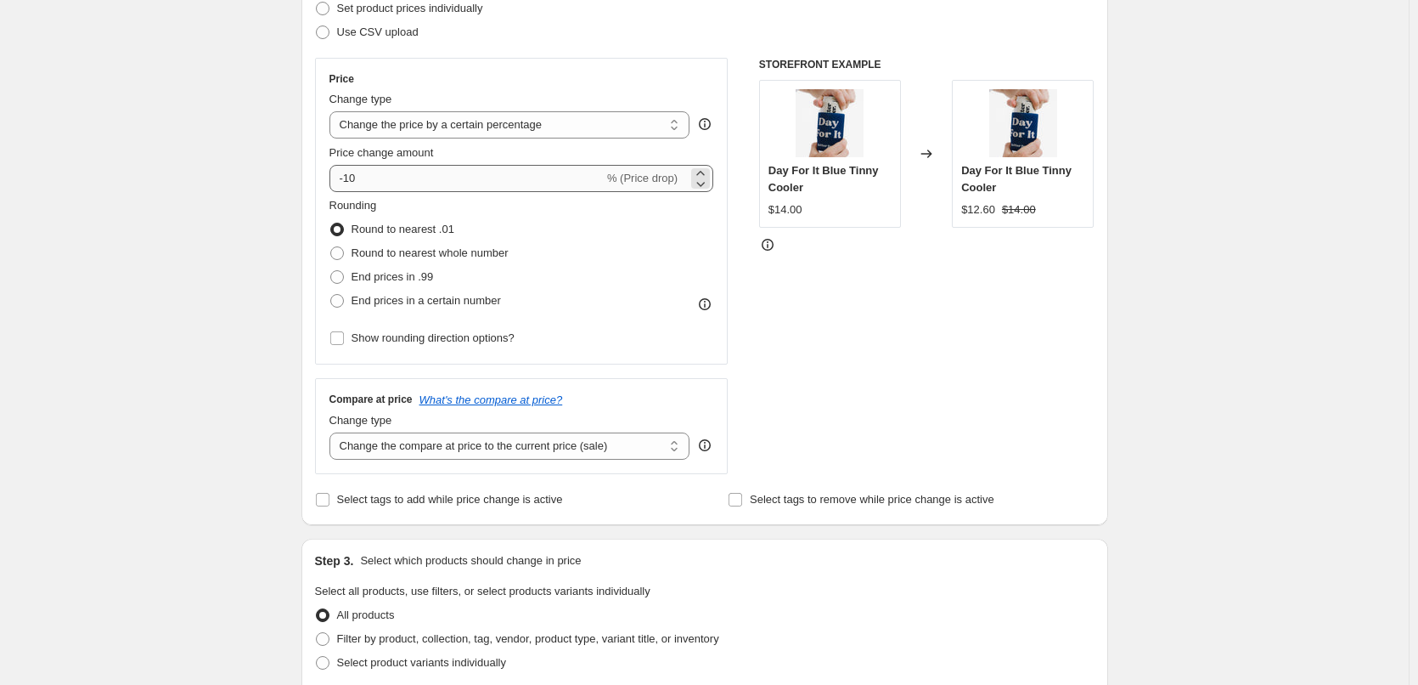
type input "SALE - 35% discount"
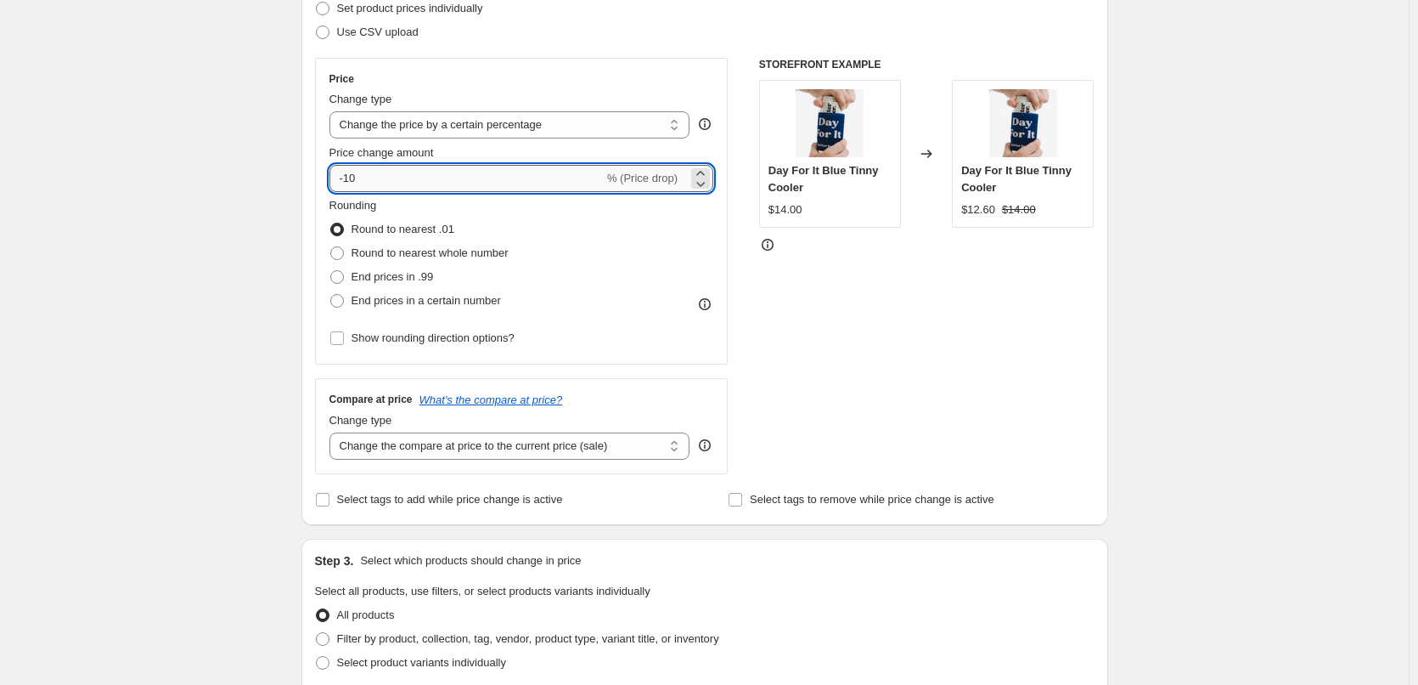
click at [345, 177] on input "-10" at bounding box center [467, 178] width 274 height 27
type input "-35"
click at [191, 175] on div "Create new price [MEDICAL_DATA]. This page is ready Create new price [MEDICAL_D…" at bounding box center [704, 594] width 1409 height 1698
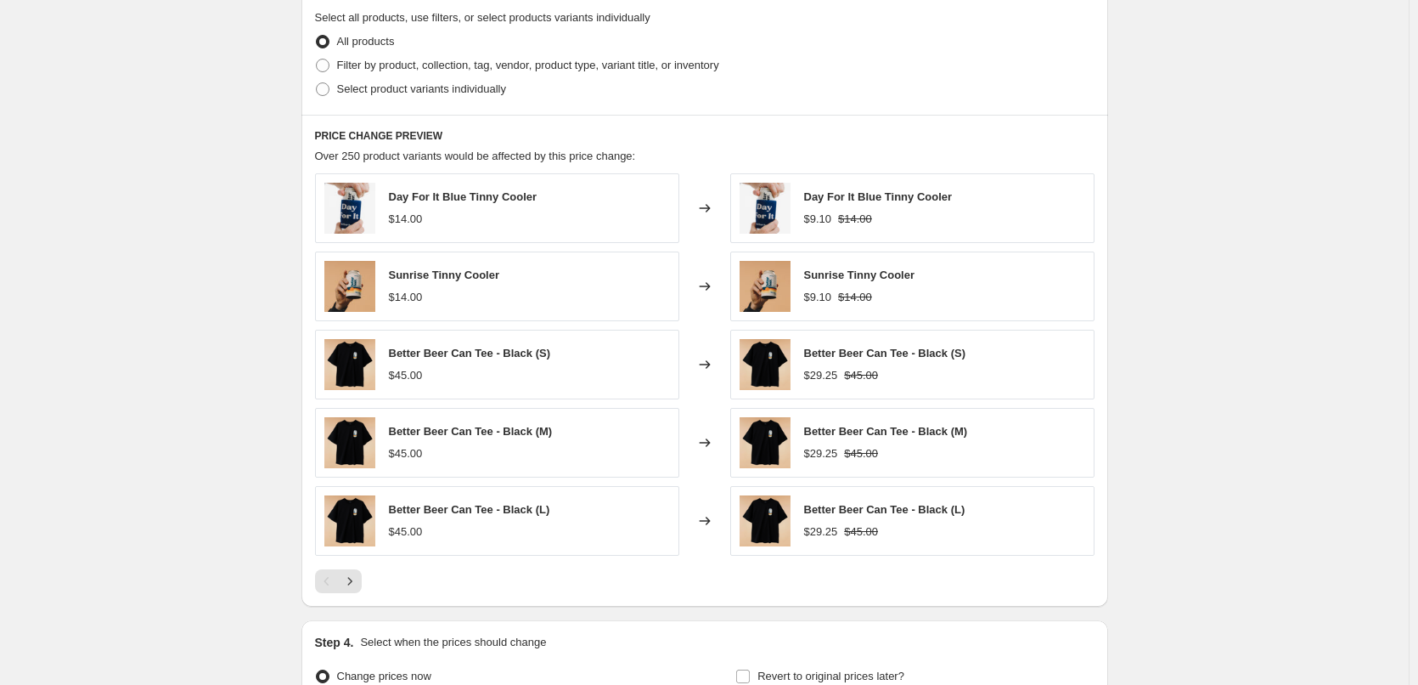
scroll to position [849, 0]
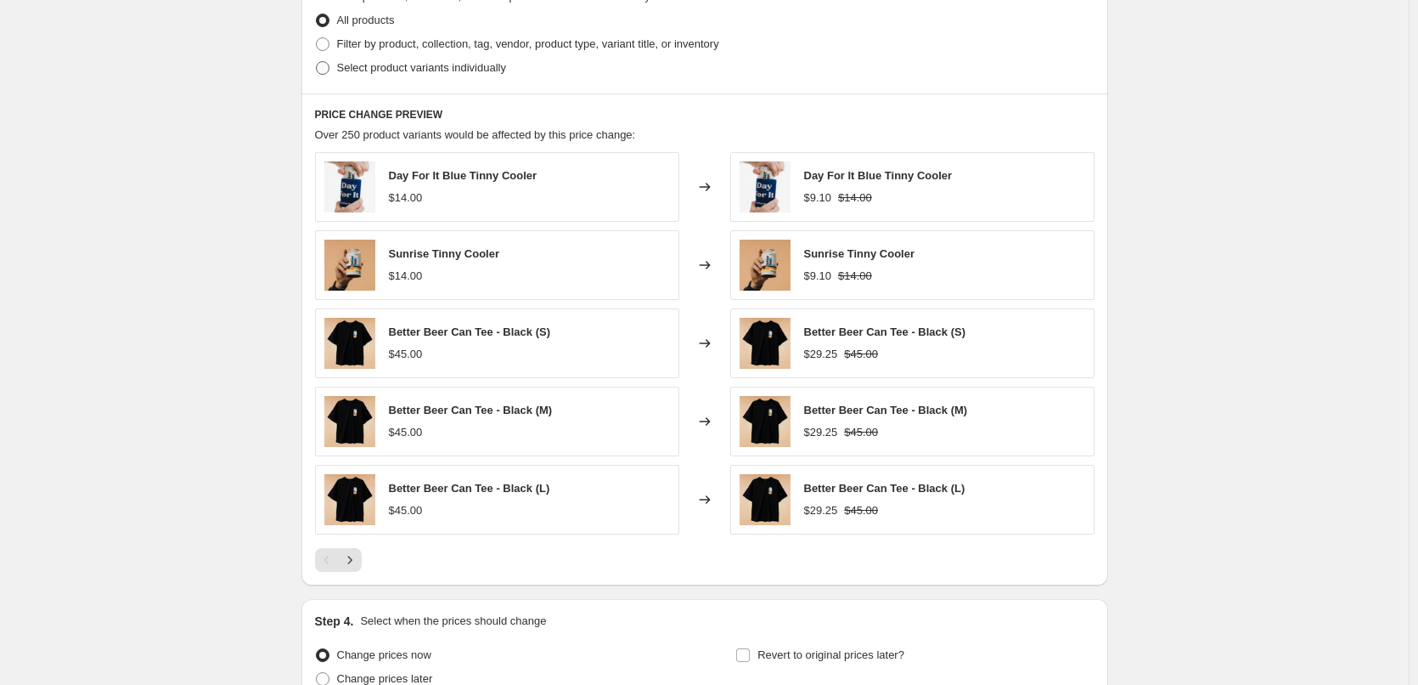
click at [395, 64] on span "Select product variants individually" at bounding box center [421, 67] width 169 height 13
click at [317, 62] on input "Select product variants individually" at bounding box center [316, 61] width 1 height 1
radio input "true"
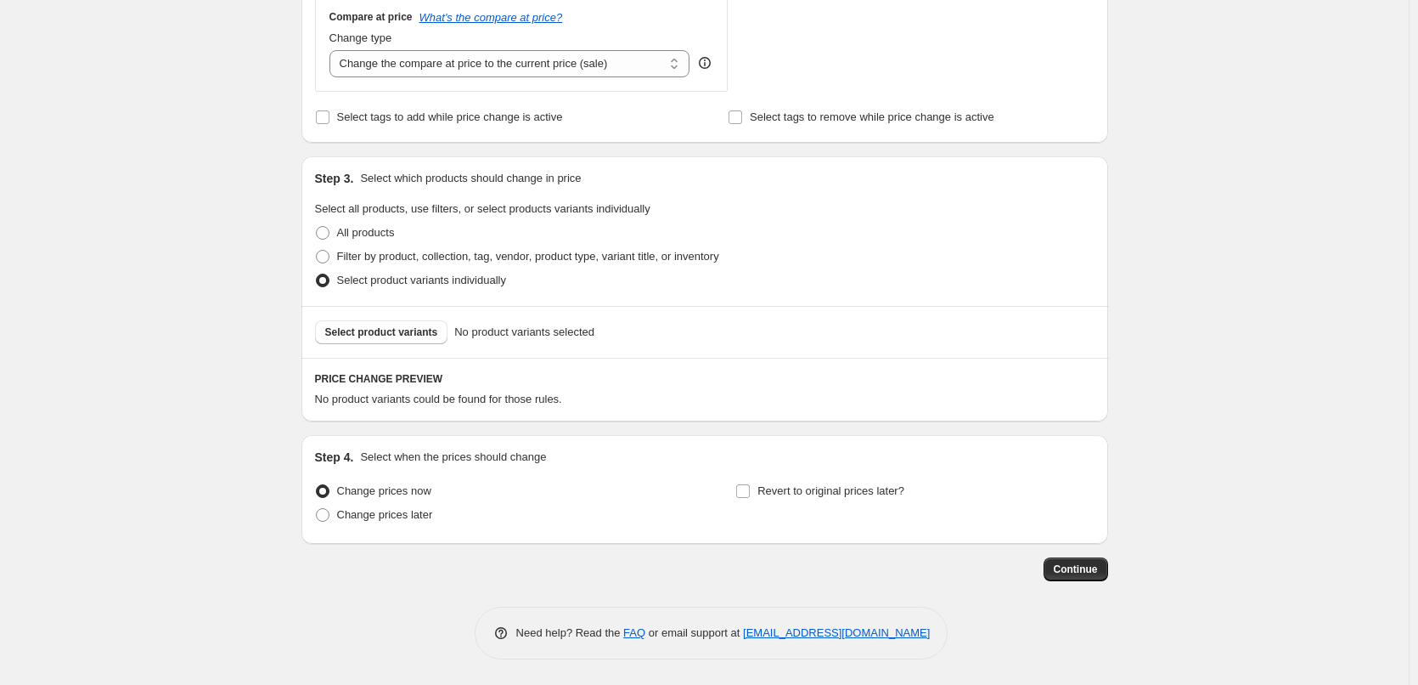
scroll to position [638, 0]
click at [387, 347] on div "Select product variants No product variants selected" at bounding box center [705, 332] width 807 height 52
click at [404, 329] on span "Select product variants" at bounding box center [381, 332] width 113 height 14
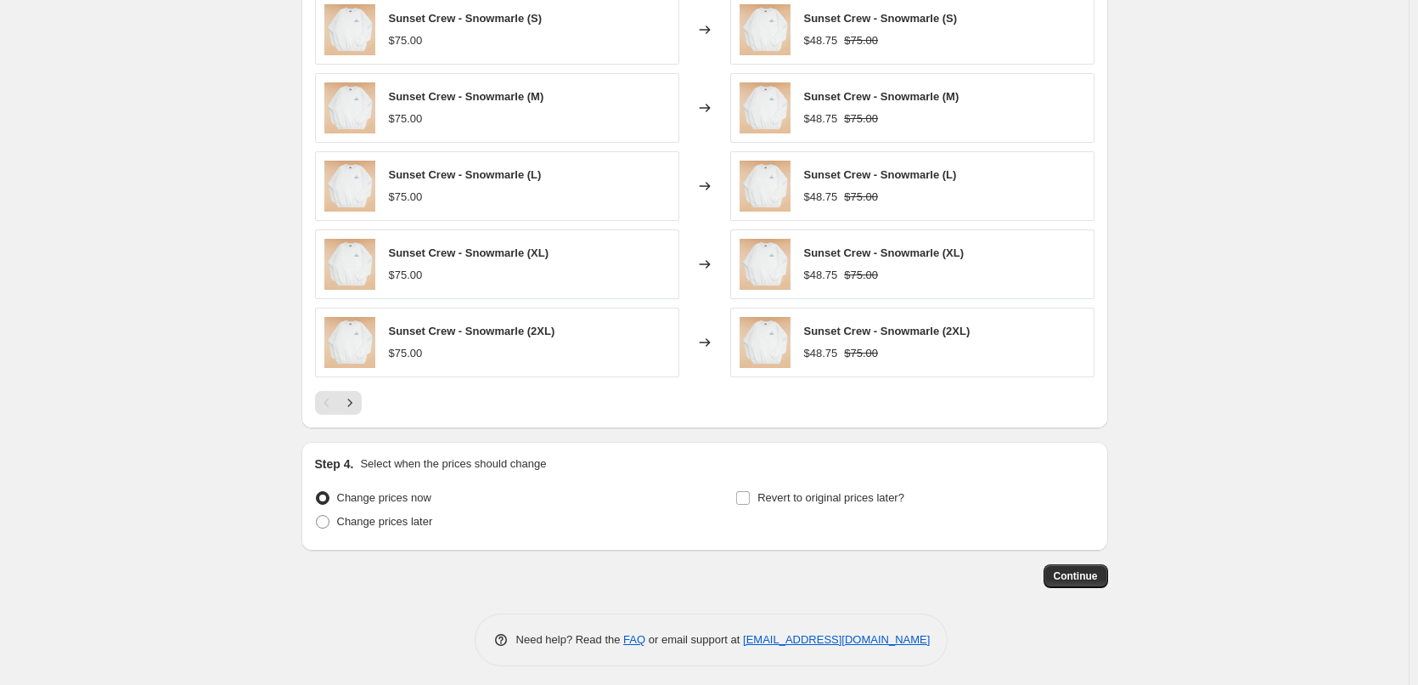
scroll to position [1066, 0]
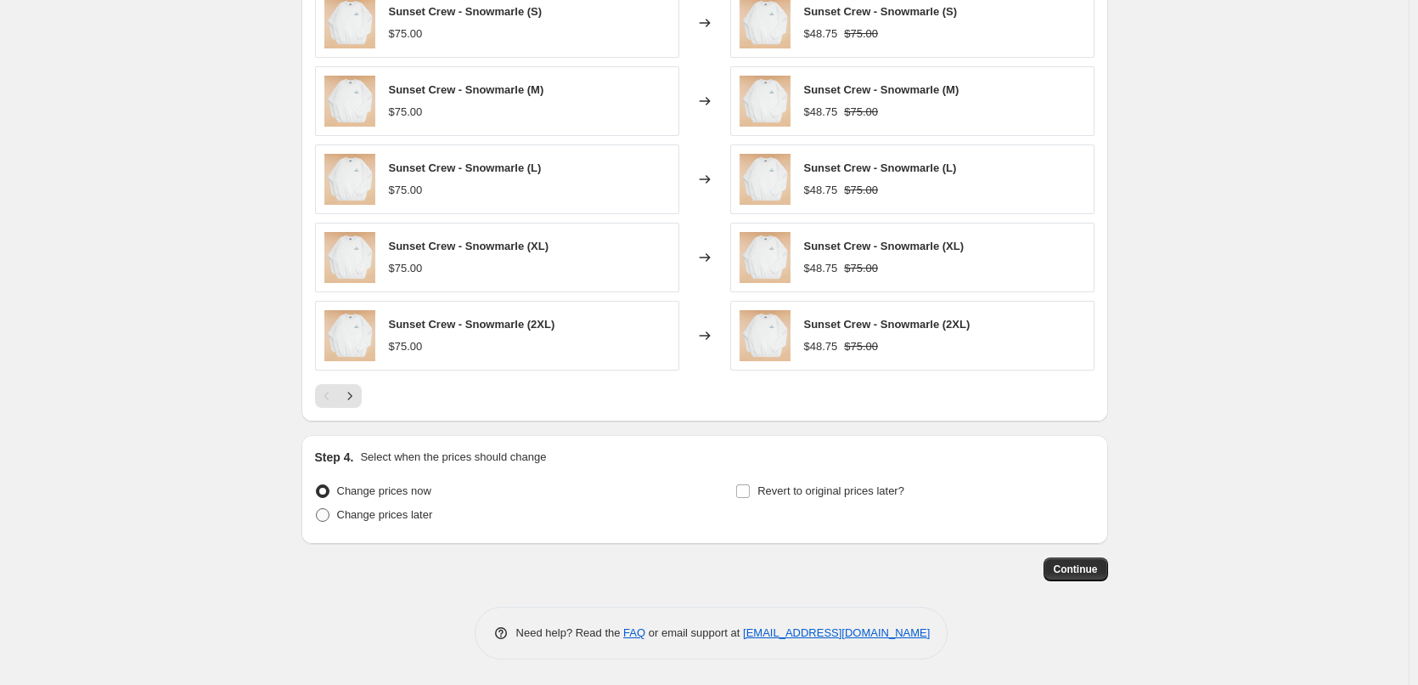
click at [384, 510] on span "Change prices later" at bounding box center [385, 514] width 96 height 13
click at [317, 509] on input "Change prices later" at bounding box center [316, 508] width 1 height 1
radio input "true"
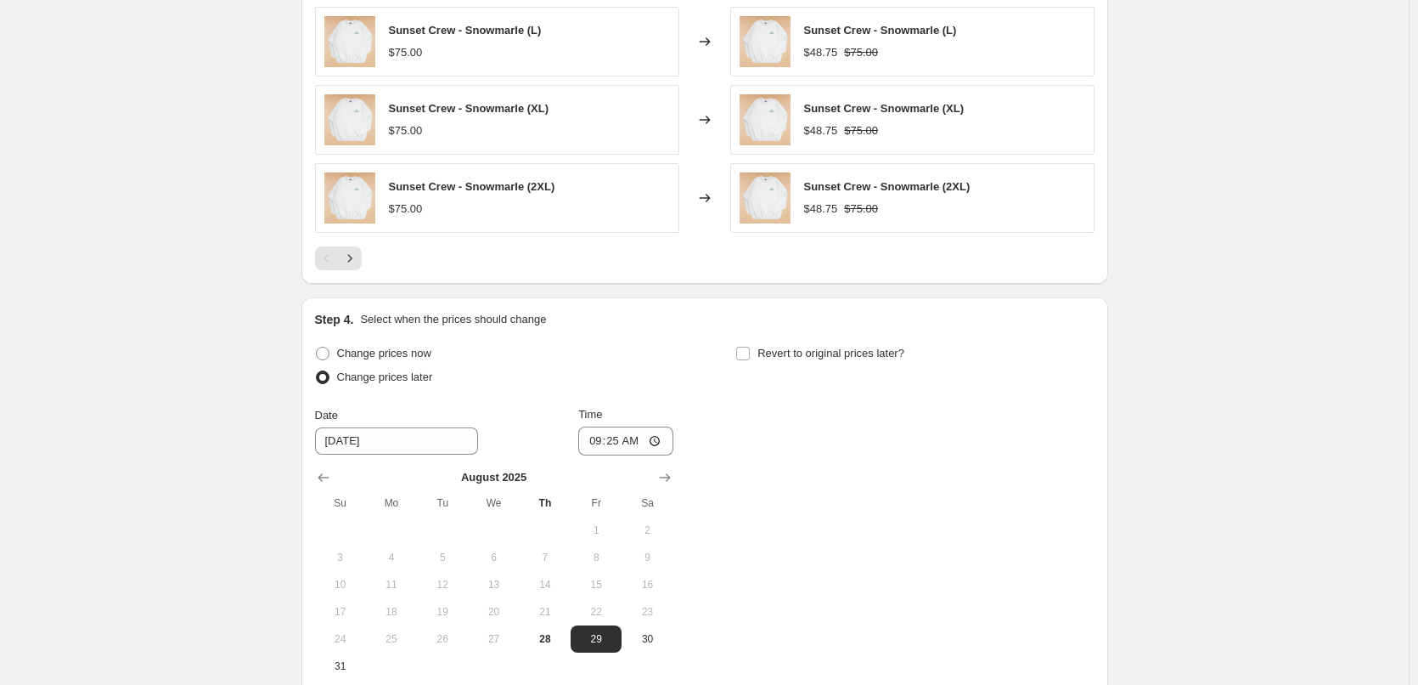
scroll to position [1384, 0]
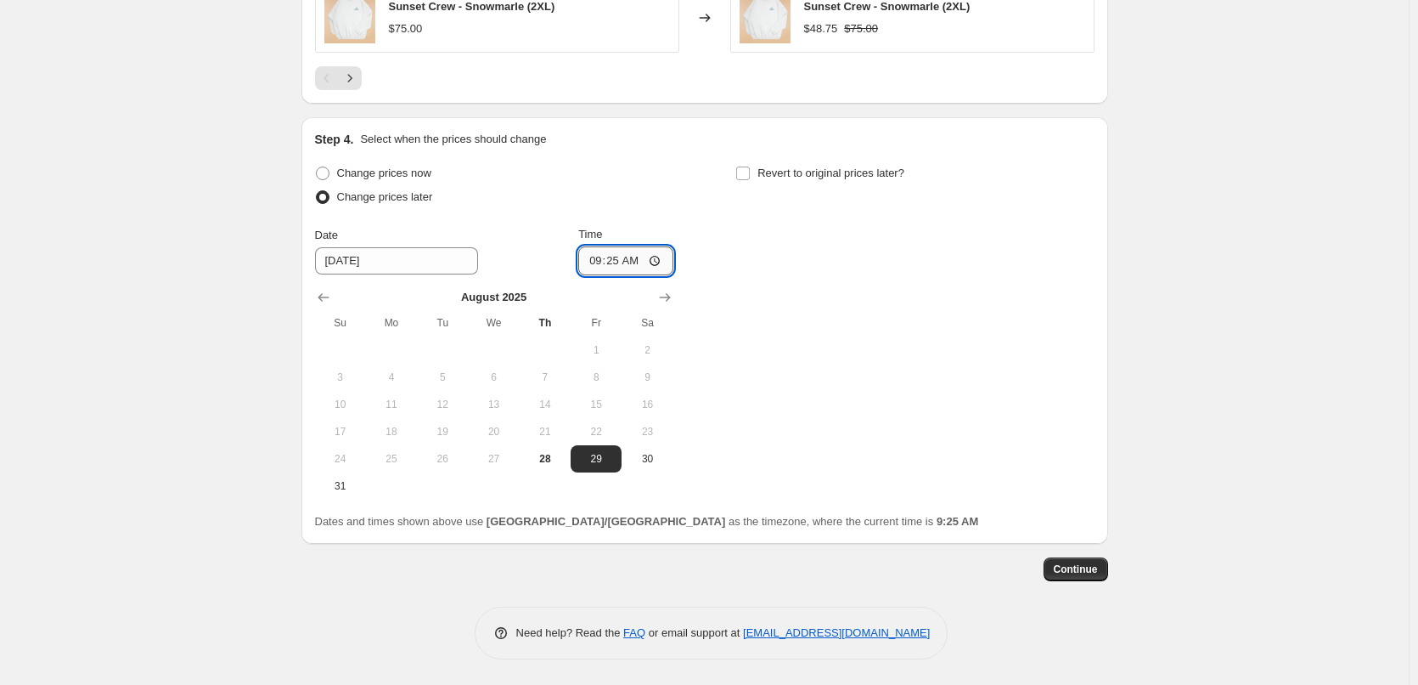
click at [653, 254] on input "09:25" at bounding box center [625, 260] width 95 height 29
type input "04:00"
click at [958, 267] on div "Change prices now Change prices later Date [DATE] Time 04:00 [DATE] Su Mo Tu We…" at bounding box center [705, 330] width 780 height 338
click at [1087, 562] on span "Continue" at bounding box center [1076, 569] width 44 height 14
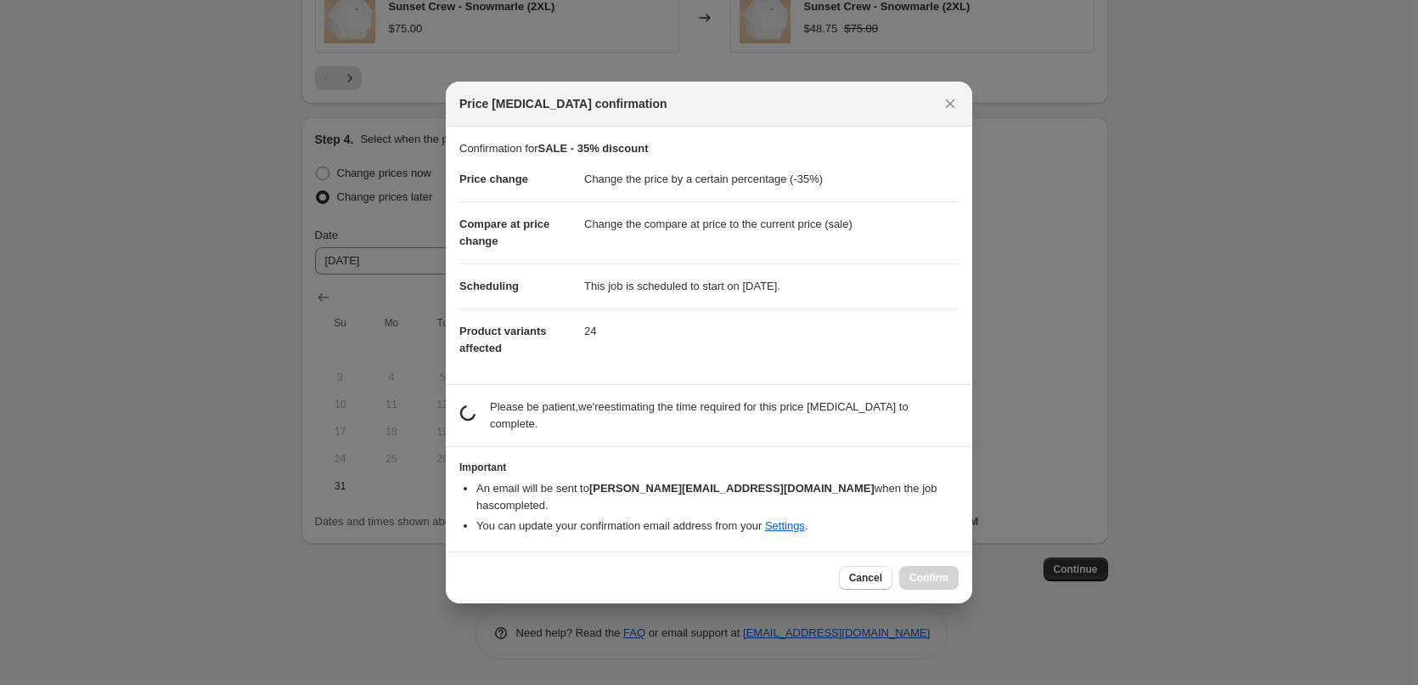
scroll to position [0, 0]
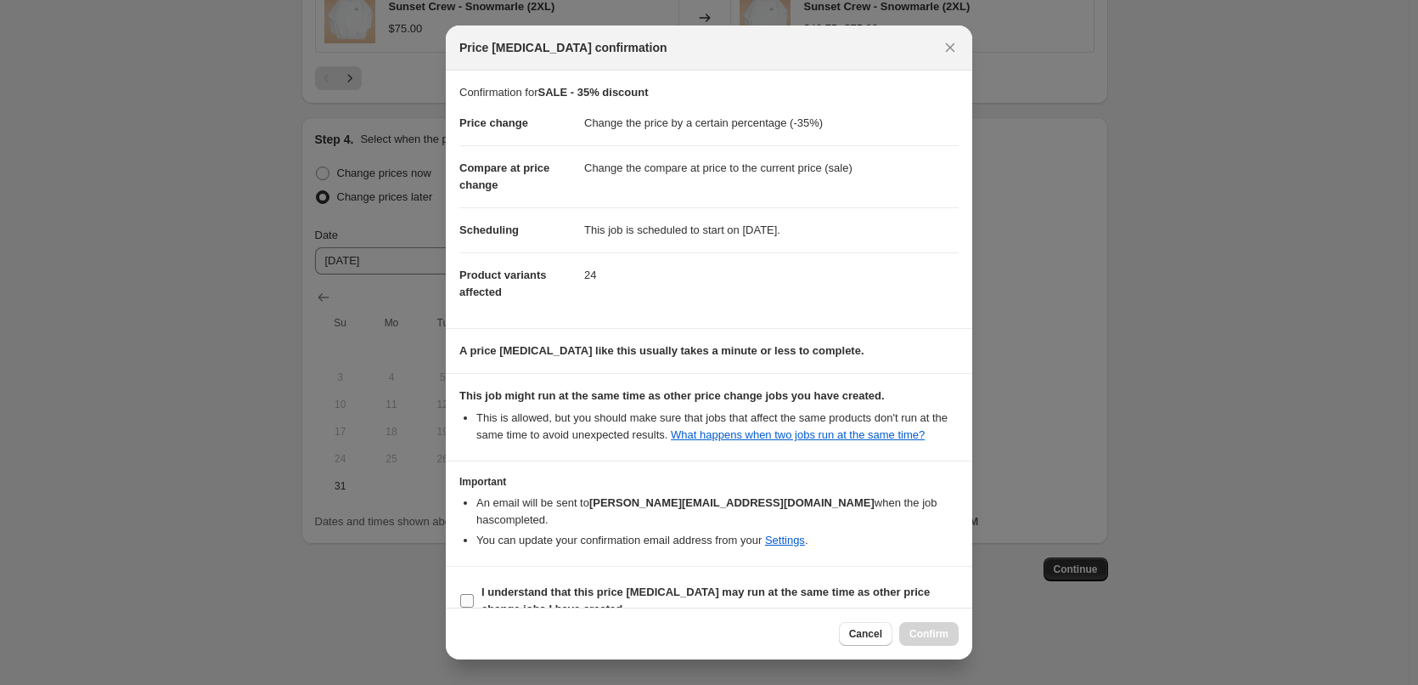
click at [468, 594] on input "I understand that this price [MEDICAL_DATA] may run at the same time as other p…" at bounding box center [467, 601] width 14 height 14
checkbox input "true"
click at [946, 629] on span "Confirm" at bounding box center [929, 634] width 39 height 14
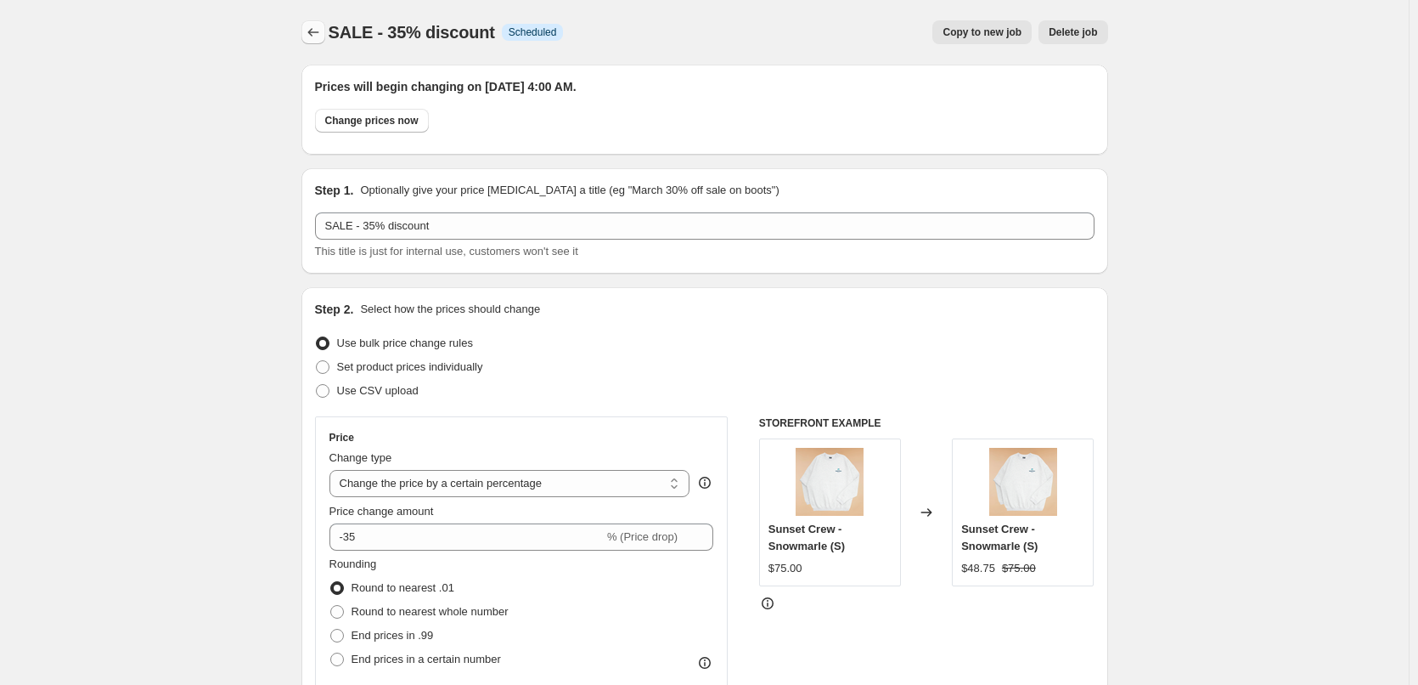
click at [313, 36] on icon "Price change jobs" at bounding box center [313, 32] width 17 height 17
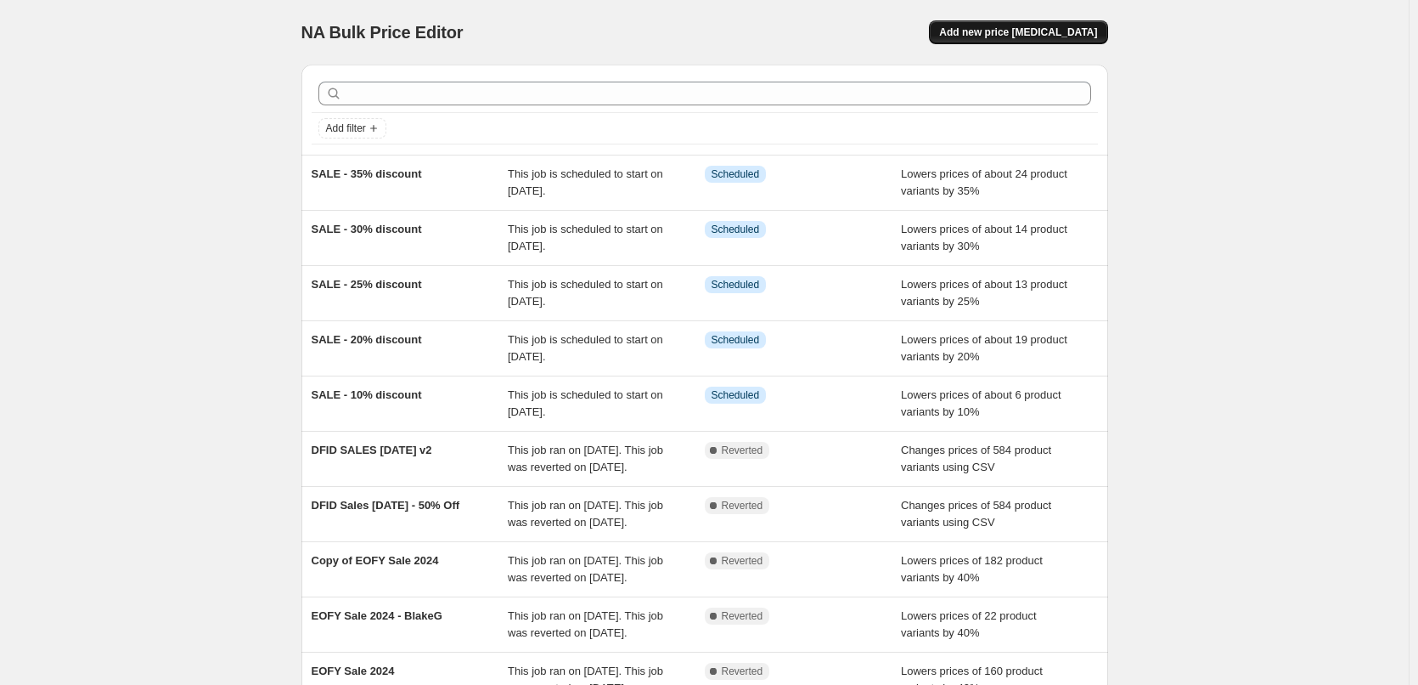
click at [1057, 37] on span "Add new price [MEDICAL_DATA]" at bounding box center [1018, 32] width 158 height 14
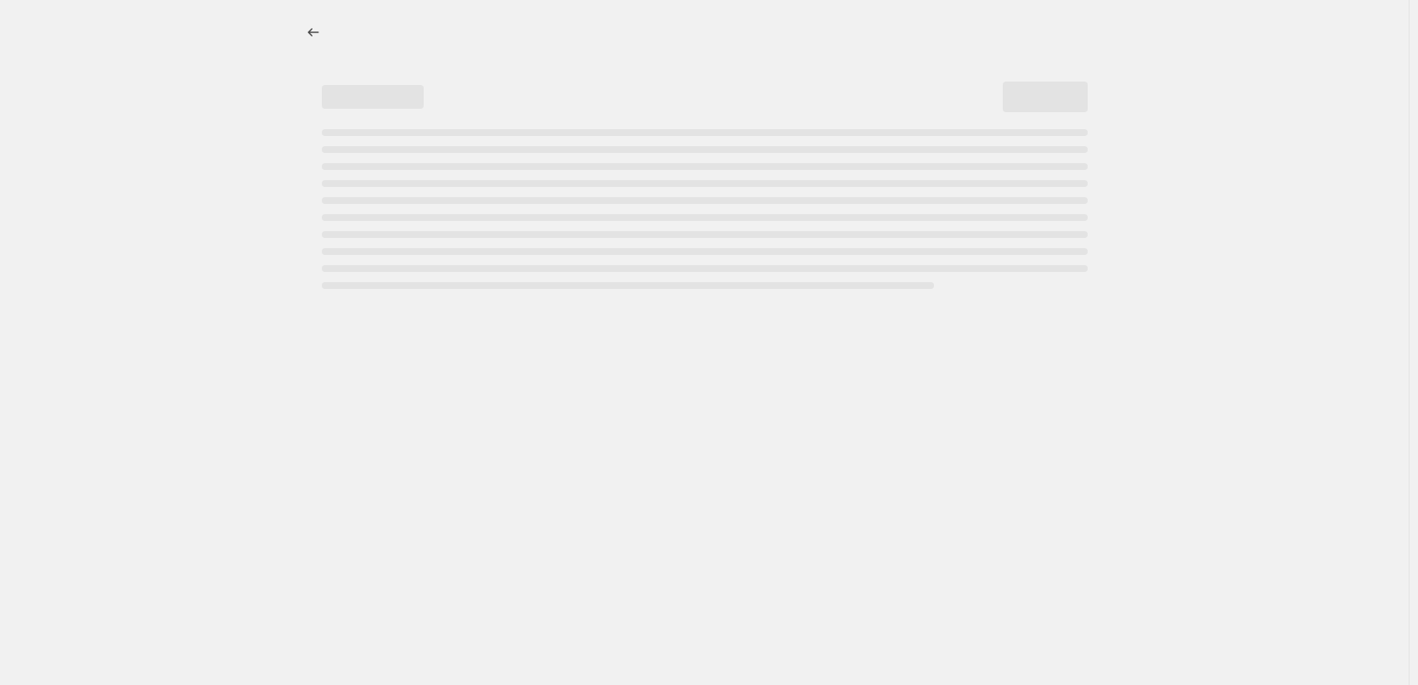
select select "percentage"
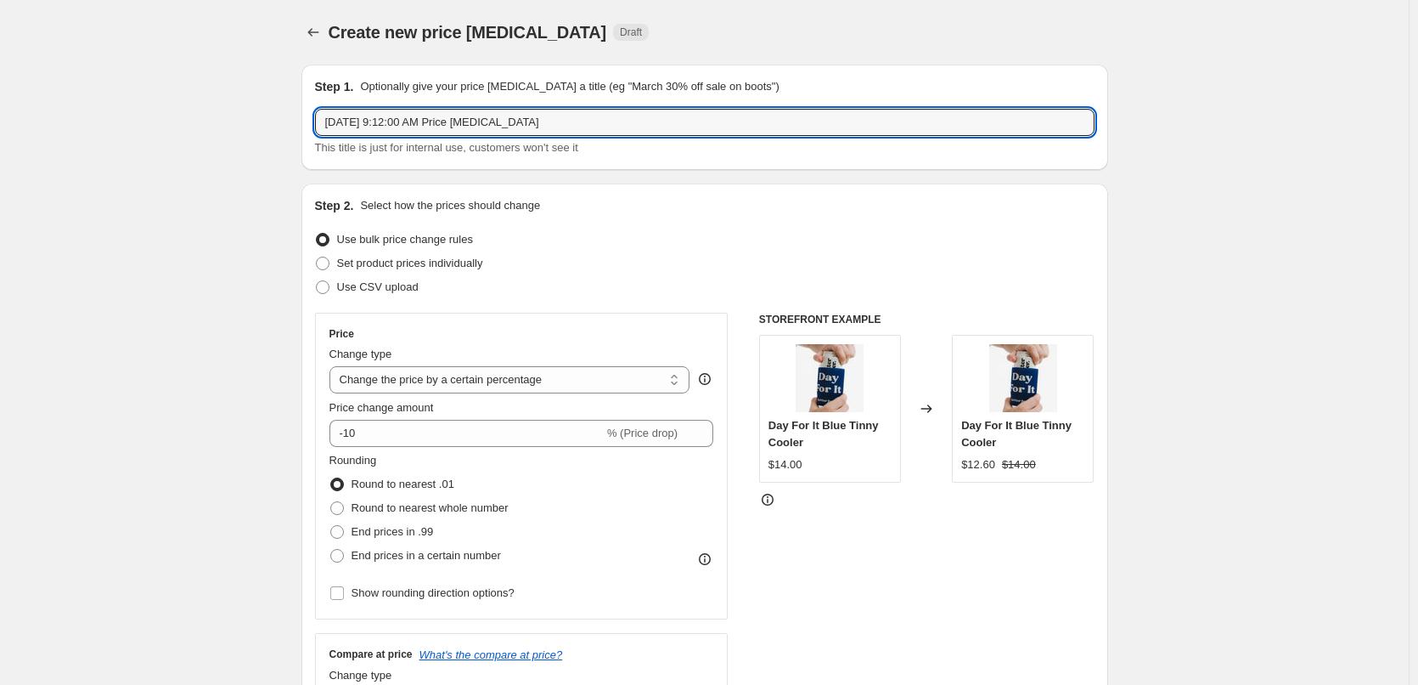
drag, startPoint x: 686, startPoint y: 127, endPoint x: 306, endPoint y: 128, distance: 380.5
click at [306, 128] on div "Step 1. Optionally give your price [MEDICAL_DATA] a title (eg "March 30% off sa…" at bounding box center [705, 117] width 807 height 105
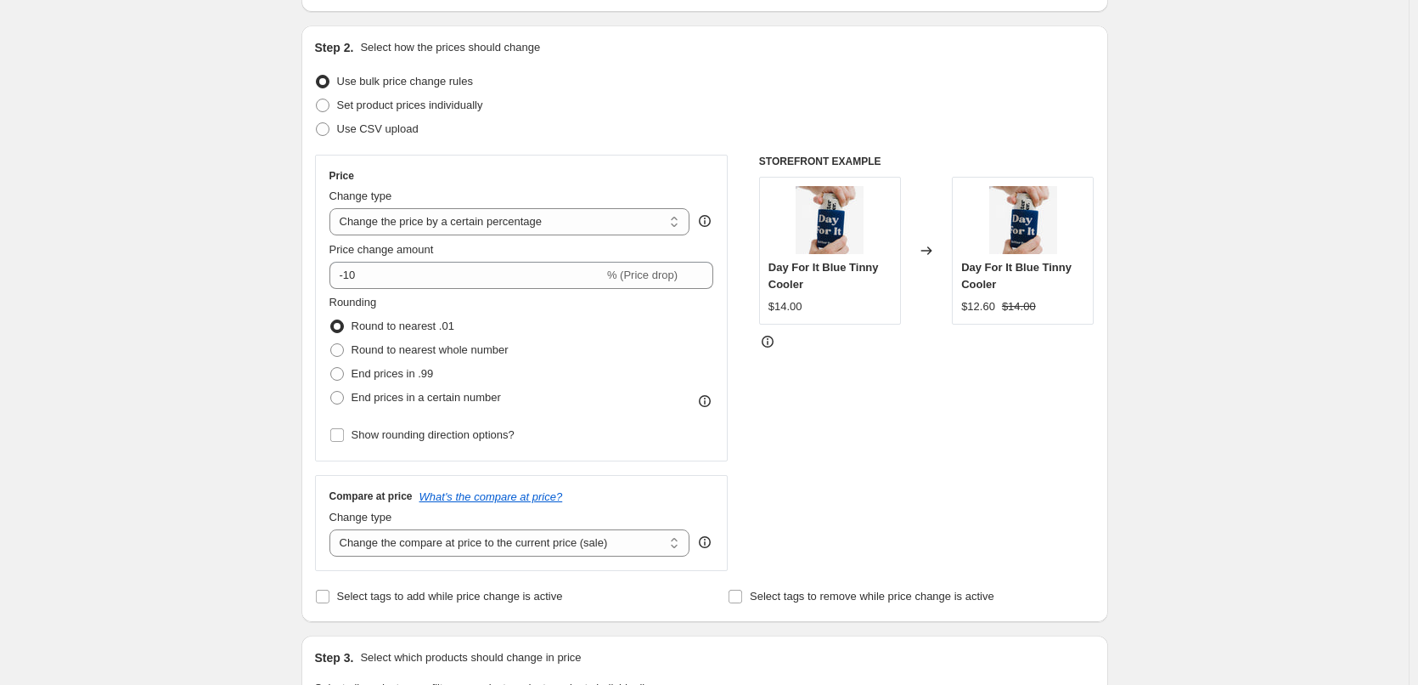
scroll to position [340, 0]
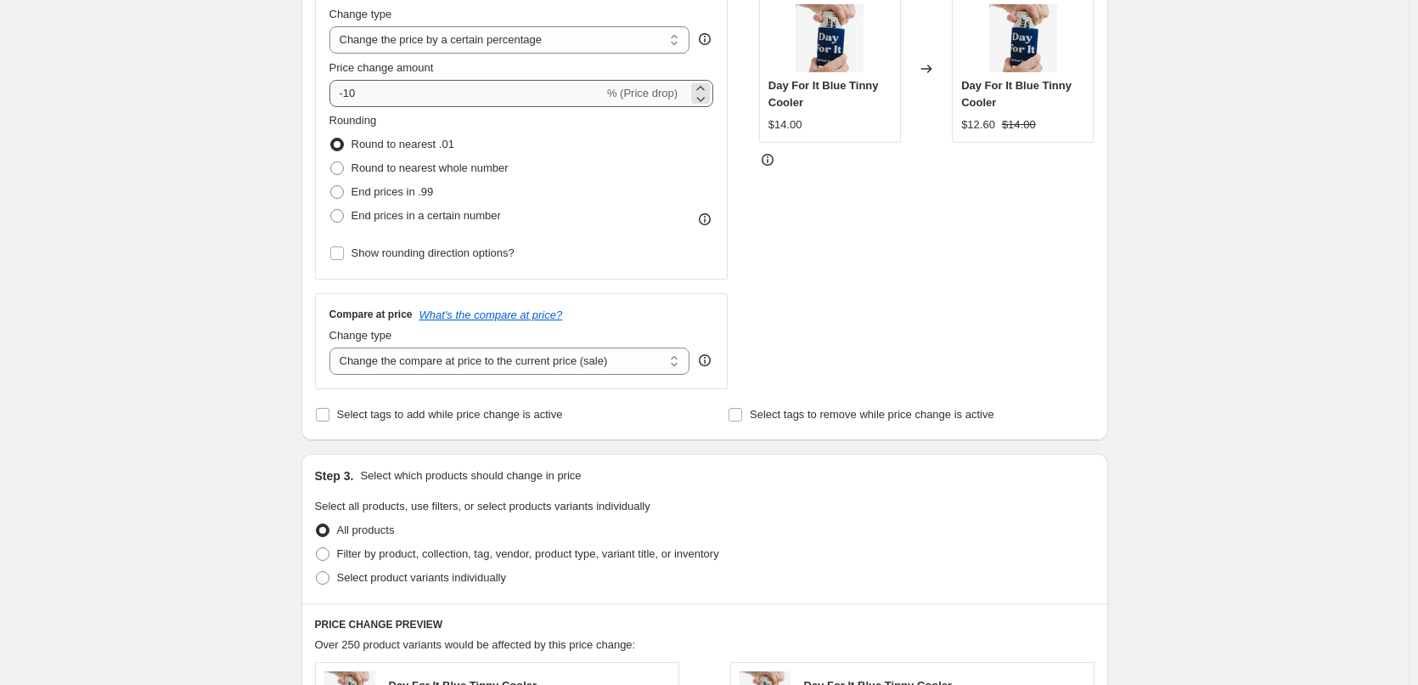
type input "SALE - 40%"
click at [352, 94] on input "-10" at bounding box center [467, 93] width 274 height 27
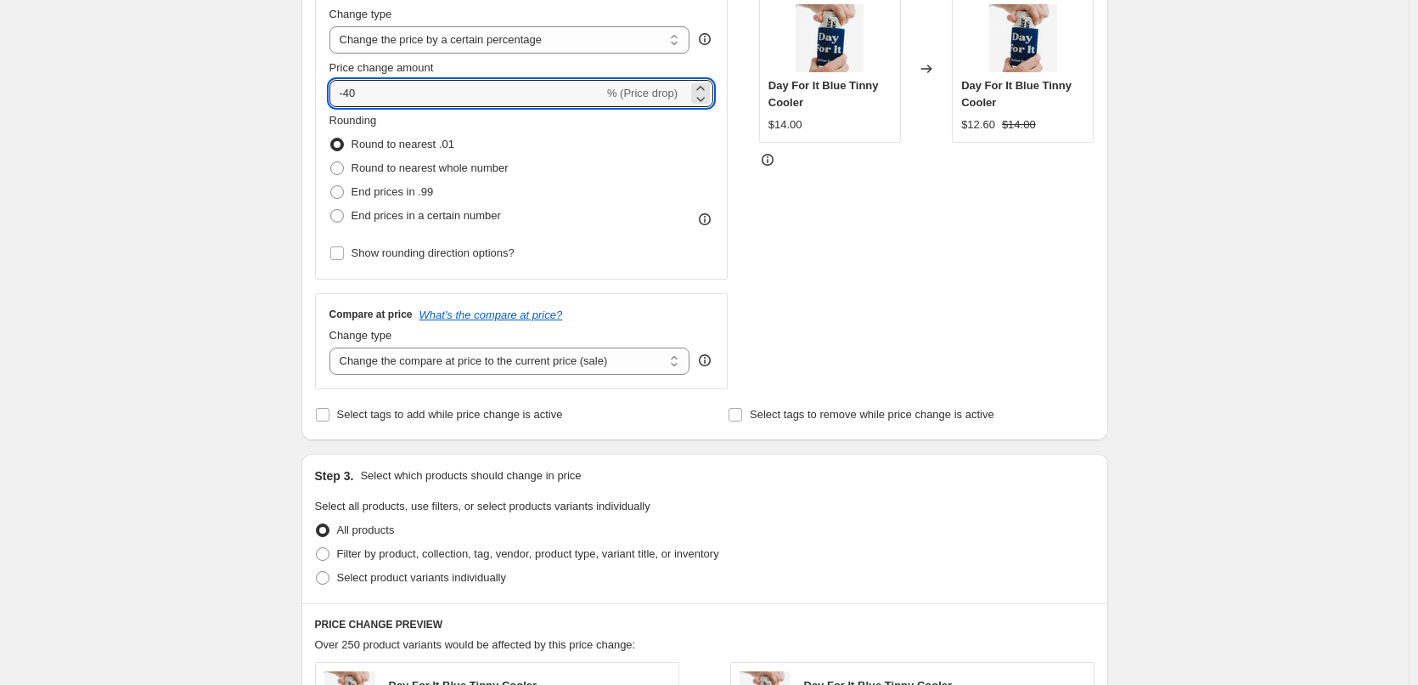
type input "-40"
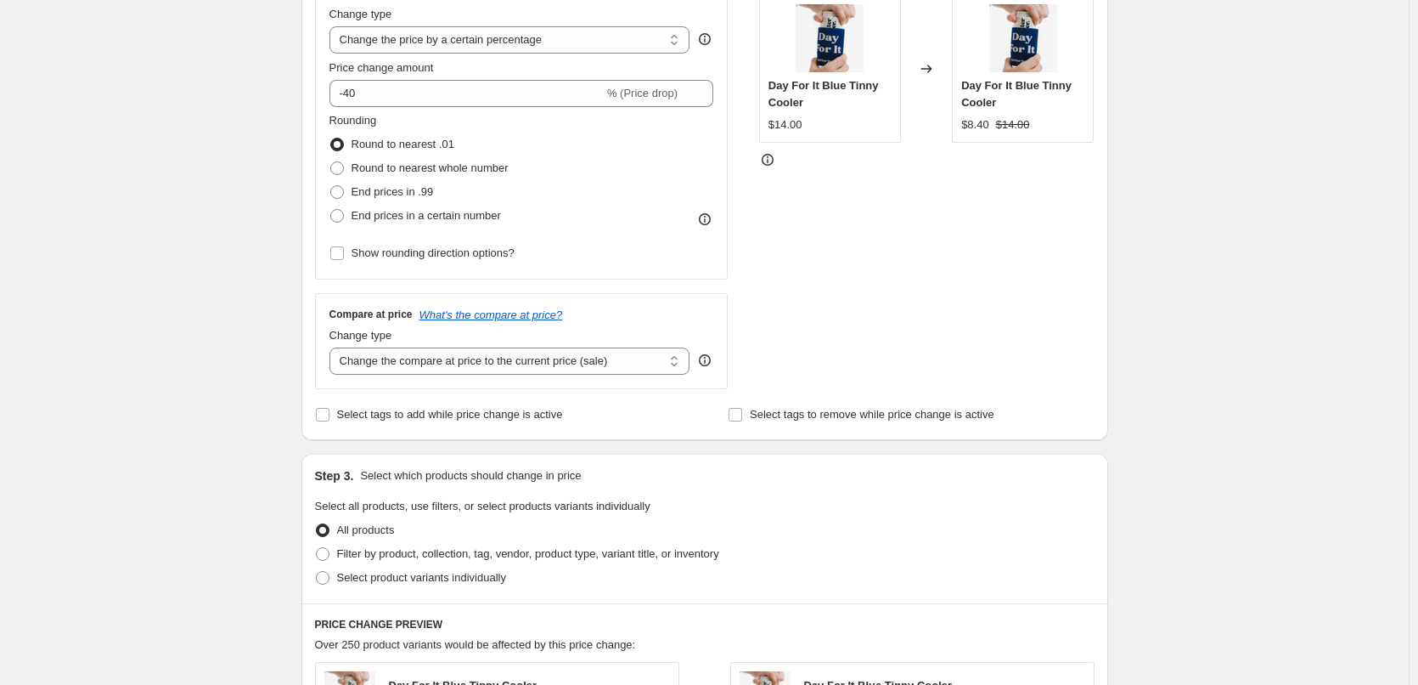
click at [193, 222] on div "Create new price [MEDICAL_DATA]. This page is ready Create new price [MEDICAL_D…" at bounding box center [704, 509] width 1409 height 1698
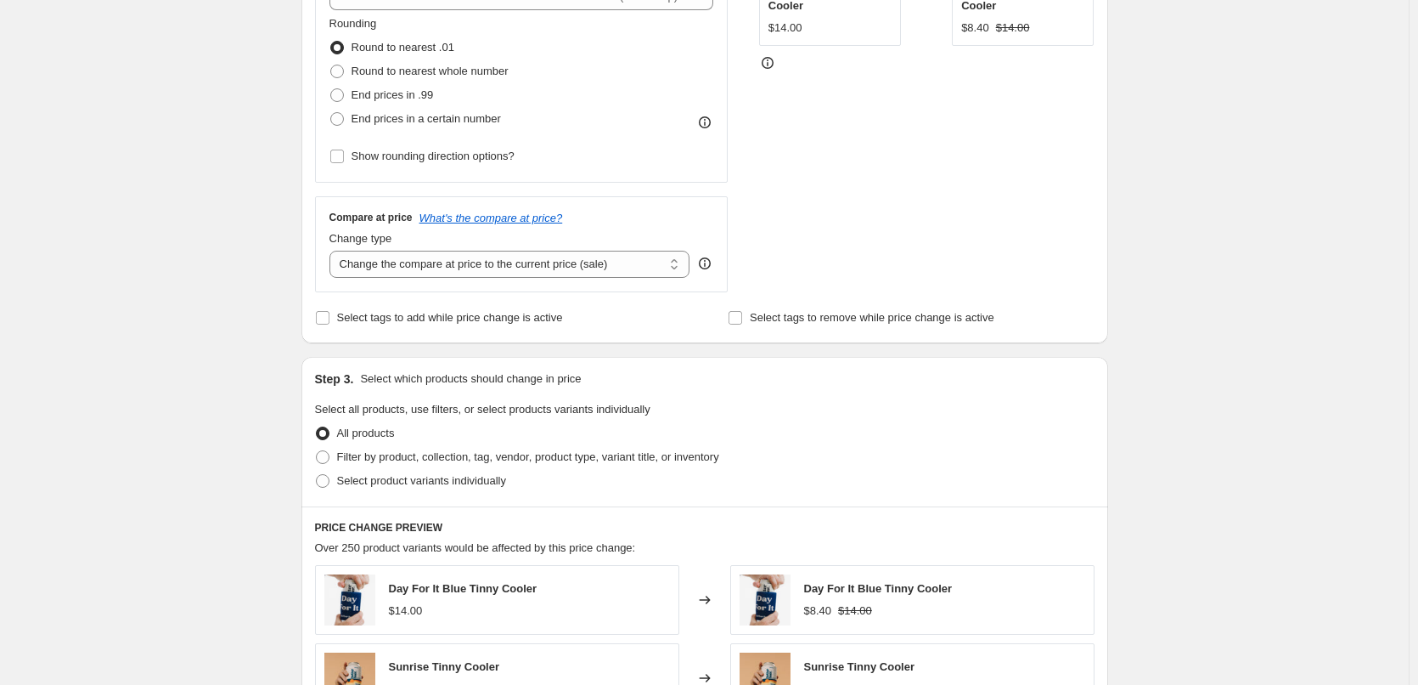
scroll to position [595, 0]
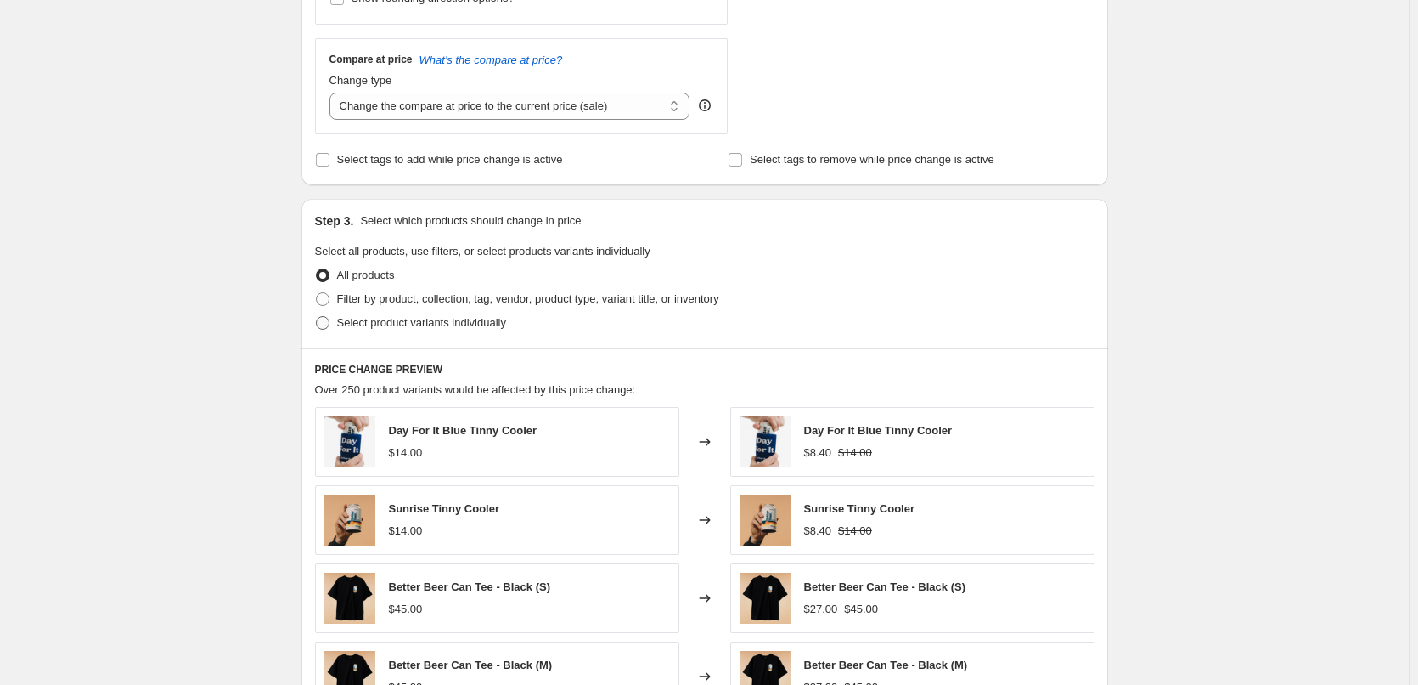
click at [326, 318] on span at bounding box center [323, 323] width 14 height 14
click at [317, 317] on input "Select product variants individually" at bounding box center [316, 316] width 1 height 1
radio input "true"
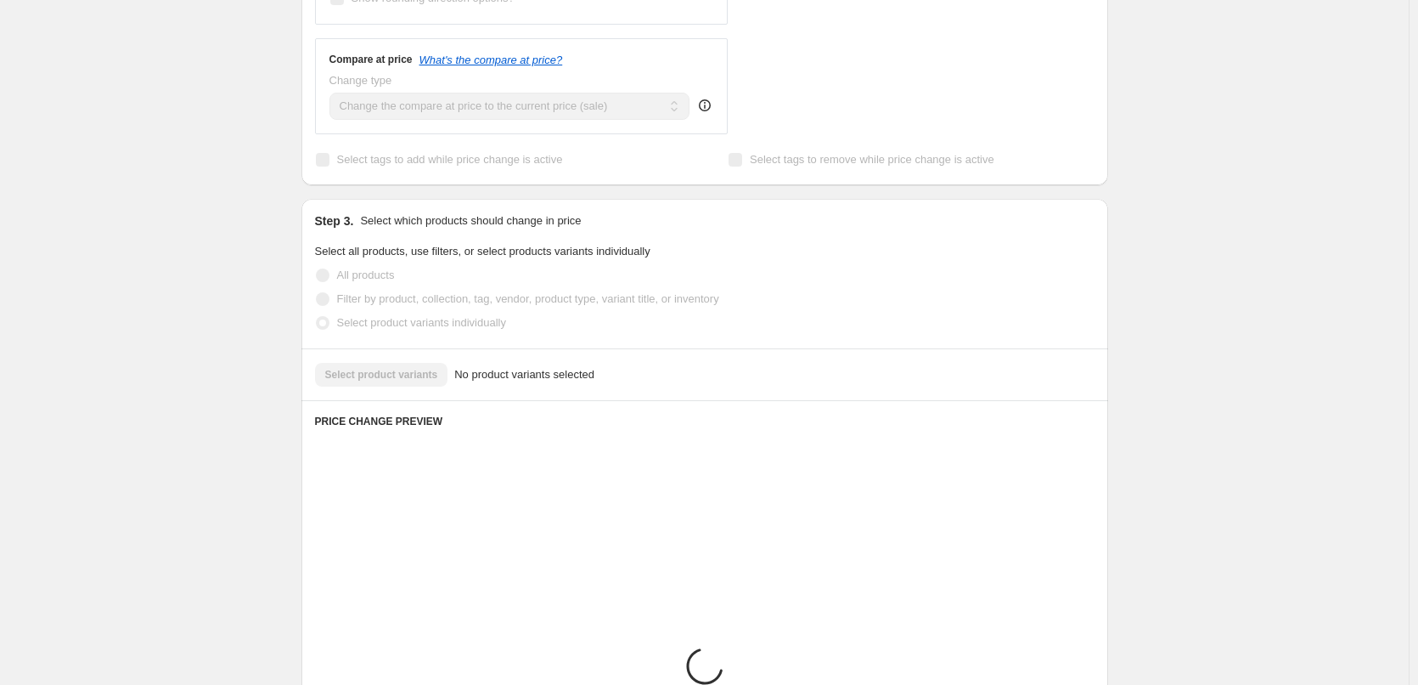
scroll to position [638, 0]
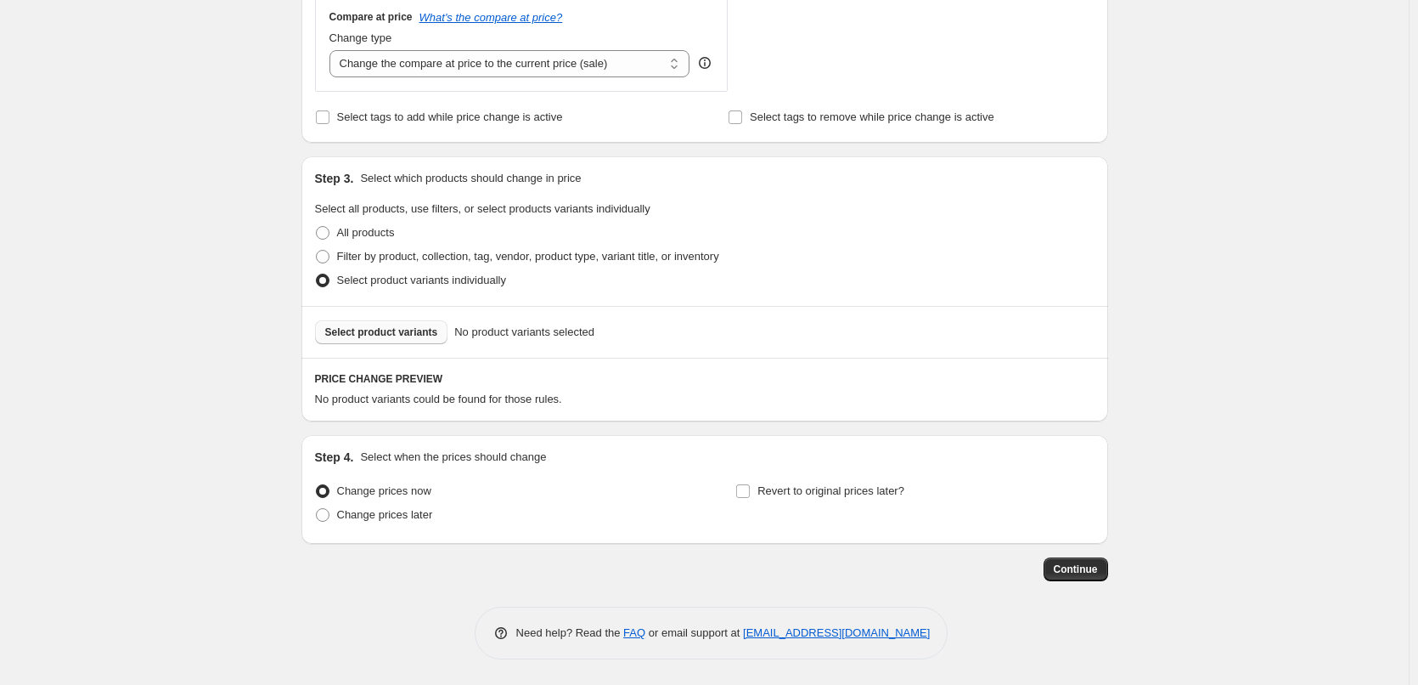
click at [411, 332] on span "Select product variants" at bounding box center [381, 332] width 113 height 14
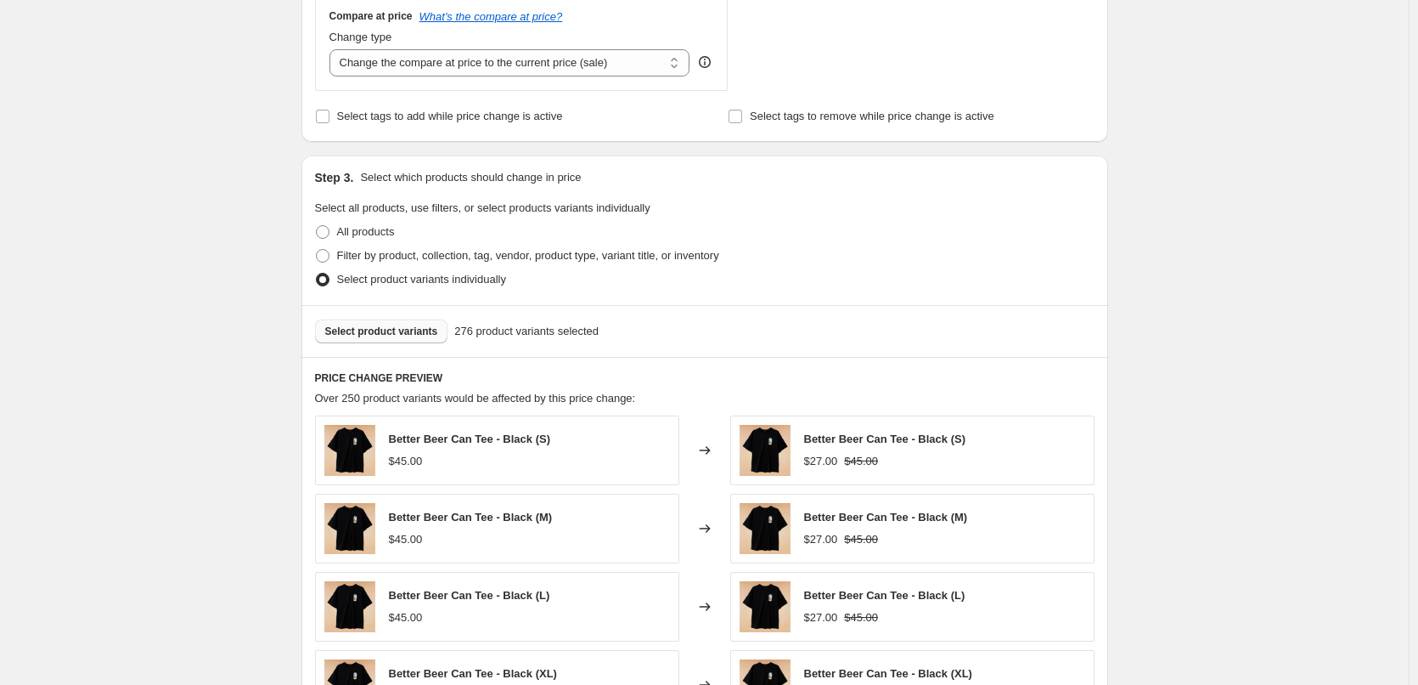
click at [394, 333] on span "Select product variants" at bounding box center [381, 331] width 113 height 14
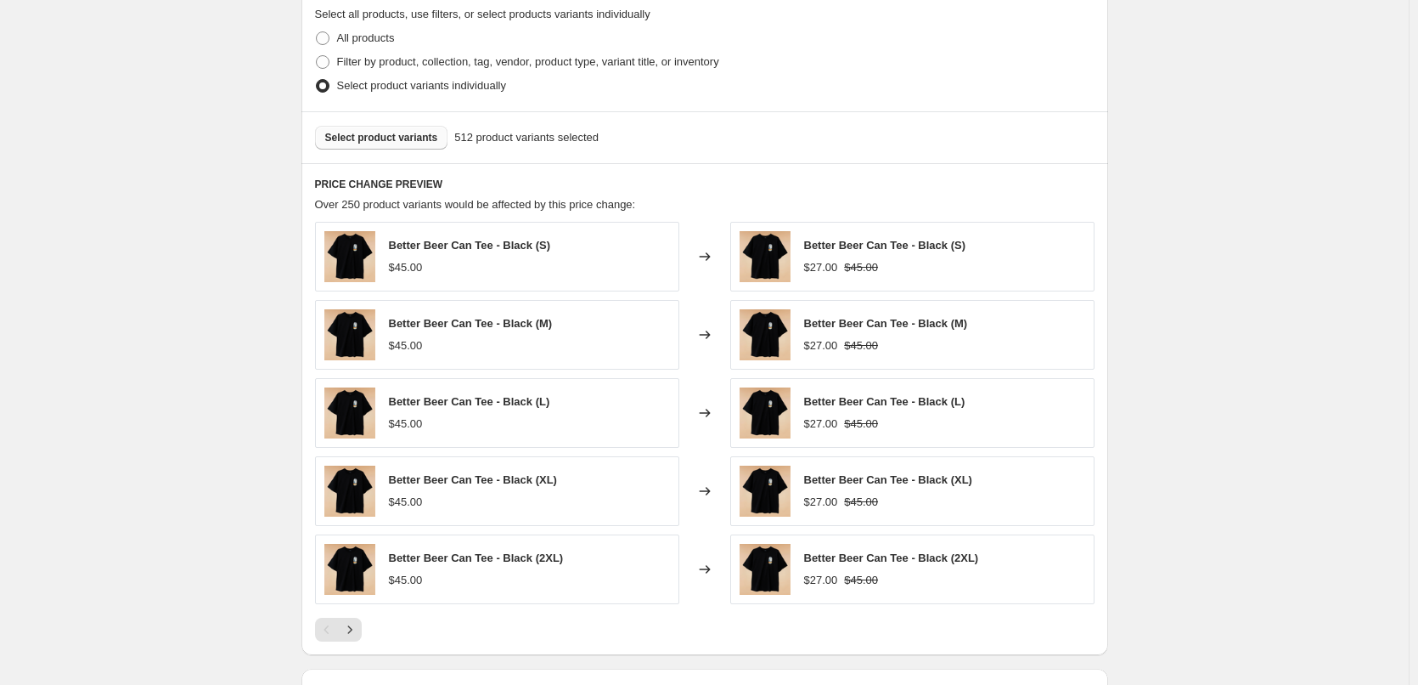
scroll to position [1066, 0]
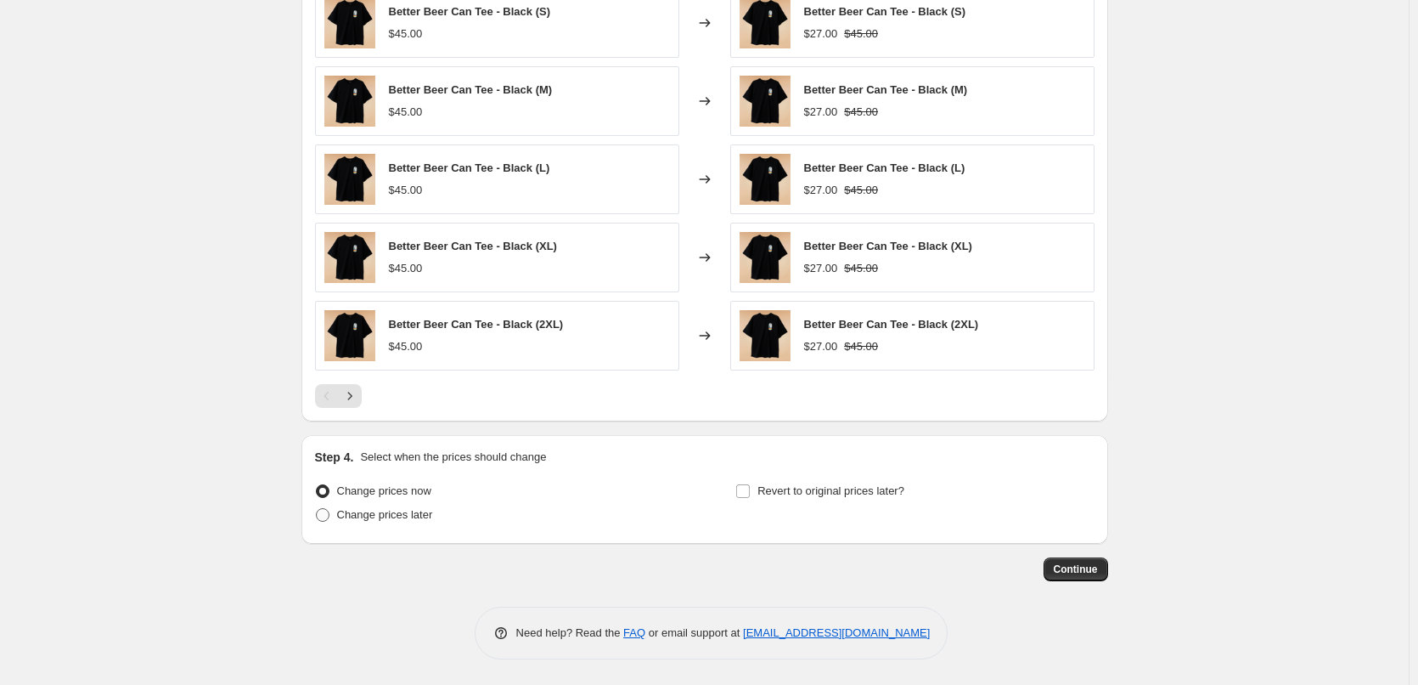
click at [390, 519] on span "Change prices later" at bounding box center [385, 514] width 96 height 13
click at [317, 509] on input "Change prices later" at bounding box center [316, 508] width 1 height 1
radio input "true"
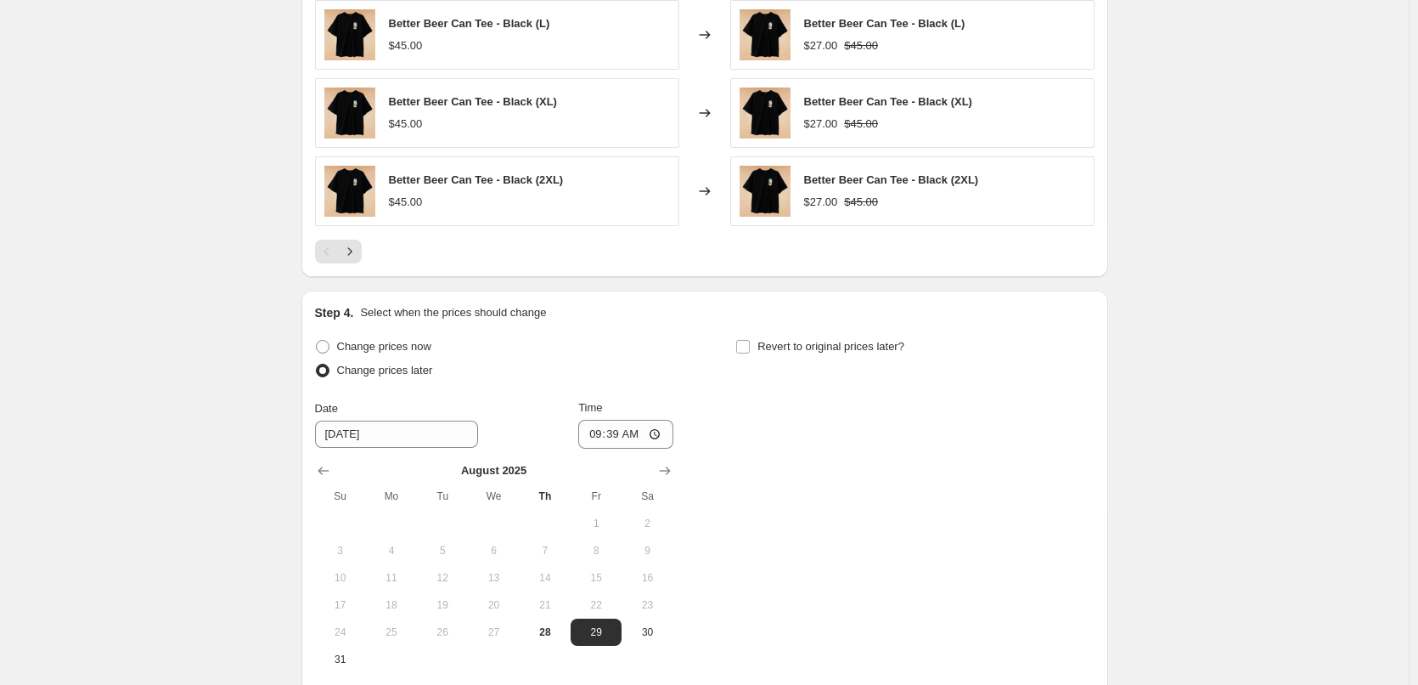
scroll to position [1384, 0]
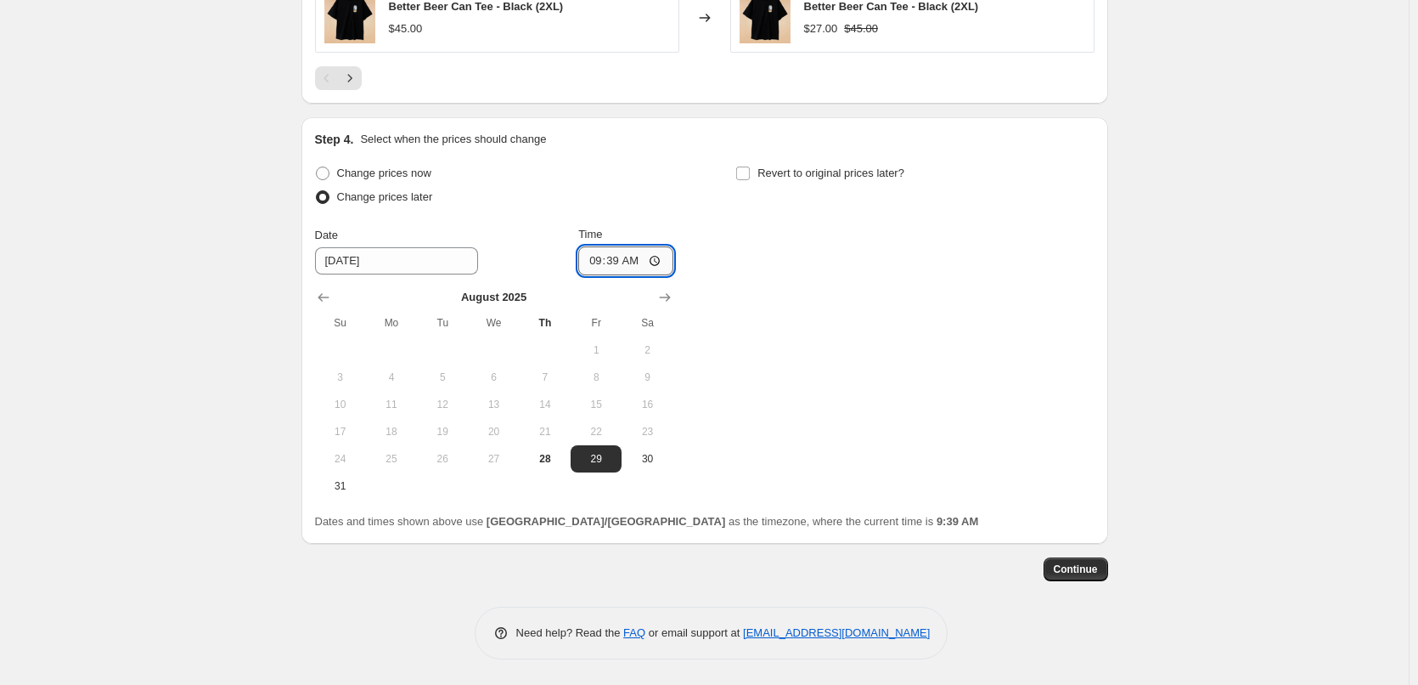
click at [663, 262] on input "09:39" at bounding box center [625, 260] width 95 height 29
type input "04:00"
click at [916, 223] on div "Change prices now Change prices later Date [DATE] Time 04:00 [DATE] Su Mo Tu We…" at bounding box center [705, 330] width 780 height 338
drag, startPoint x: 1095, startPoint y: 571, endPoint x: 1339, endPoint y: 439, distance: 277.8
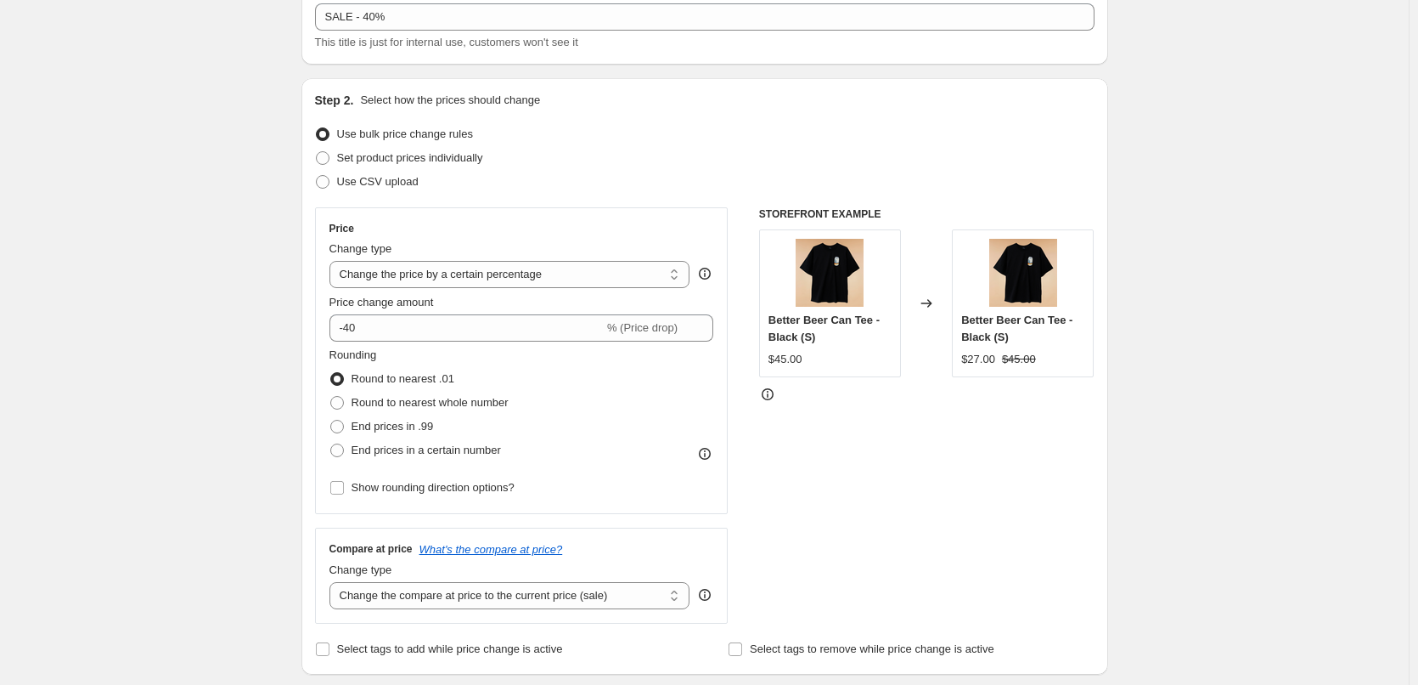
scroll to position [0, 0]
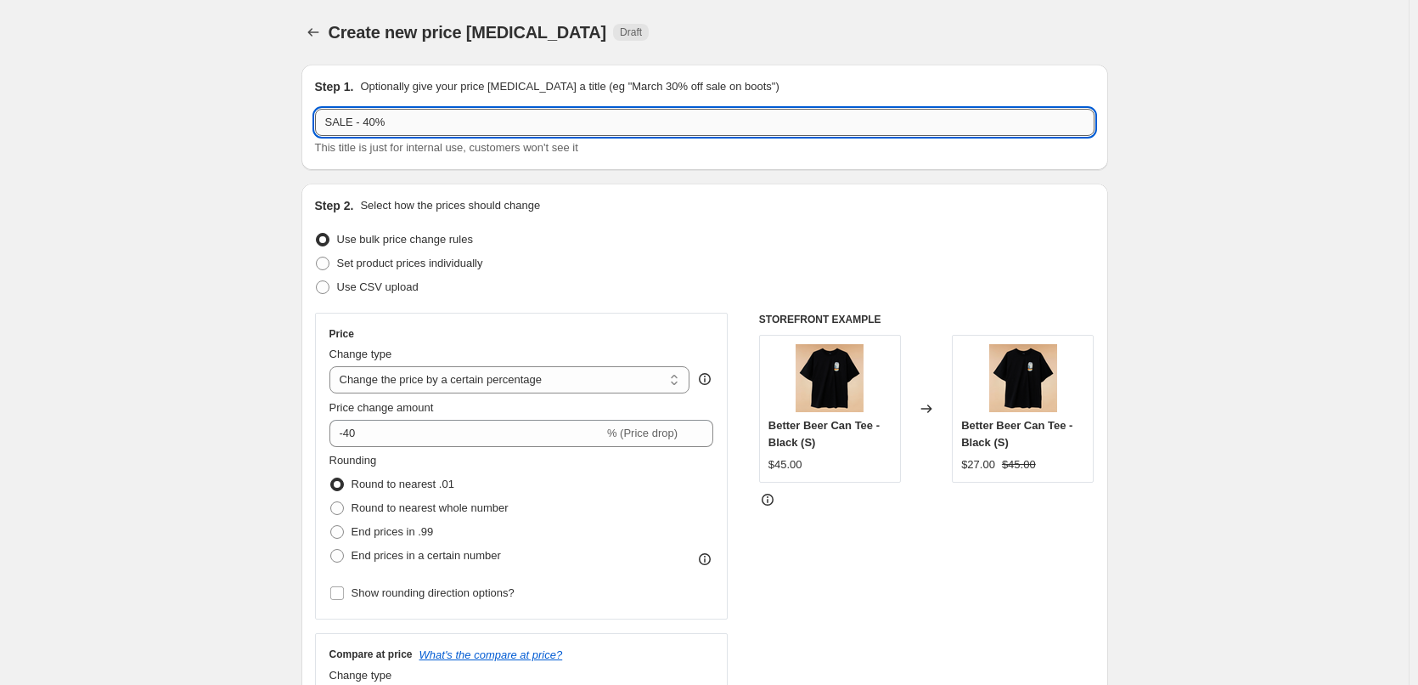
click at [475, 122] on input "SALE - 40%" at bounding box center [705, 122] width 780 height 27
type input "SALE - 40% discount"
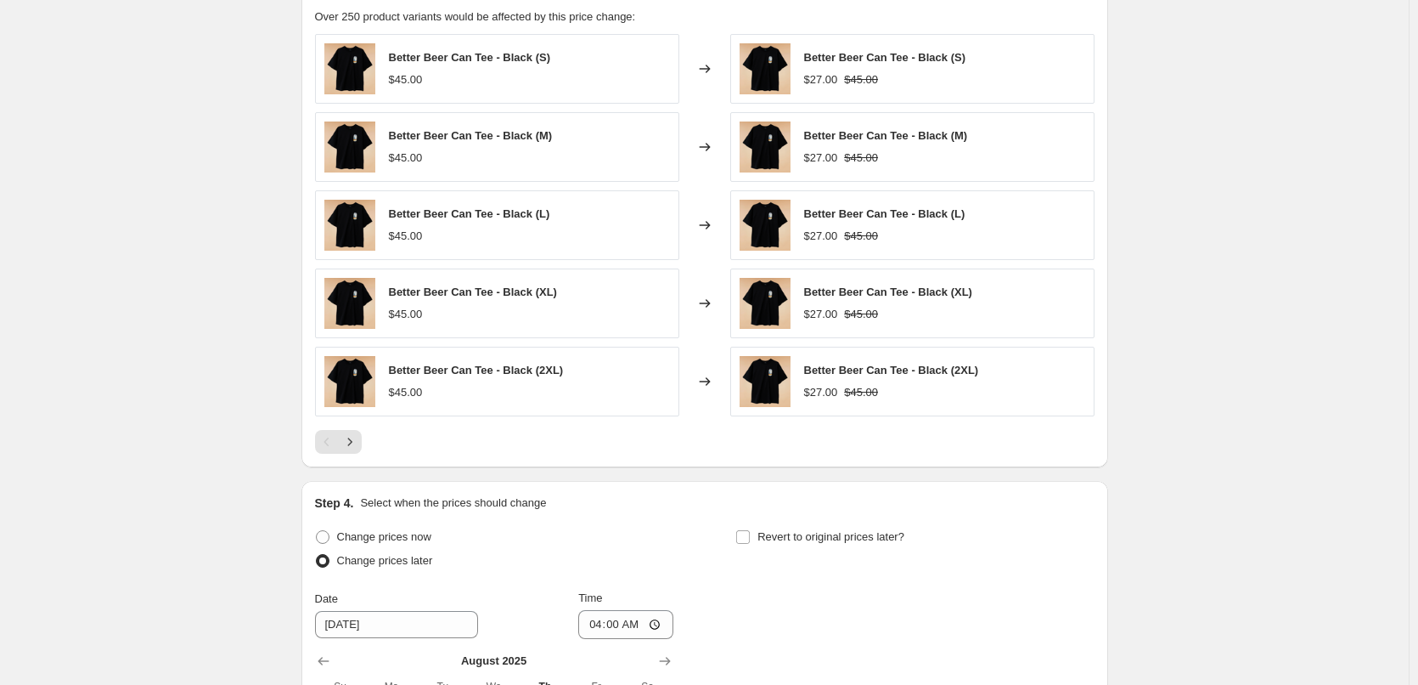
scroll to position [1384, 0]
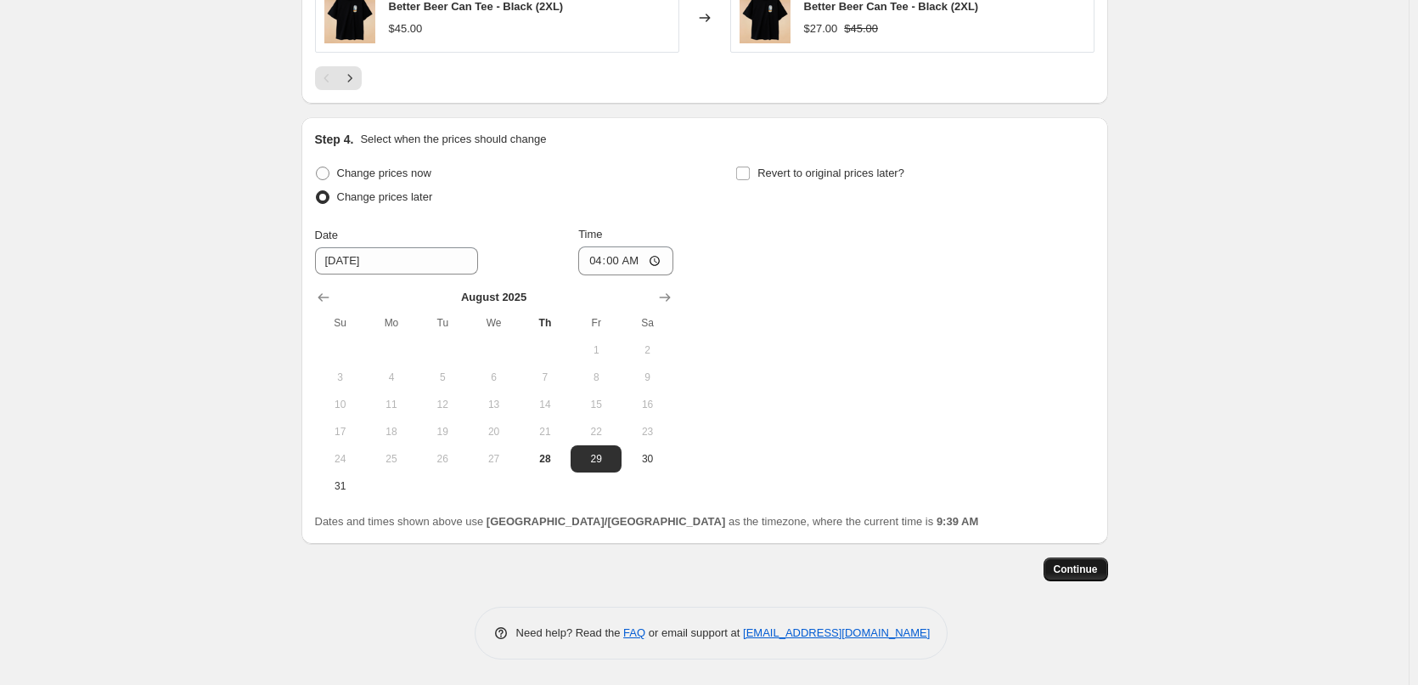
click at [1106, 570] on button "Continue" at bounding box center [1076, 569] width 65 height 24
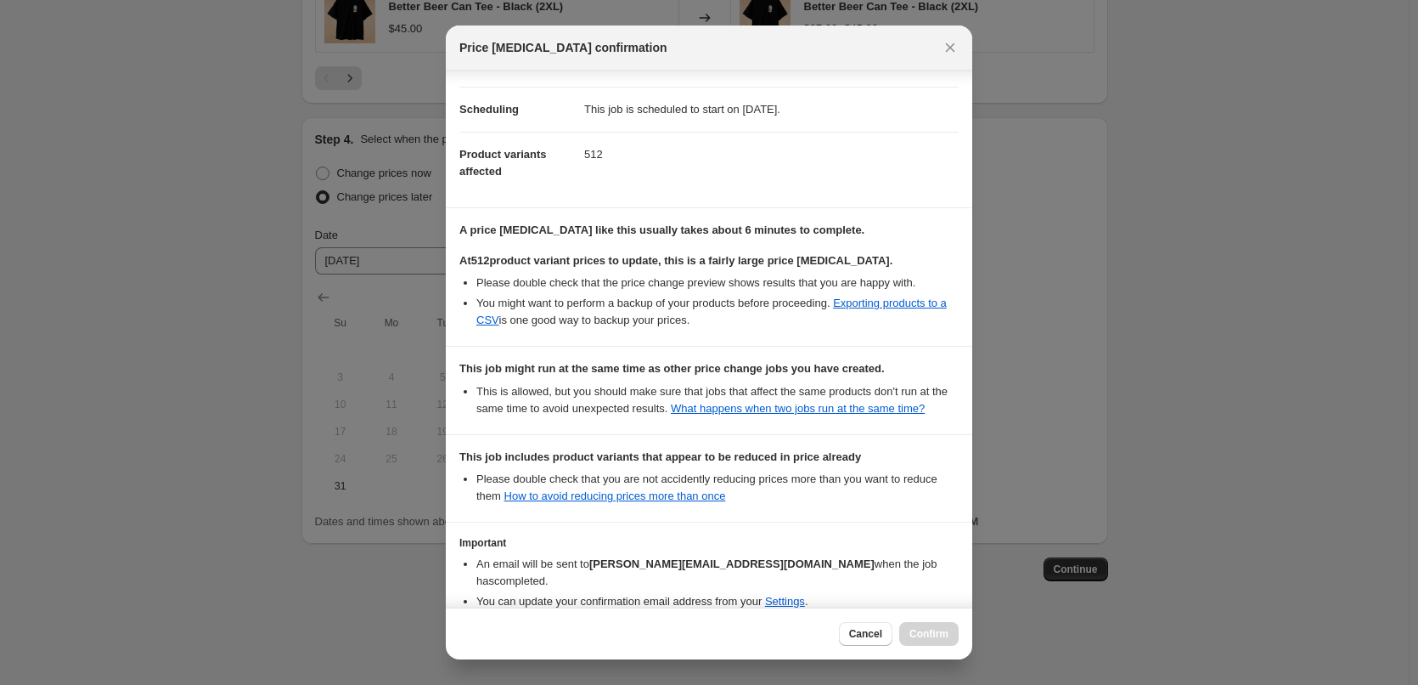
scroll to position [209, 0]
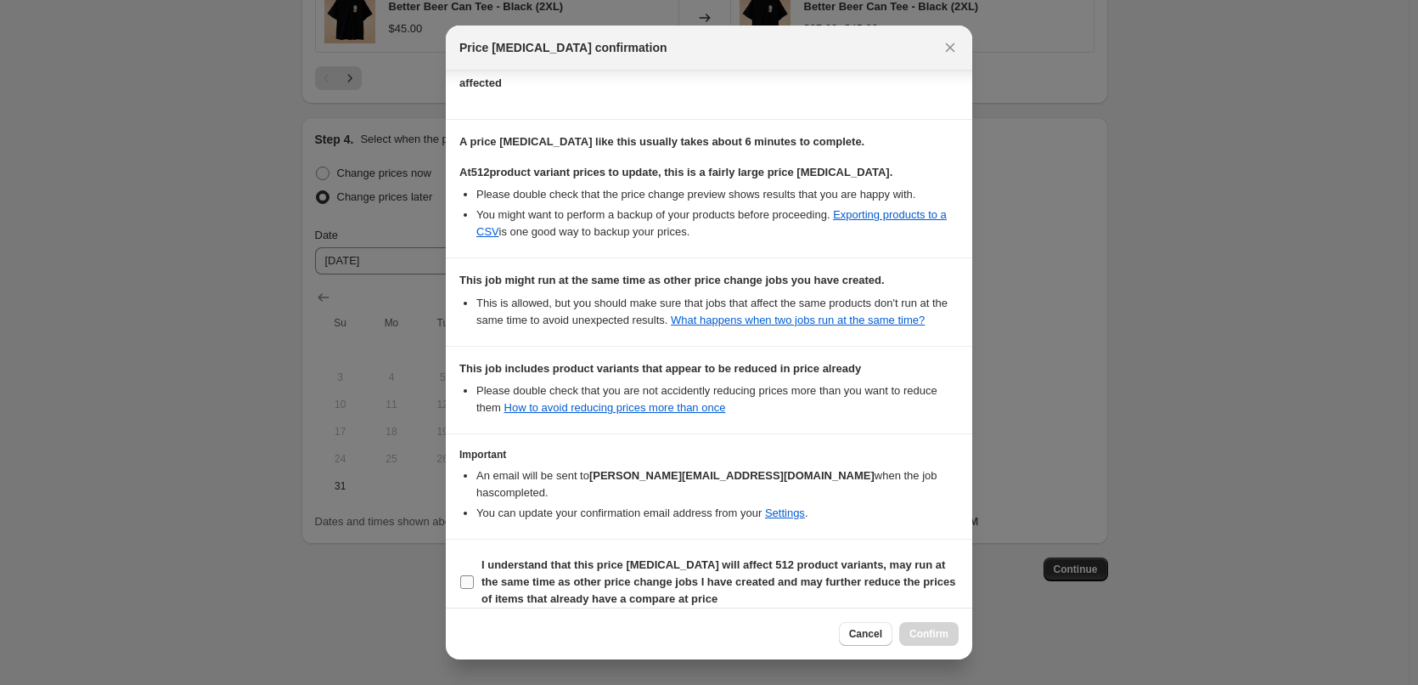
click at [468, 575] on input "I understand that this price [MEDICAL_DATA] will affect 512 product variants, m…" at bounding box center [467, 582] width 14 height 14
checkbox input "true"
click at [942, 633] on span "Confirm" at bounding box center [929, 634] width 39 height 14
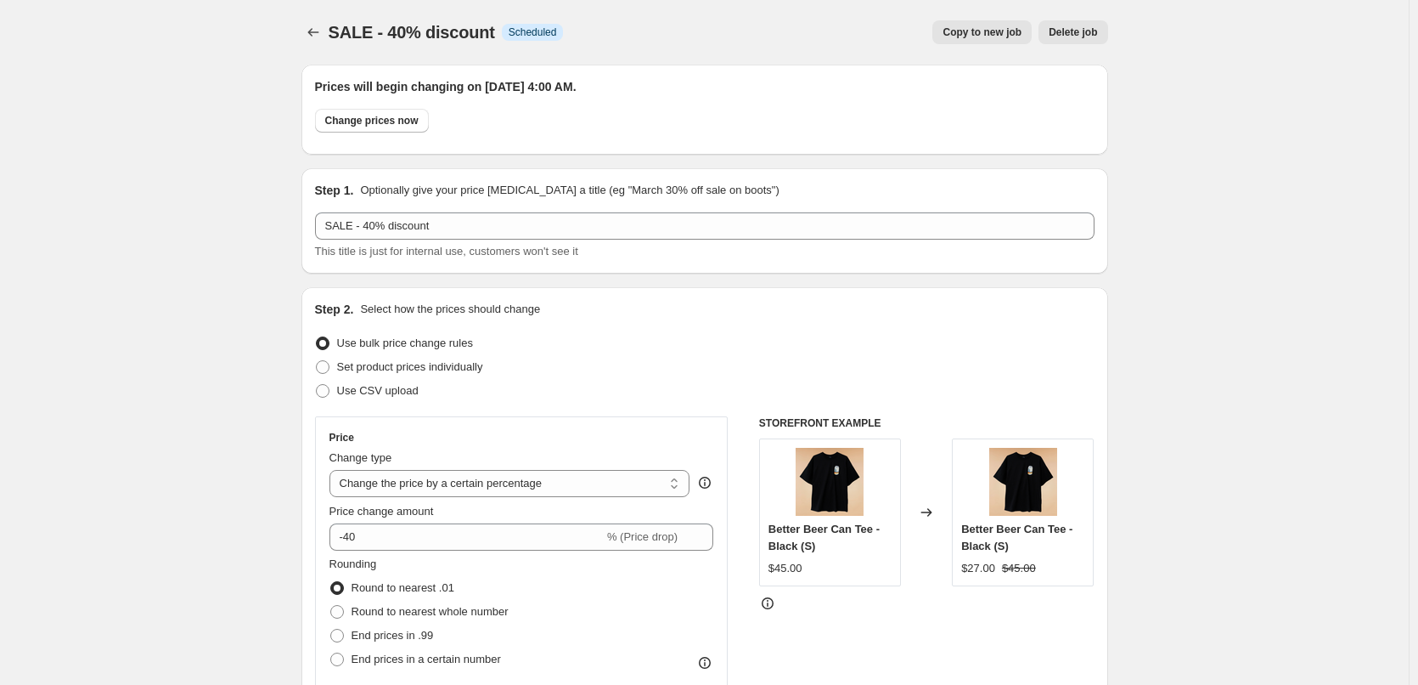
click at [313, 30] on icon "Price change jobs" at bounding box center [313, 32] width 17 height 17
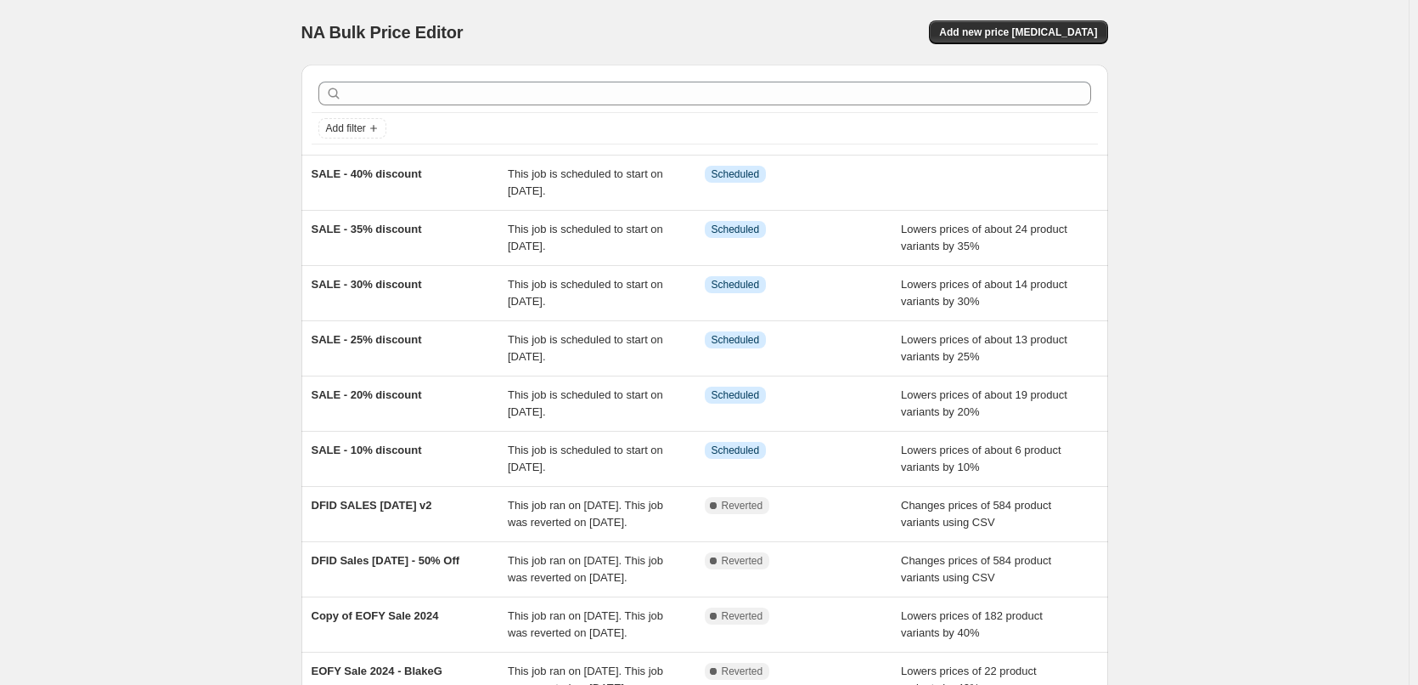
click at [1246, 167] on div "NA Bulk Price Editor. This page is ready NA Bulk Price Editor Add new price [ME…" at bounding box center [704, 437] width 1409 height 875
click at [1331, 272] on div "NA Bulk Price Editor. This page is ready NA Bulk Price Editor Add new price cha…" at bounding box center [704, 437] width 1409 height 875
click at [1271, 100] on div "NA Bulk Price Editor. This page is ready NA Bulk Price Editor Add new price cha…" at bounding box center [704, 437] width 1409 height 875
click at [213, 158] on div "NA Bulk Price Editor. This page is ready NA Bulk Price Editor Add new price cha…" at bounding box center [704, 437] width 1409 height 875
click at [1335, 189] on div "NA Bulk Price Editor. This page is ready NA Bulk Price Editor Add new price cha…" at bounding box center [704, 437] width 1409 height 875
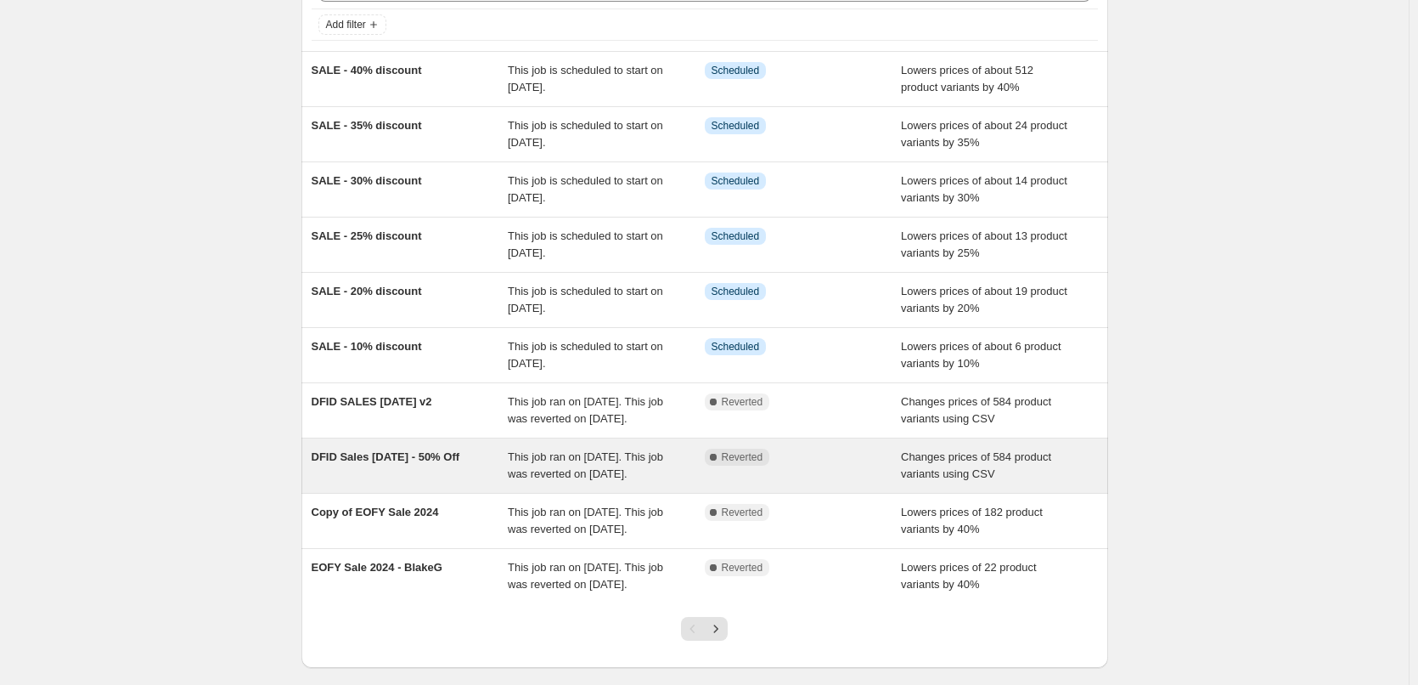
scroll to position [224, 0]
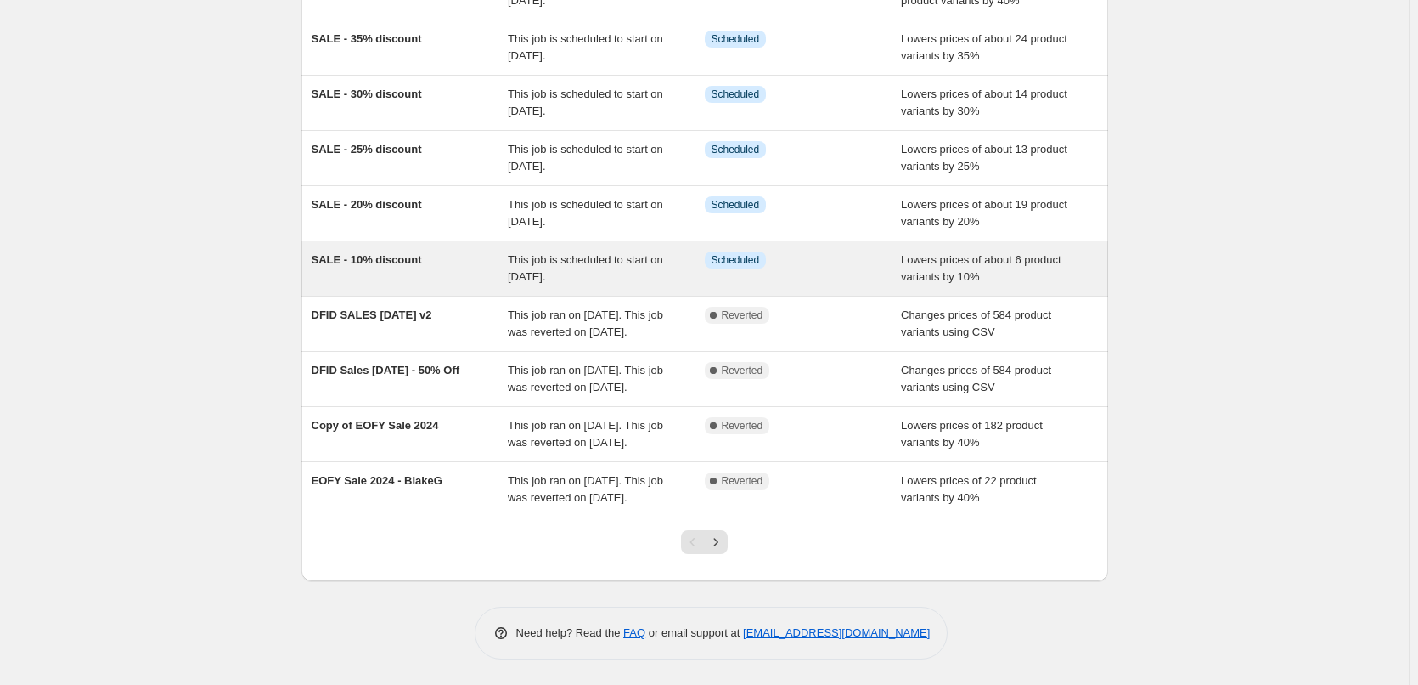
click at [375, 253] on span "SALE - 10% discount" at bounding box center [367, 259] width 110 height 13
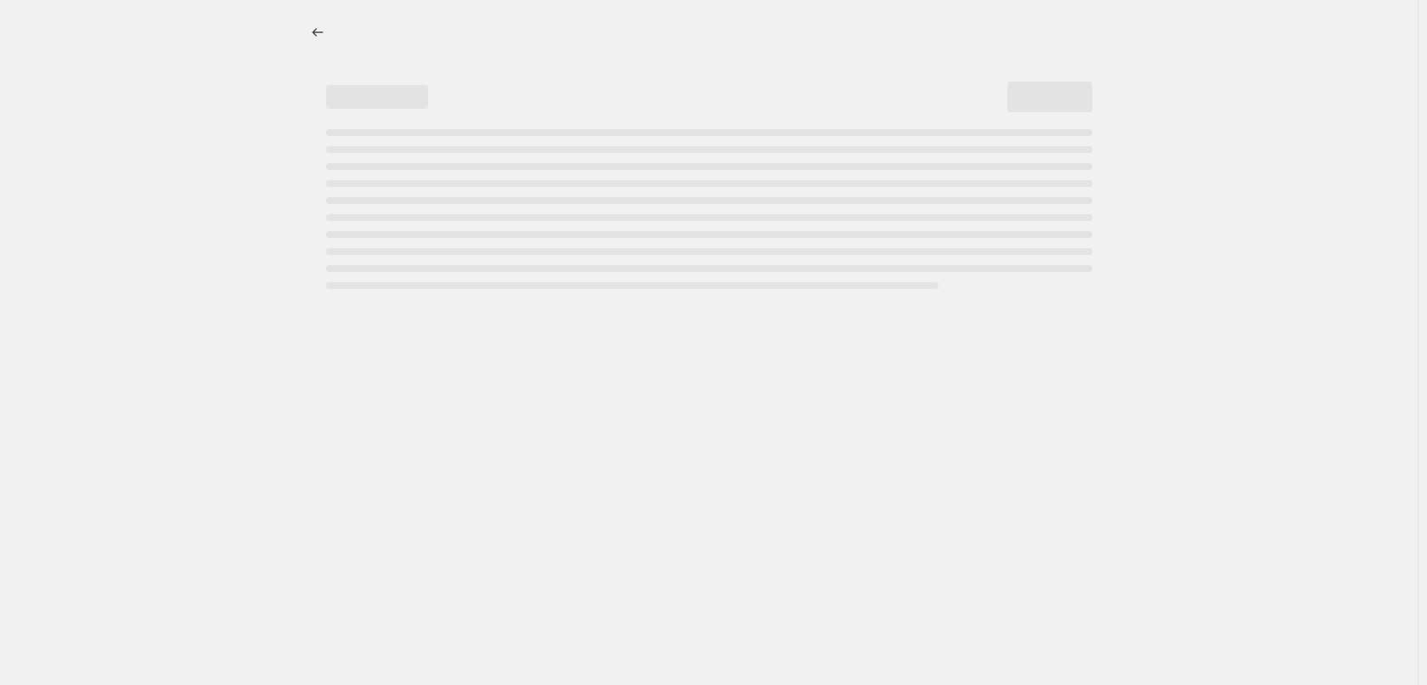
select select "percentage"
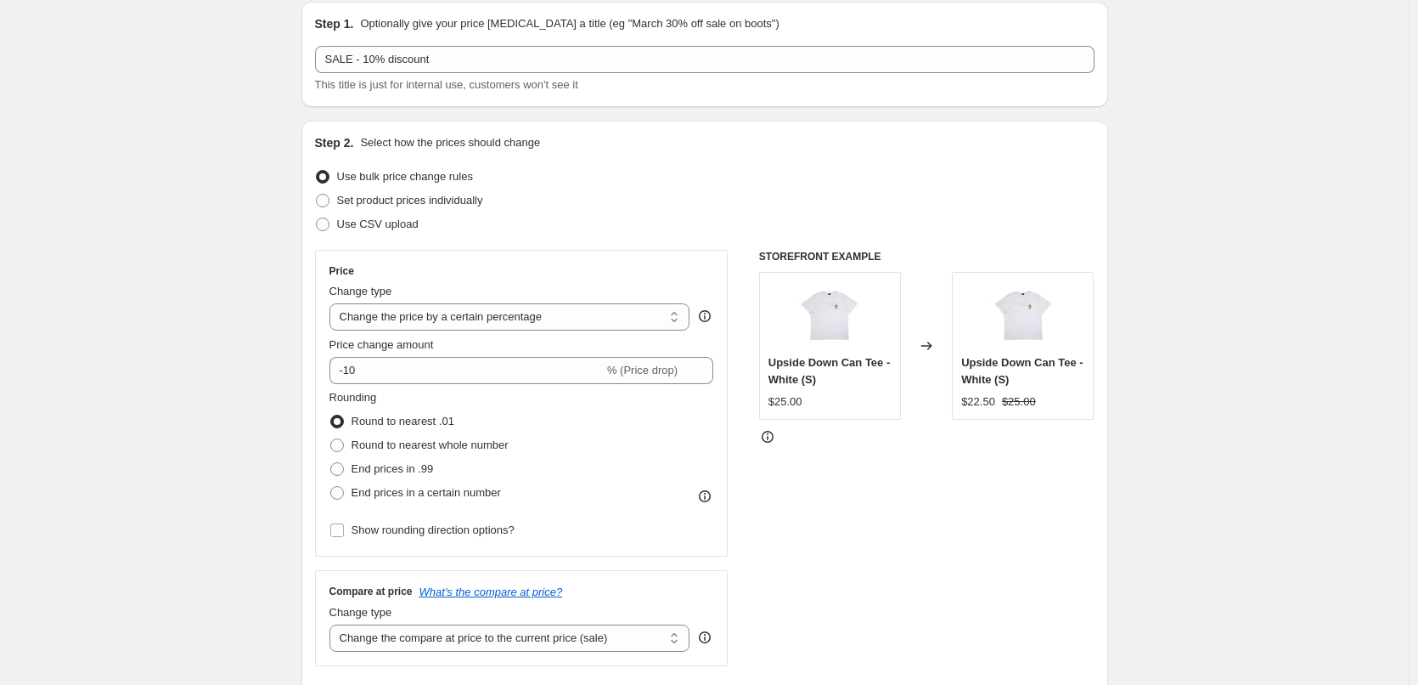
scroll to position [170, 0]
click at [800, 249] on h6 "STOREFRONT EXAMPLE" at bounding box center [926, 253] width 335 height 14
drag, startPoint x: 800, startPoint y: 249, endPoint x: 843, endPoint y: 244, distance: 43.6
click at [843, 244] on div "Step 2. Select how the prices should change Use bulk price change rules Set pro…" at bounding box center [705, 415] width 780 height 569
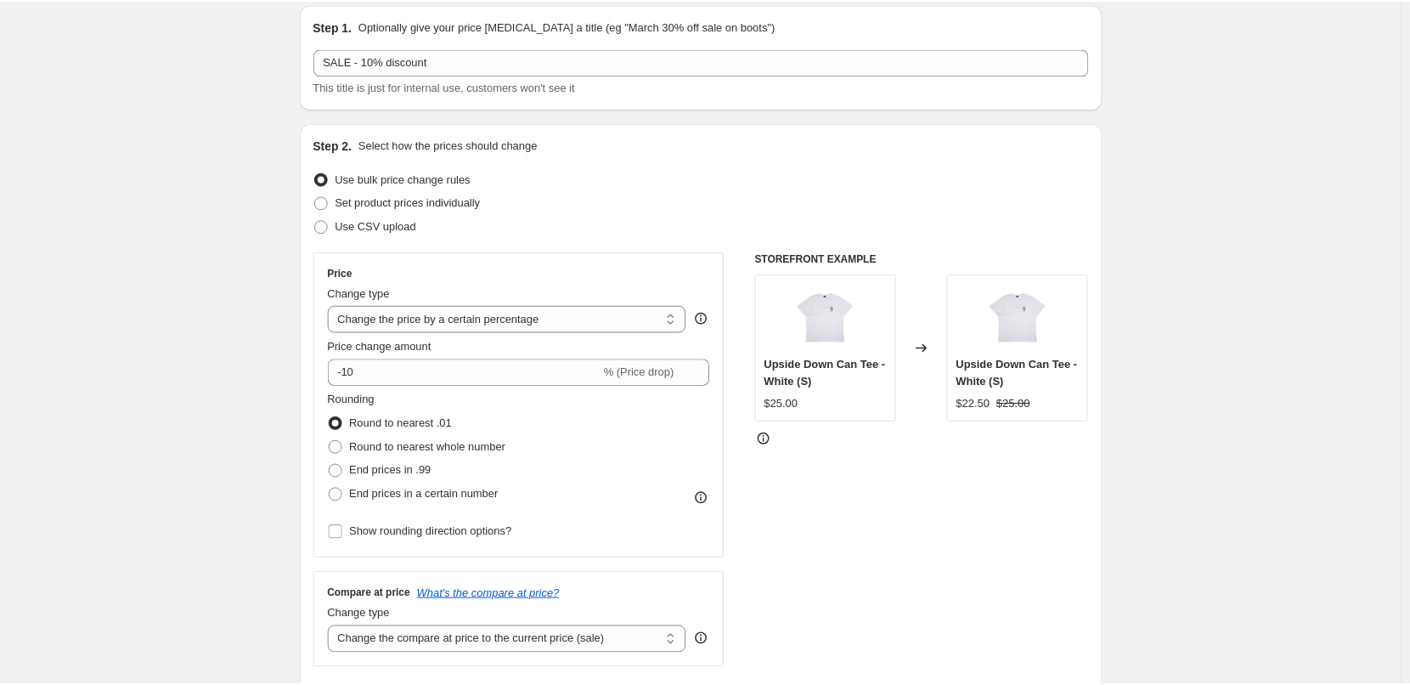
scroll to position [0, 0]
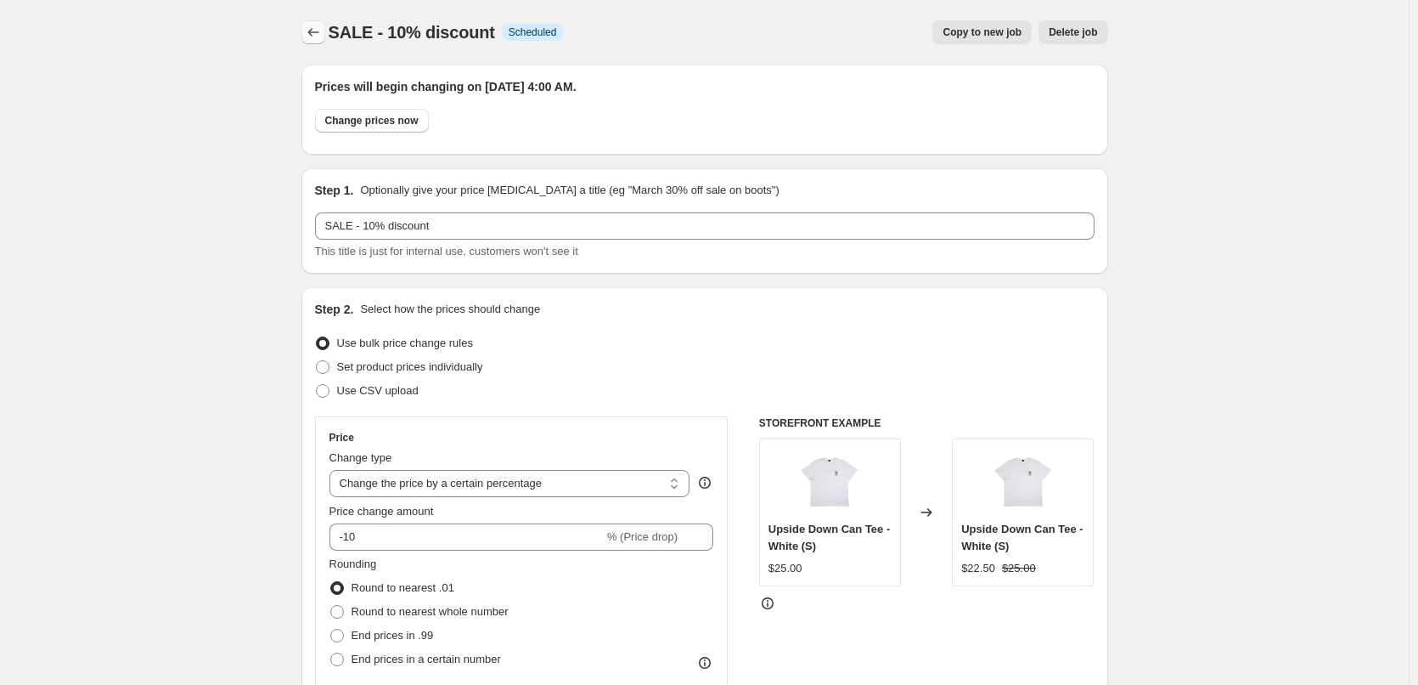
click at [308, 25] on icon "Price change jobs" at bounding box center [313, 32] width 17 height 17
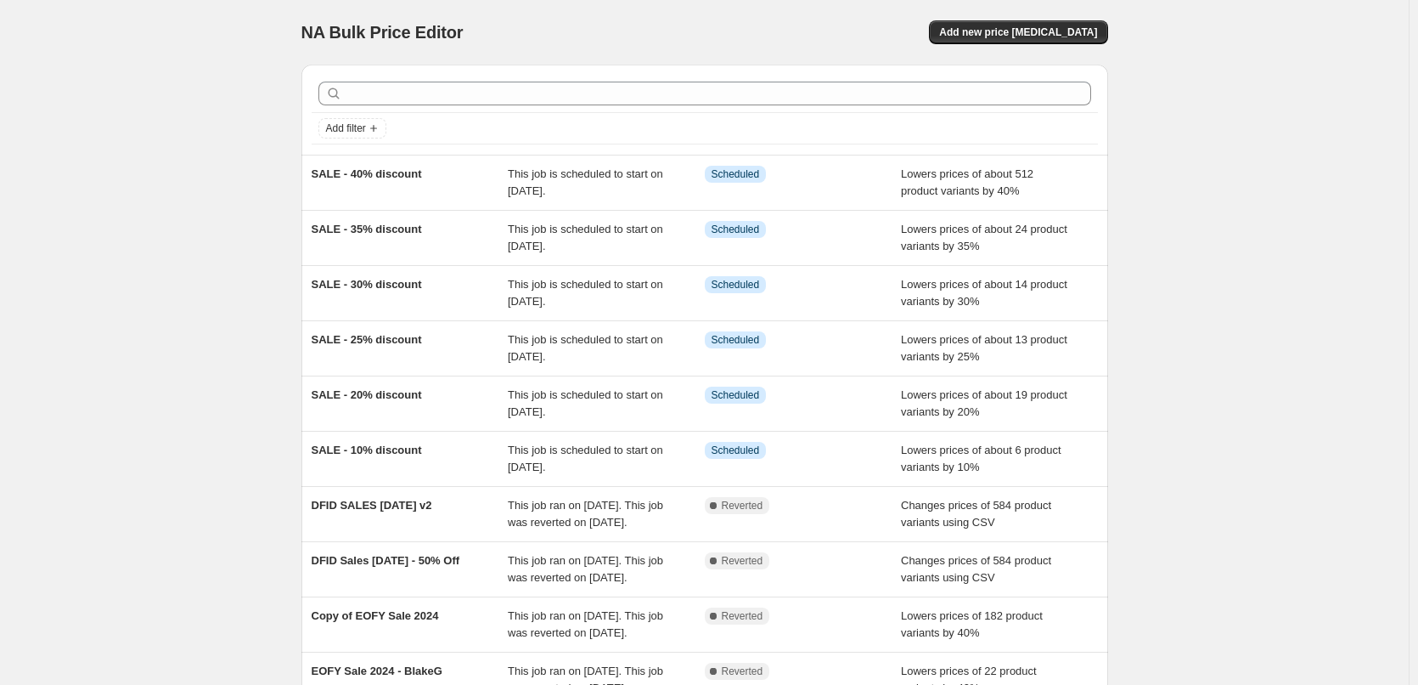
click at [1279, 195] on div "NA Bulk Price Editor. This page is ready NA Bulk Price Editor Add new price cha…" at bounding box center [704, 437] width 1409 height 875
click at [93, 117] on div "NA Bulk Price Editor. This page is ready NA Bulk Price Editor Add new price cha…" at bounding box center [704, 437] width 1409 height 875
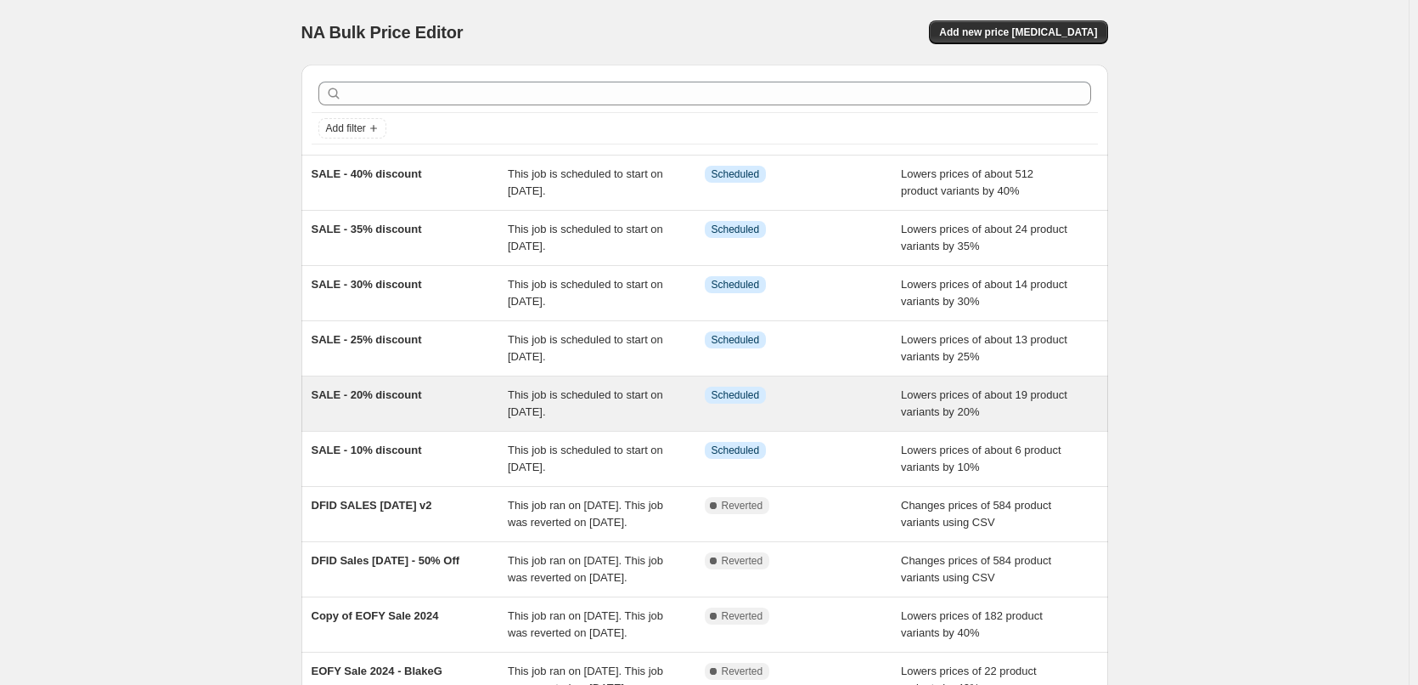
click at [984, 401] on span "Lowers prices of about 19 product variants by 20%" at bounding box center [984, 403] width 166 height 30
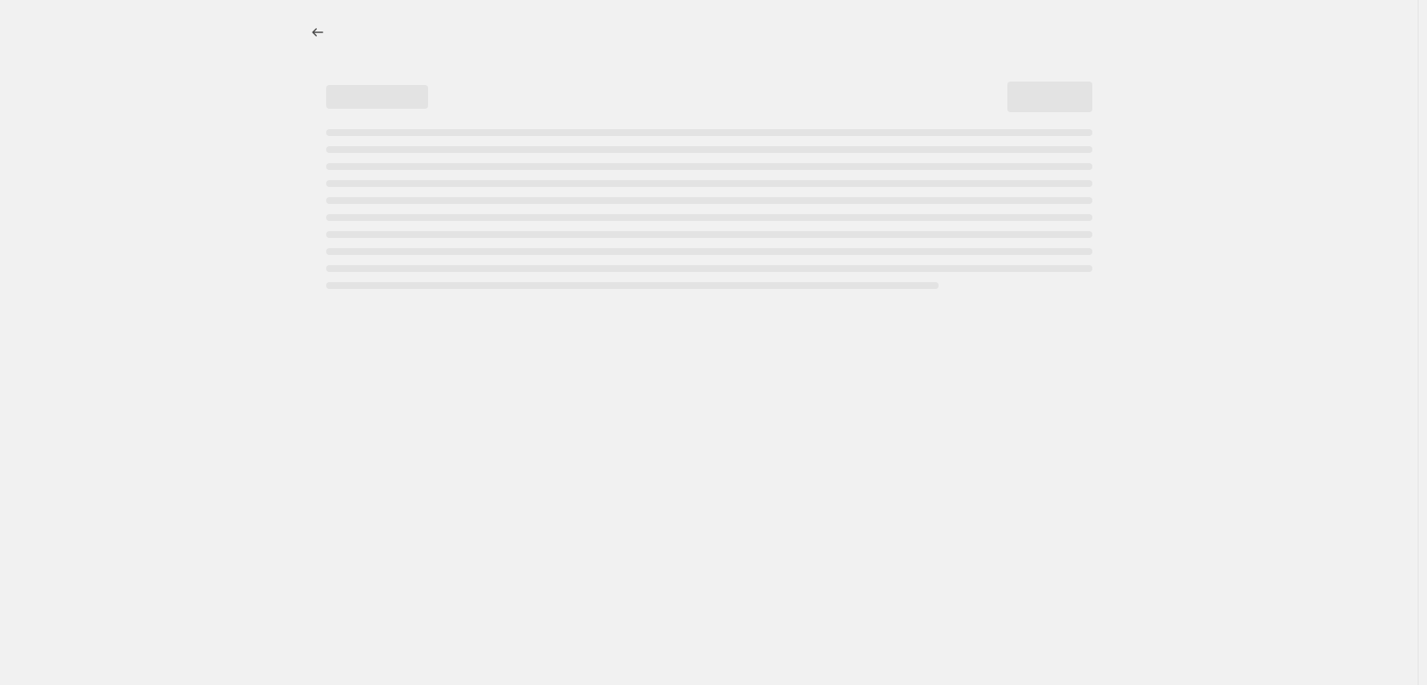
select select "percentage"
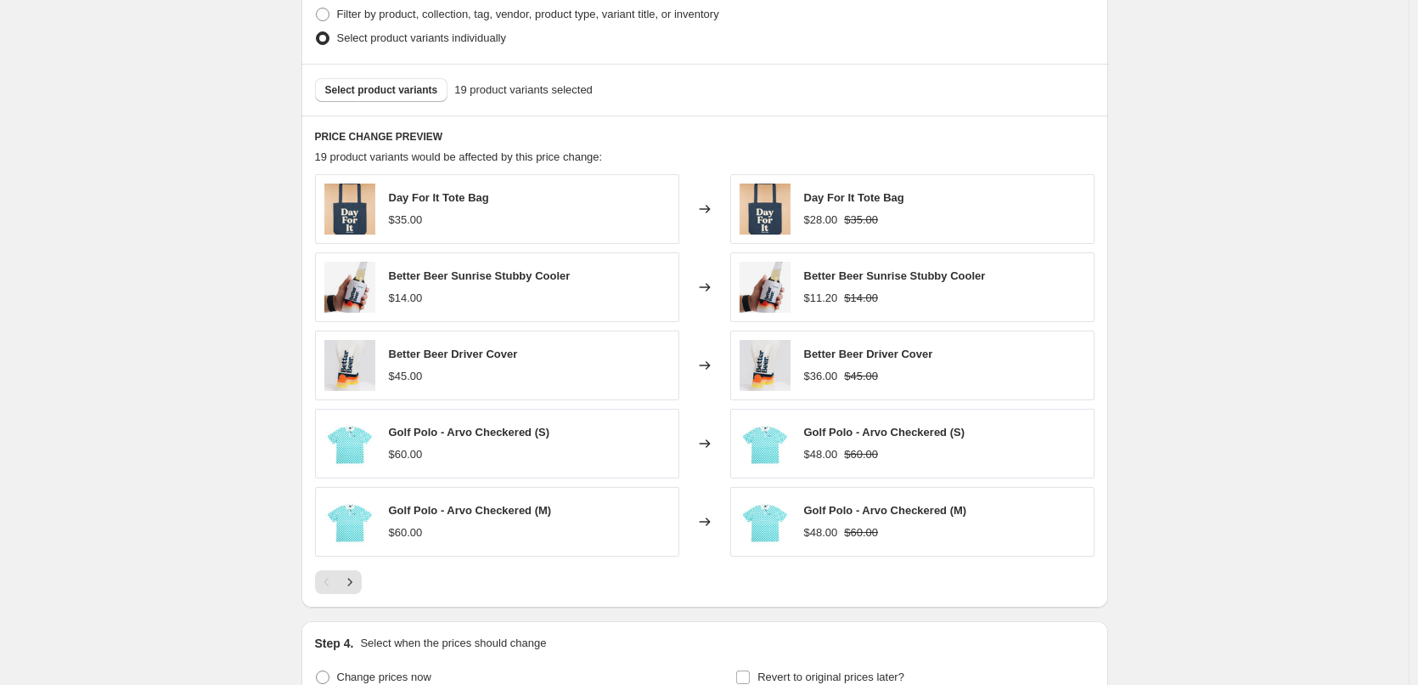
scroll to position [1019, 0]
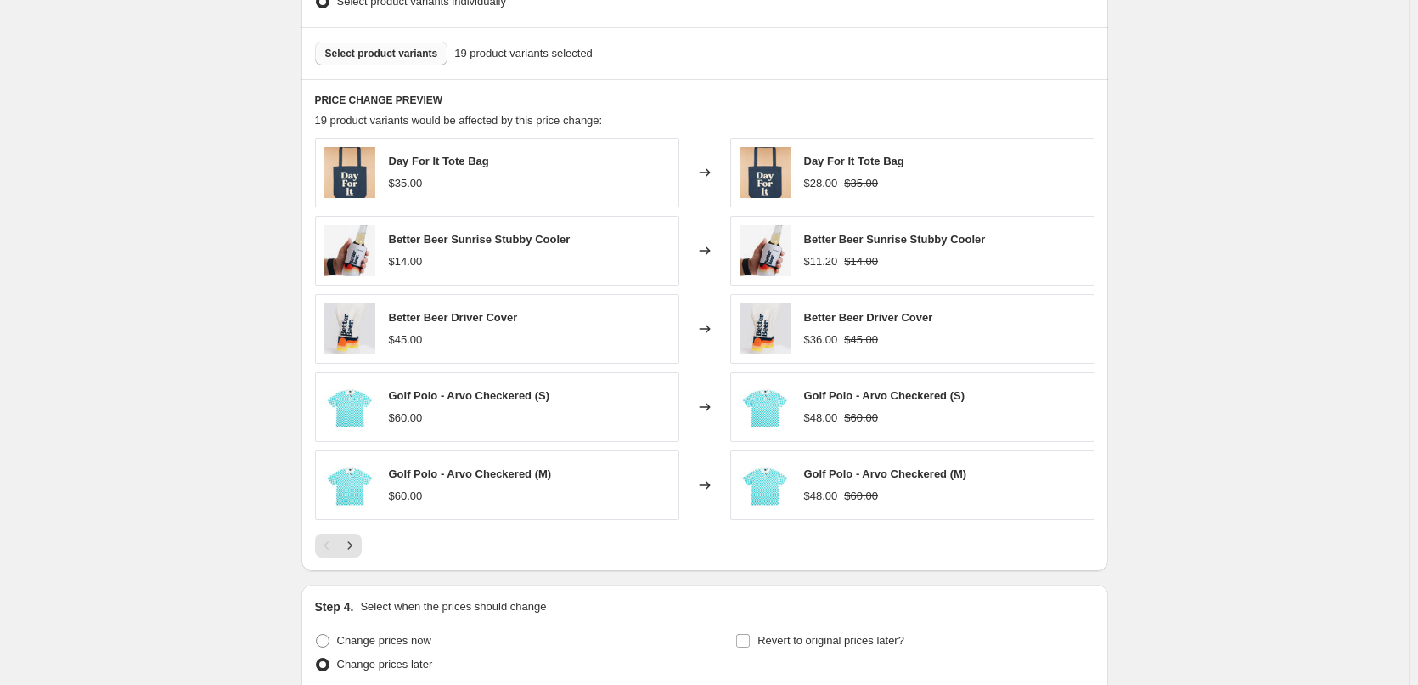
click at [397, 50] on span "Select product variants" at bounding box center [381, 54] width 113 height 14
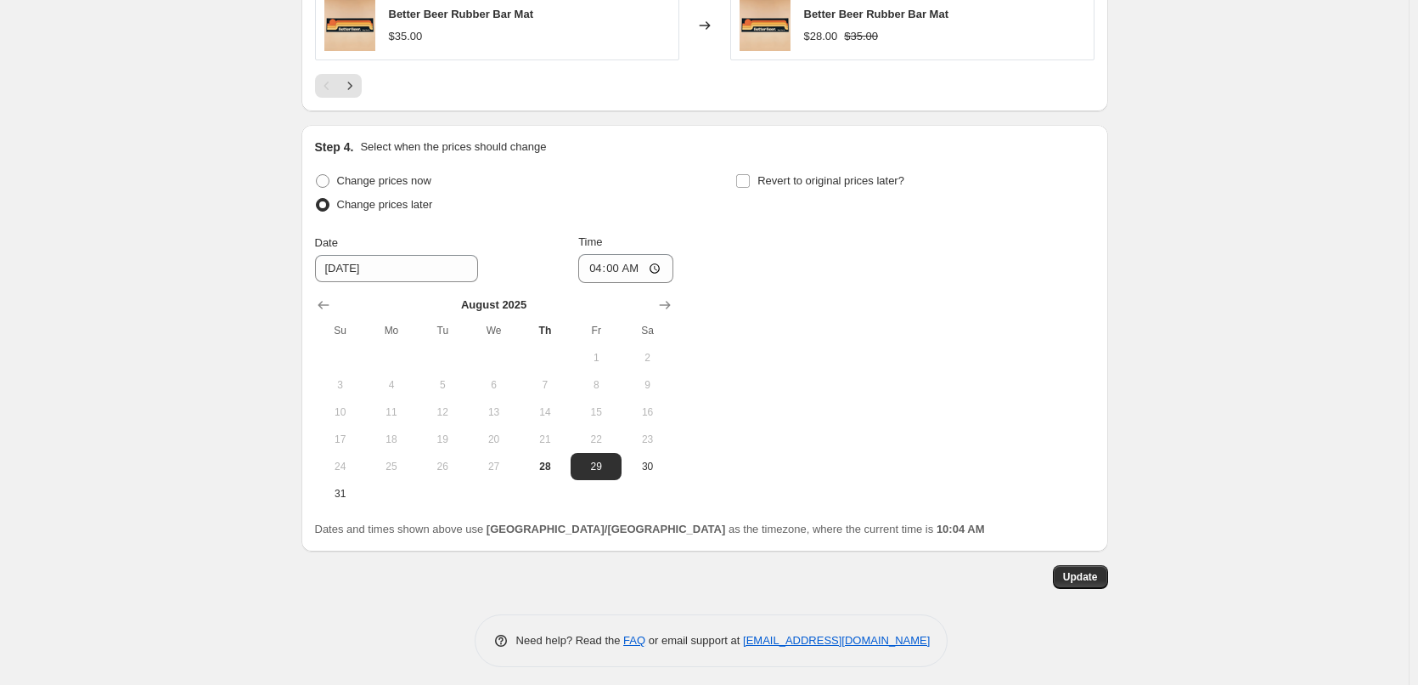
scroll to position [1487, 0]
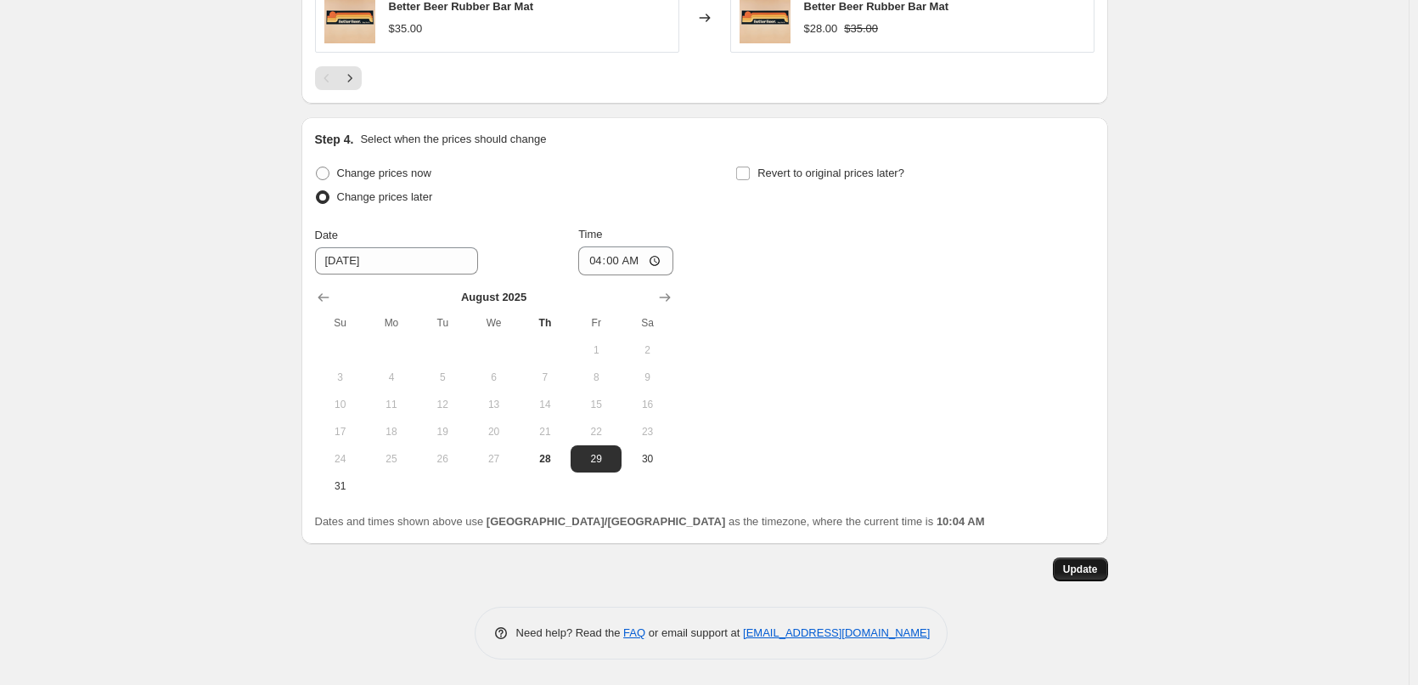
click at [1098, 572] on span "Update" at bounding box center [1080, 569] width 35 height 14
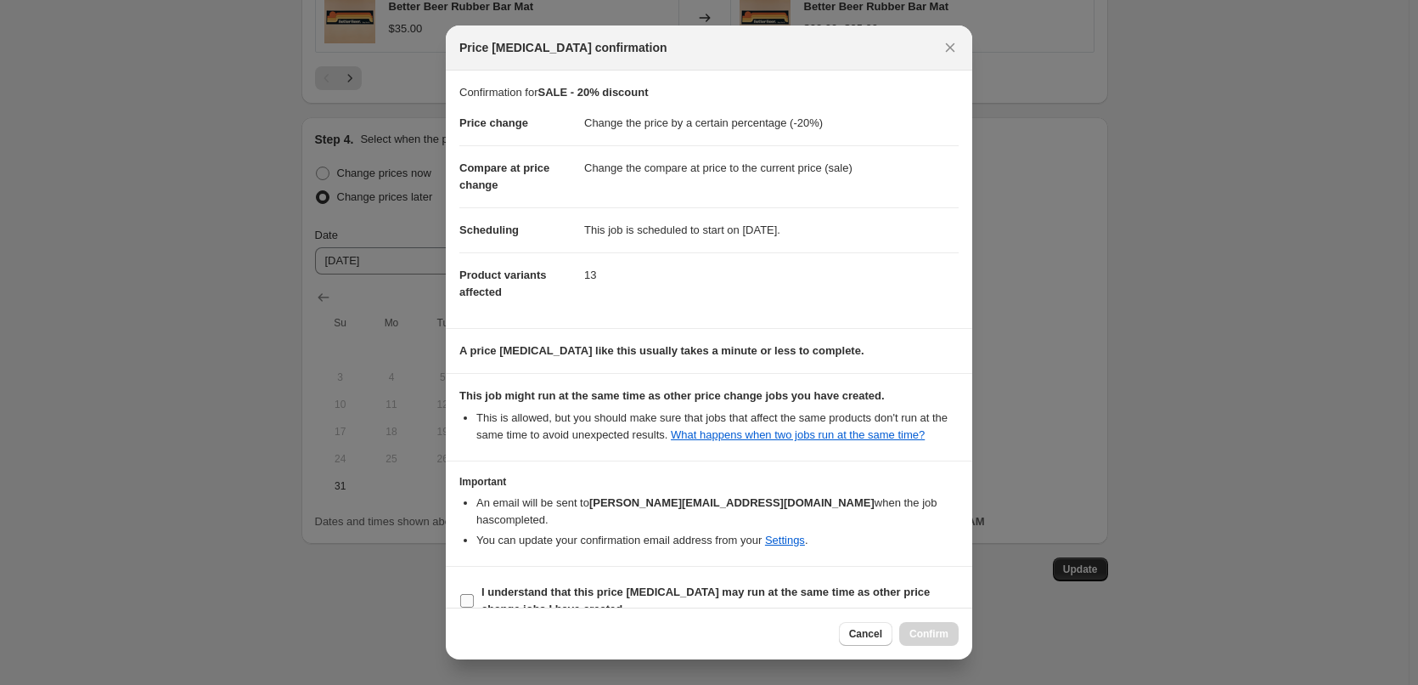
click at [466, 594] on input "I understand that this price [MEDICAL_DATA] may run at the same time as other p…" at bounding box center [467, 601] width 14 height 14
checkbox input "true"
click at [930, 629] on span "Confirm" at bounding box center [929, 634] width 39 height 14
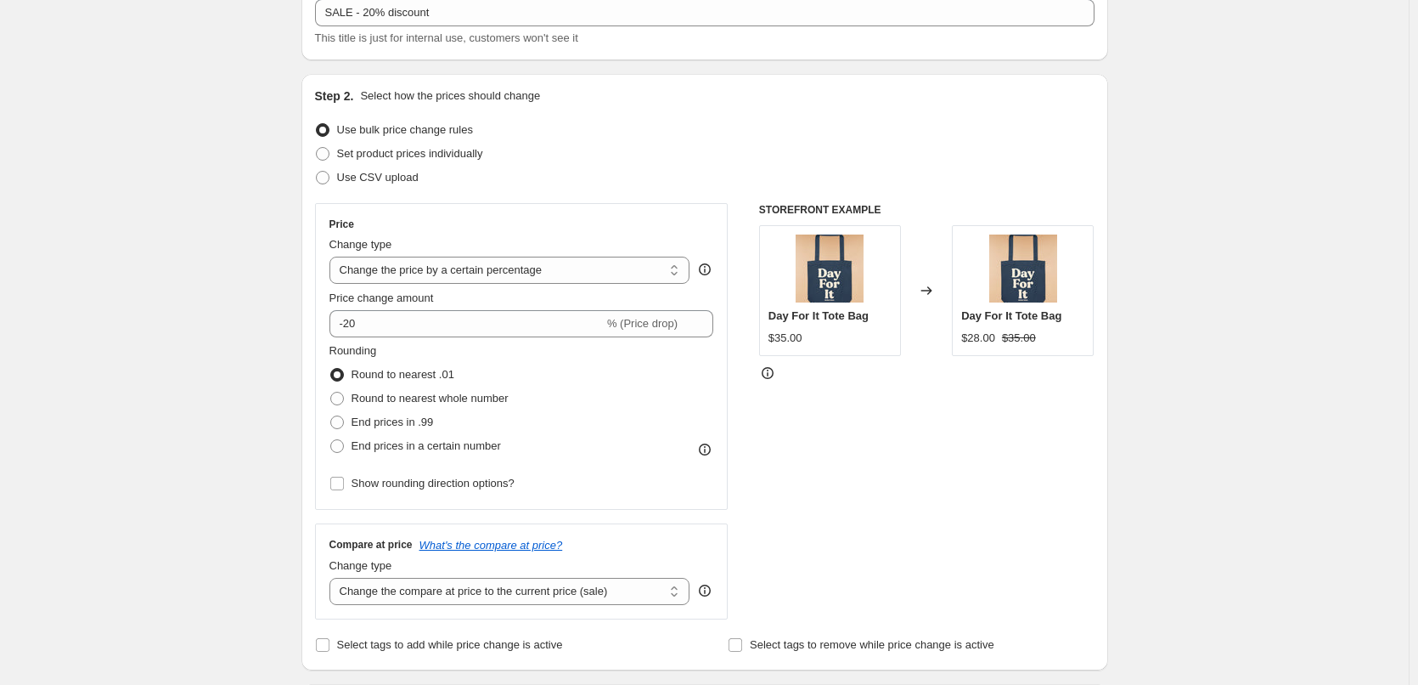
scroll to position [0, 0]
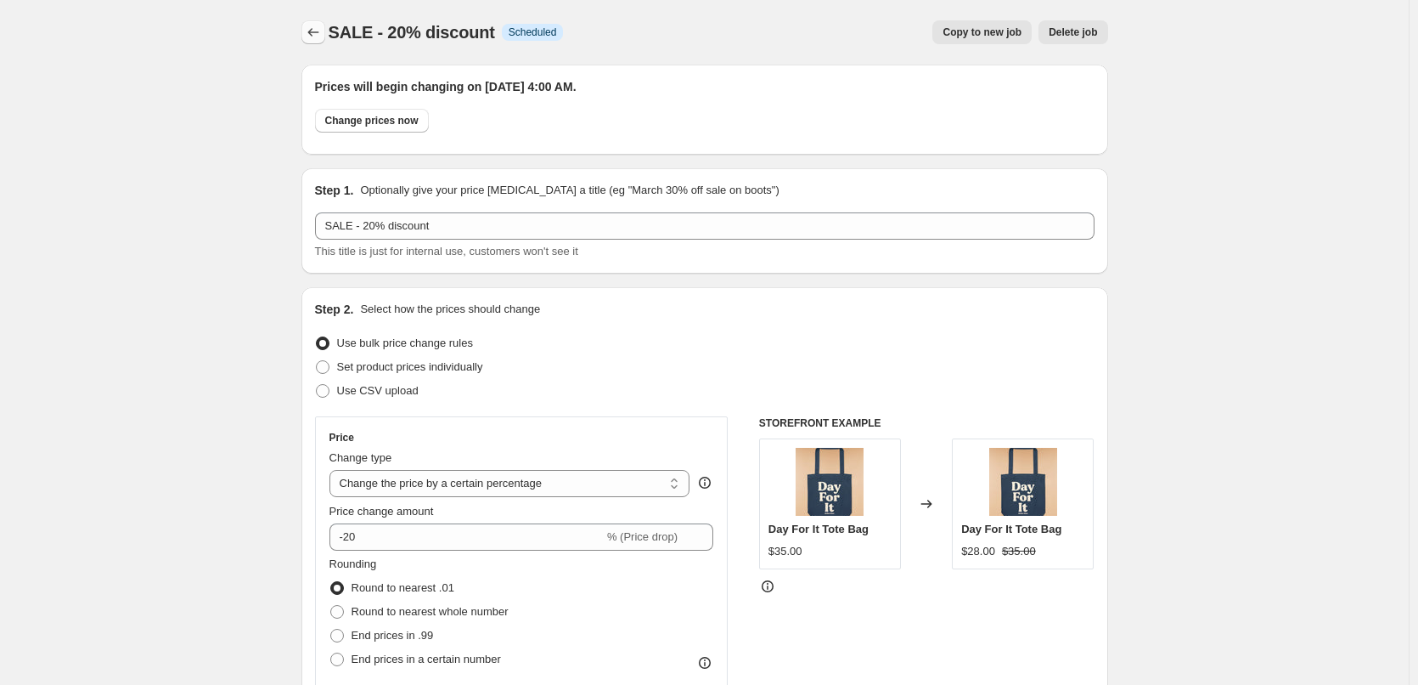
click at [312, 30] on icon "Price change jobs" at bounding box center [313, 32] width 17 height 17
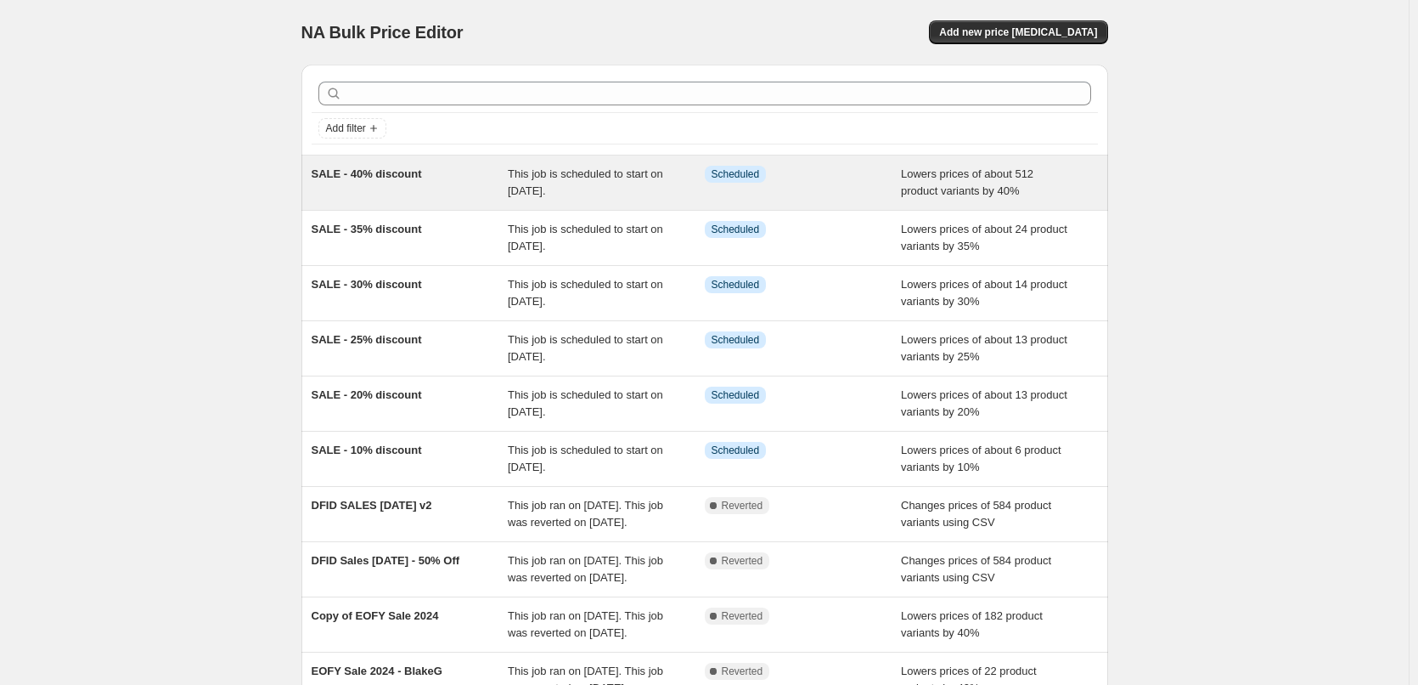
click at [531, 180] on span "This job is scheduled to start on [DATE]." at bounding box center [585, 182] width 155 height 30
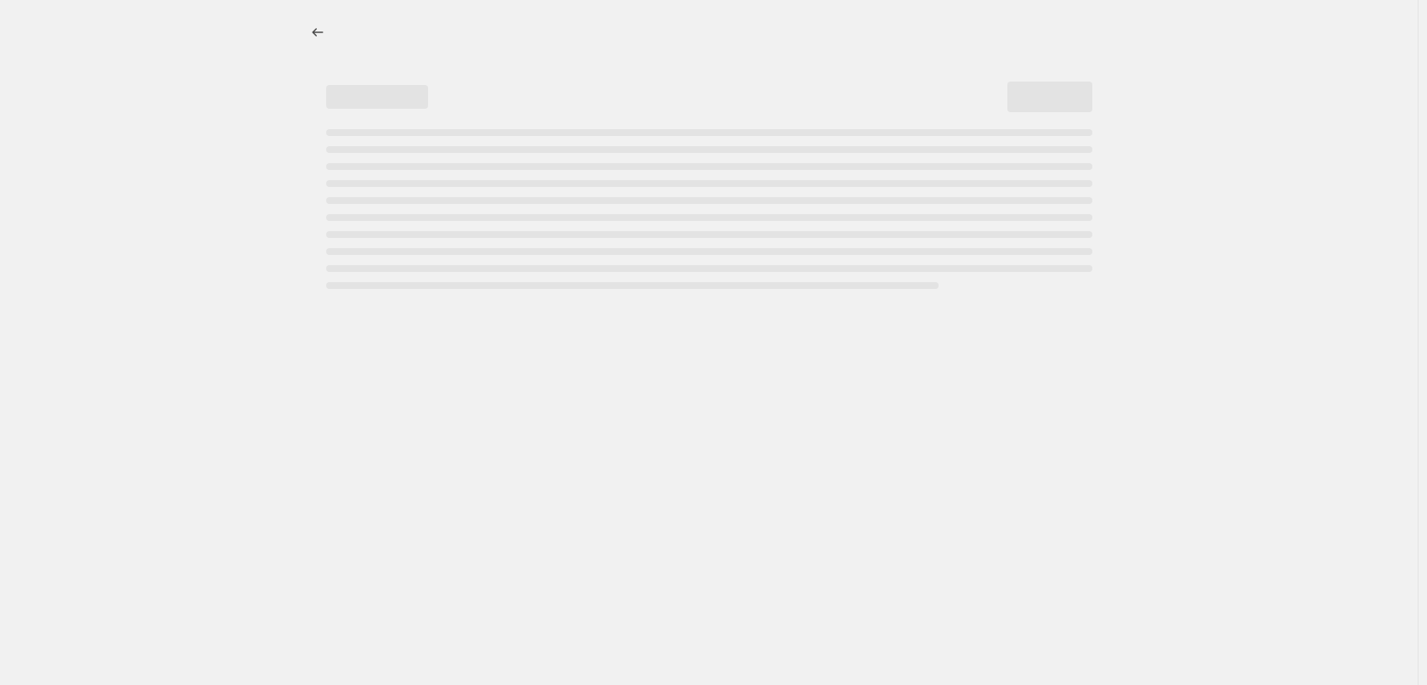
select select "percentage"
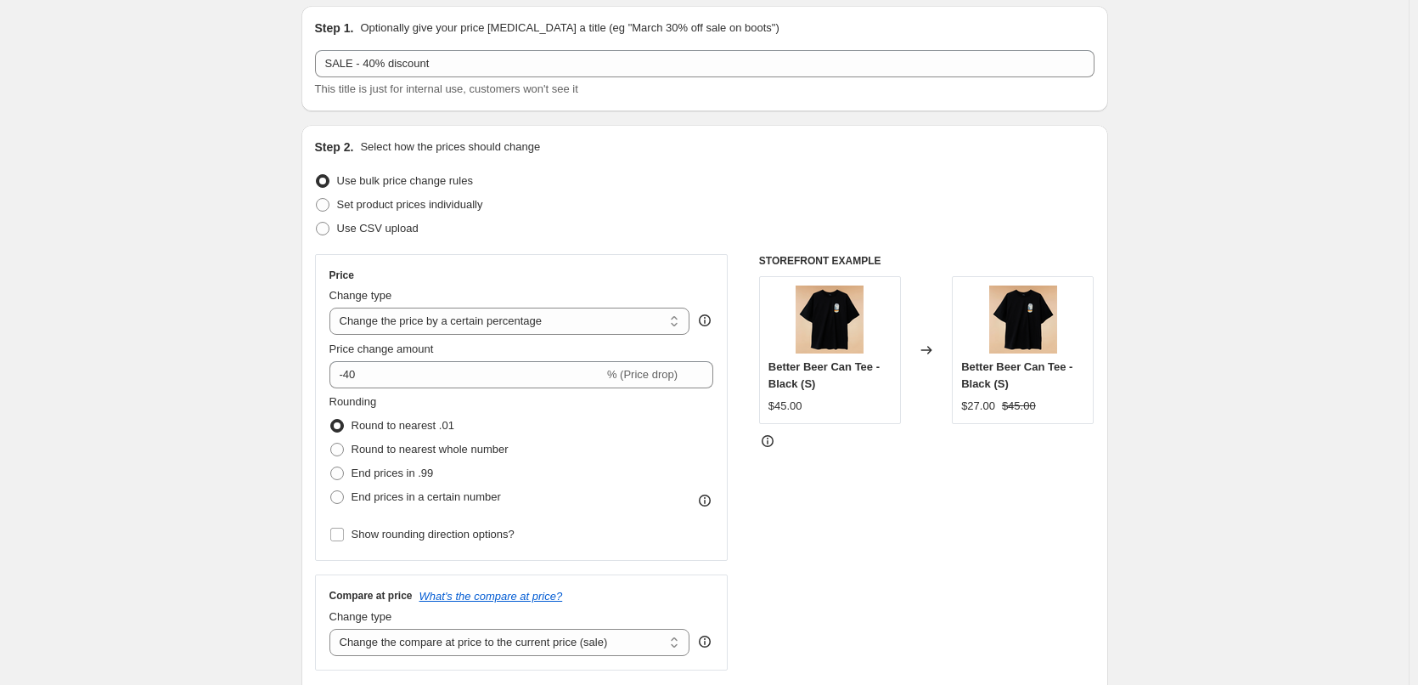
scroll to position [510, 0]
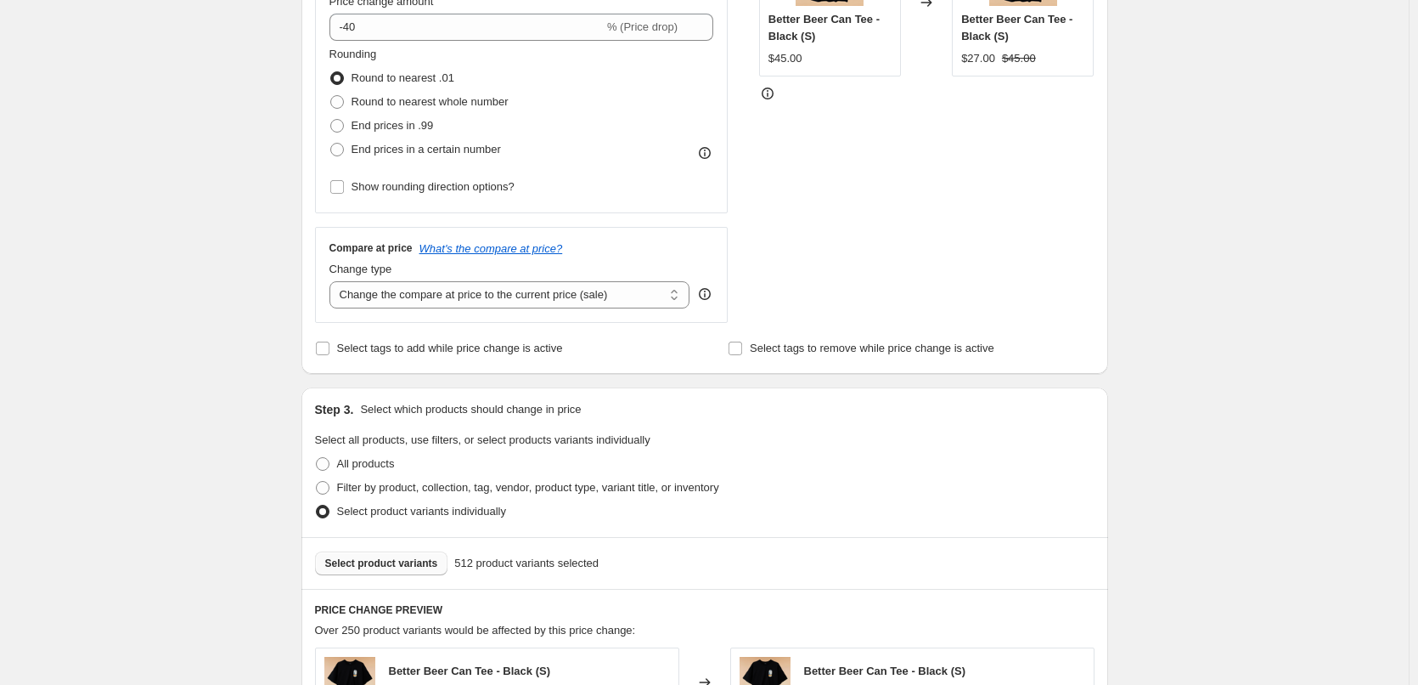
click at [392, 566] on span "Select product variants" at bounding box center [381, 563] width 113 height 14
click at [389, 568] on span "Select product variants" at bounding box center [381, 563] width 113 height 14
click at [1243, 294] on div "SALE - 40% discount. This page is ready SALE - 40% discount Info Scheduled Copy…" at bounding box center [704, 575] width 1409 height 2171
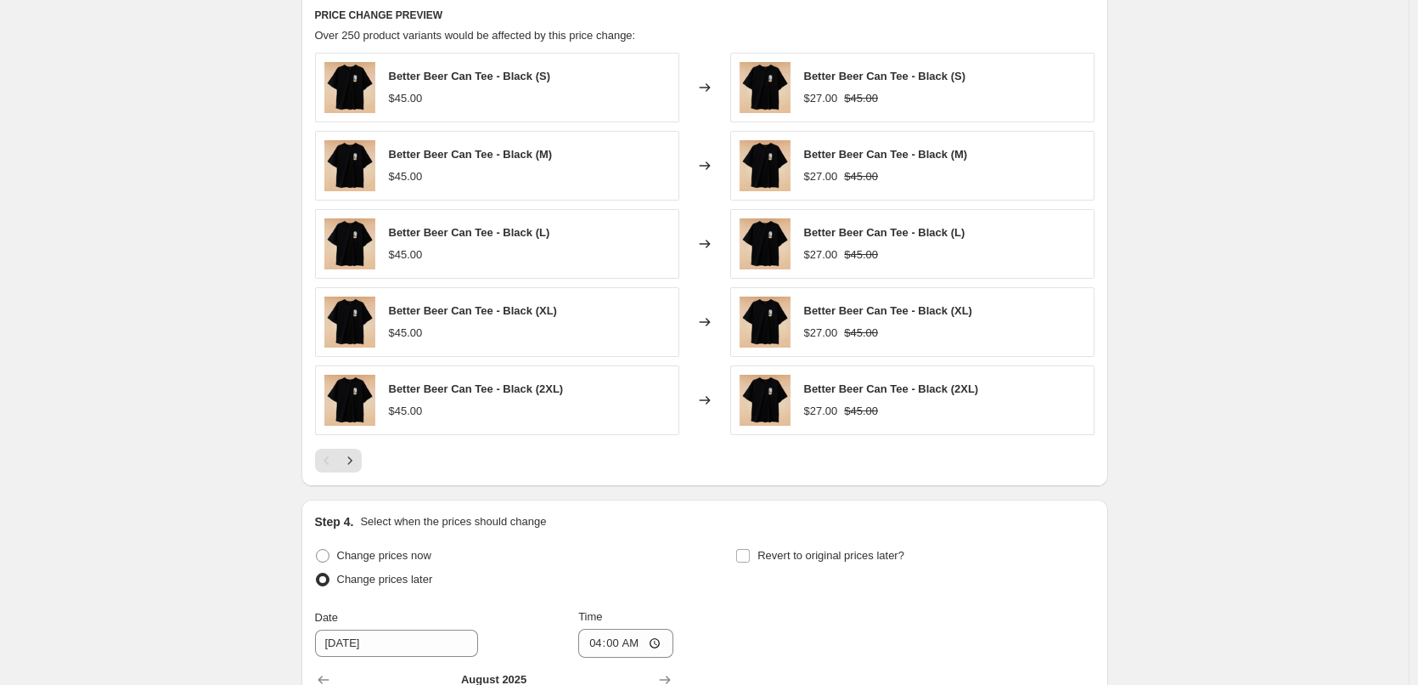
scroll to position [1487, 0]
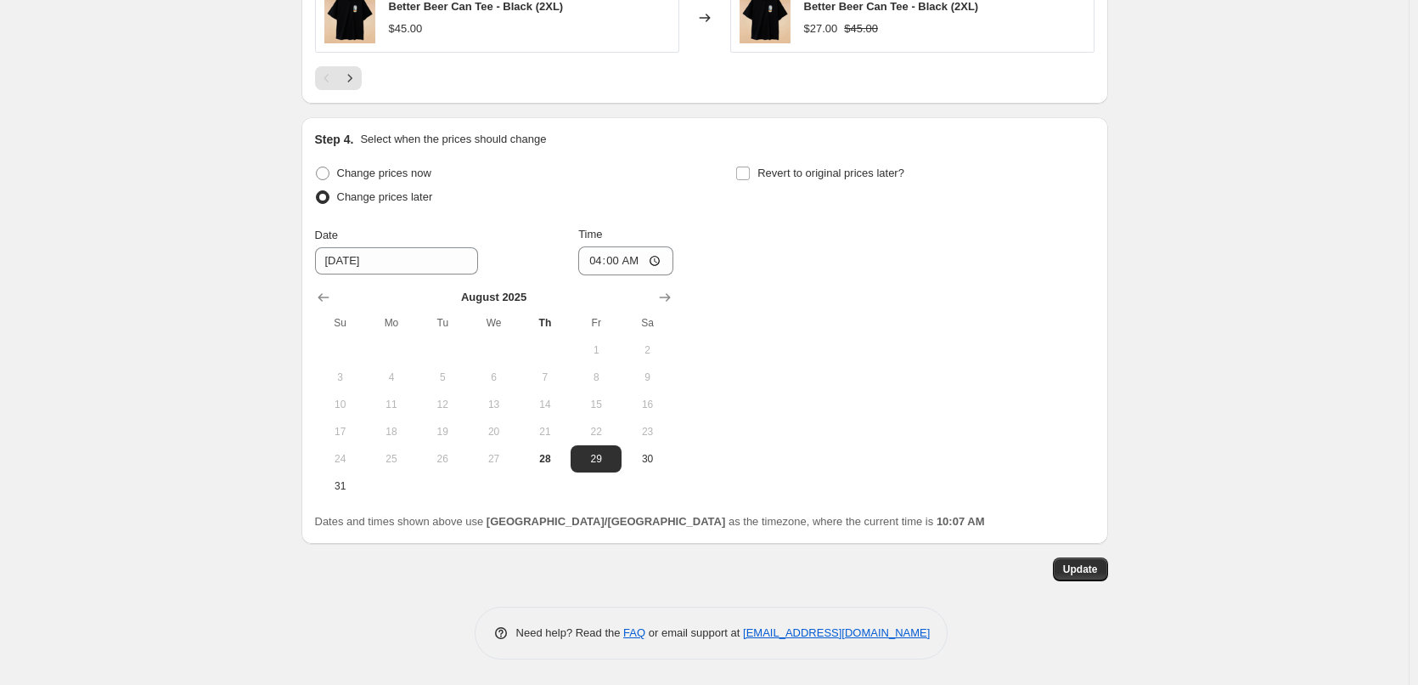
drag, startPoint x: 1086, startPoint y: 566, endPoint x: 1290, endPoint y: 439, distance: 239.9
click at [1080, 569] on span "Update" at bounding box center [1080, 569] width 35 height 14
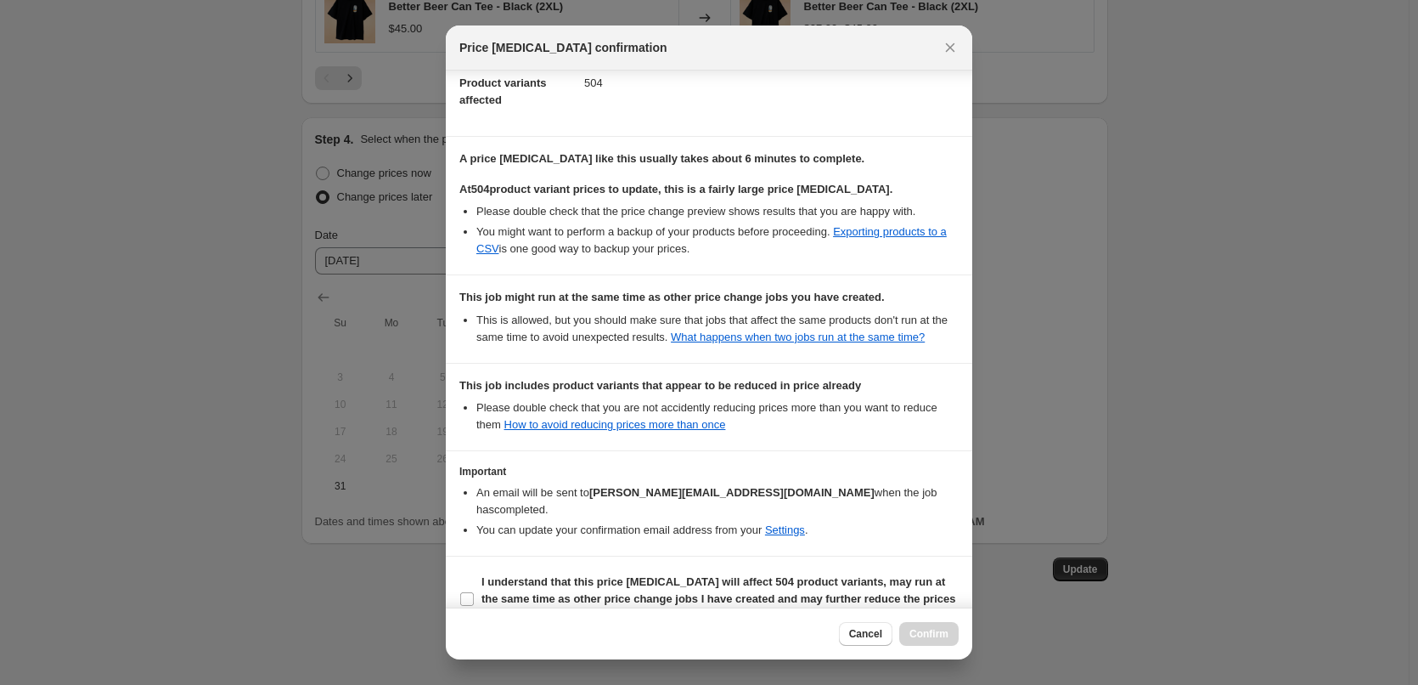
scroll to position [209, 0]
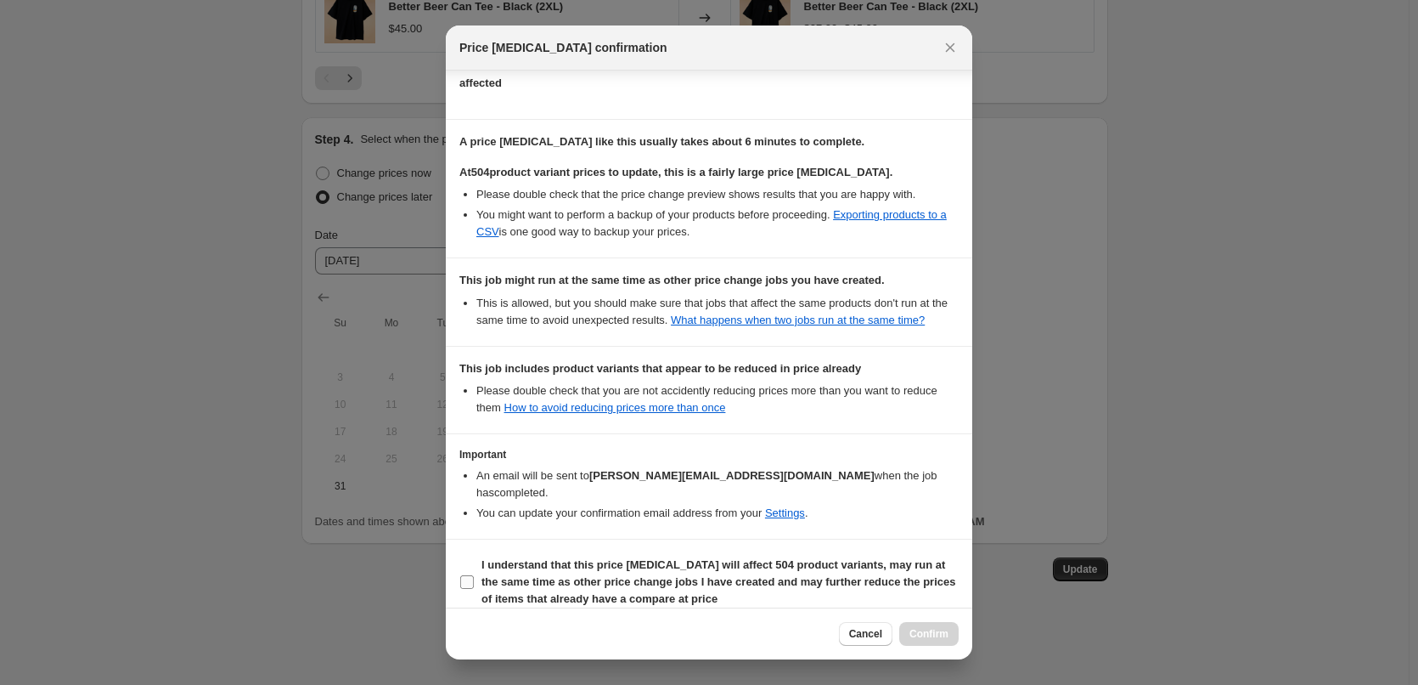
click at [471, 575] on input "I understand that this price change job will affect 504 product variants, may r…" at bounding box center [467, 582] width 14 height 14
checkbox input "true"
click at [929, 628] on span "Confirm" at bounding box center [929, 634] width 39 height 14
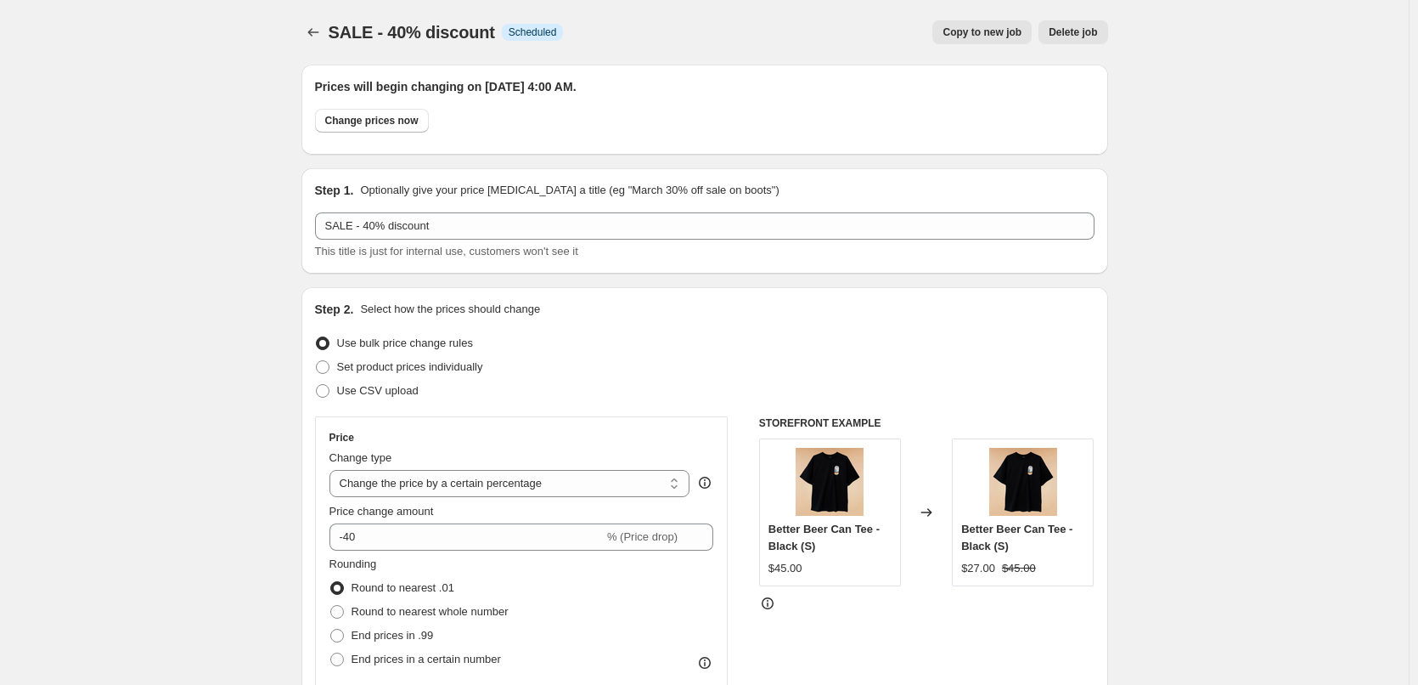
scroll to position [1487, 0]
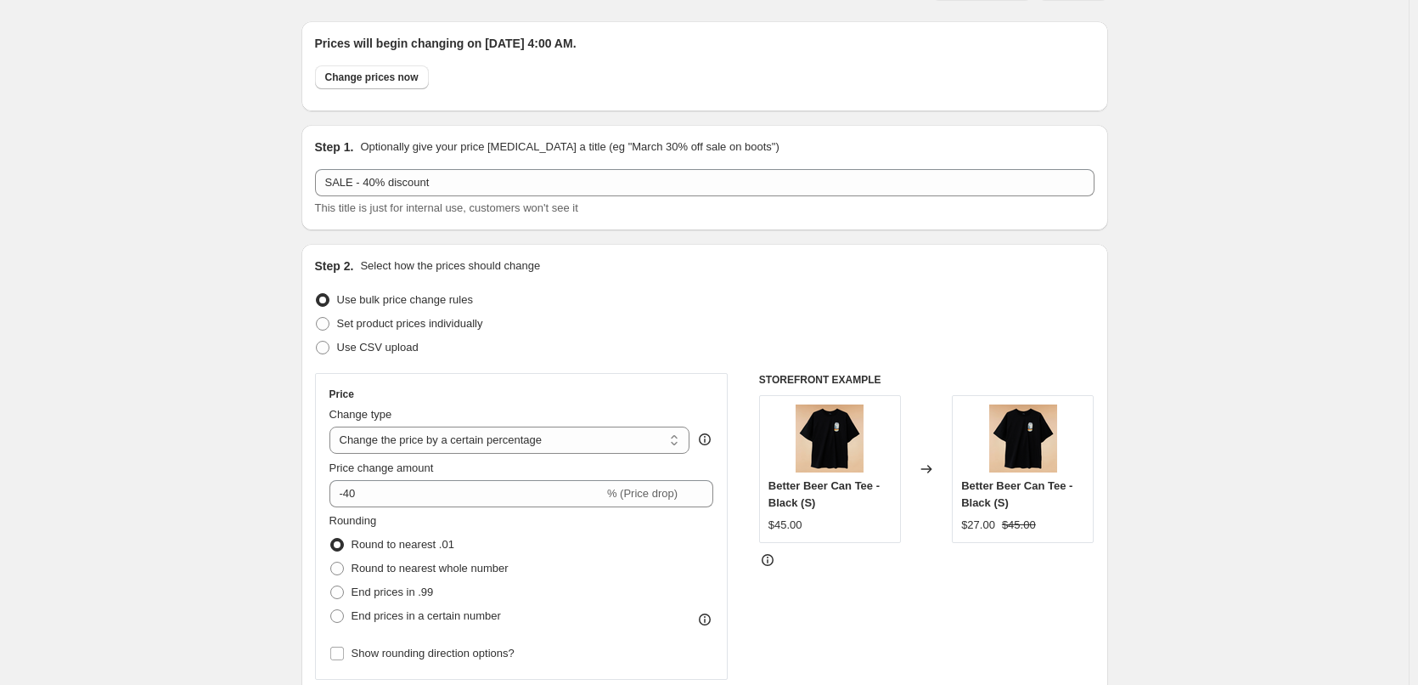
scroll to position [0, 0]
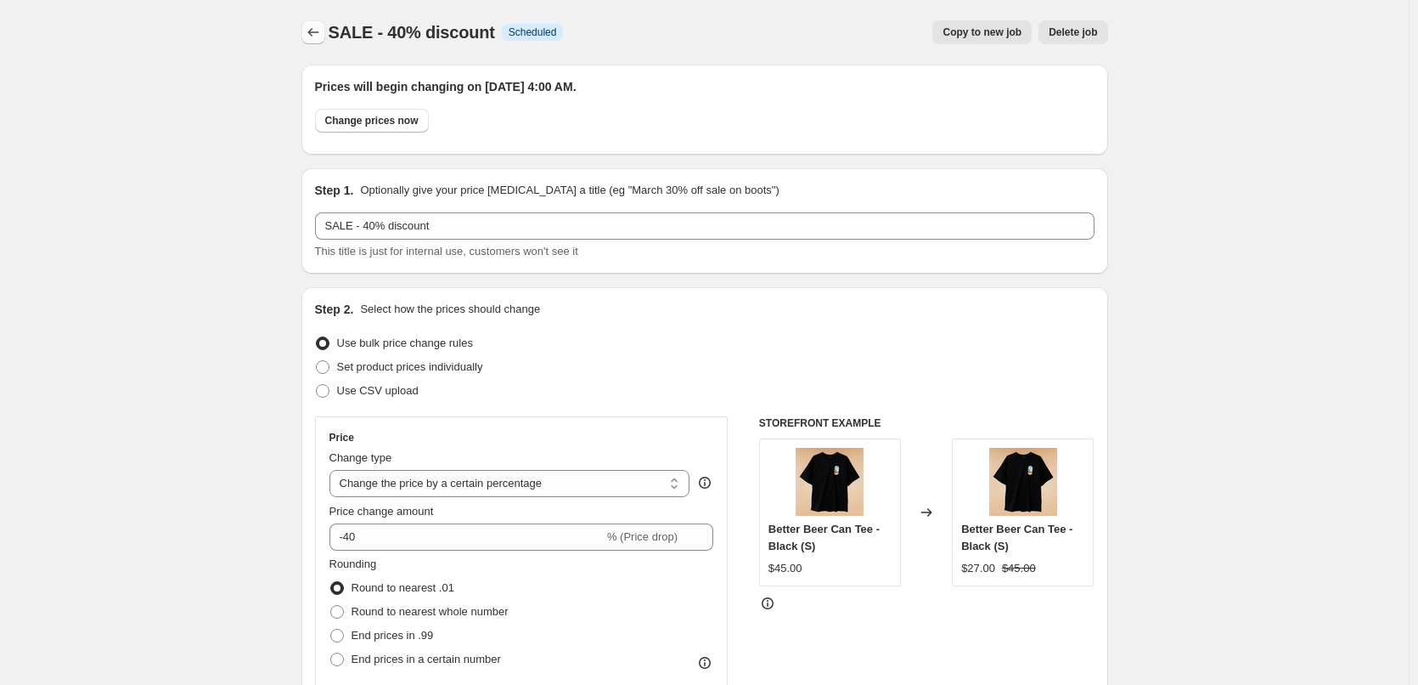
click at [308, 36] on icon "Price change jobs" at bounding box center [313, 32] width 17 height 17
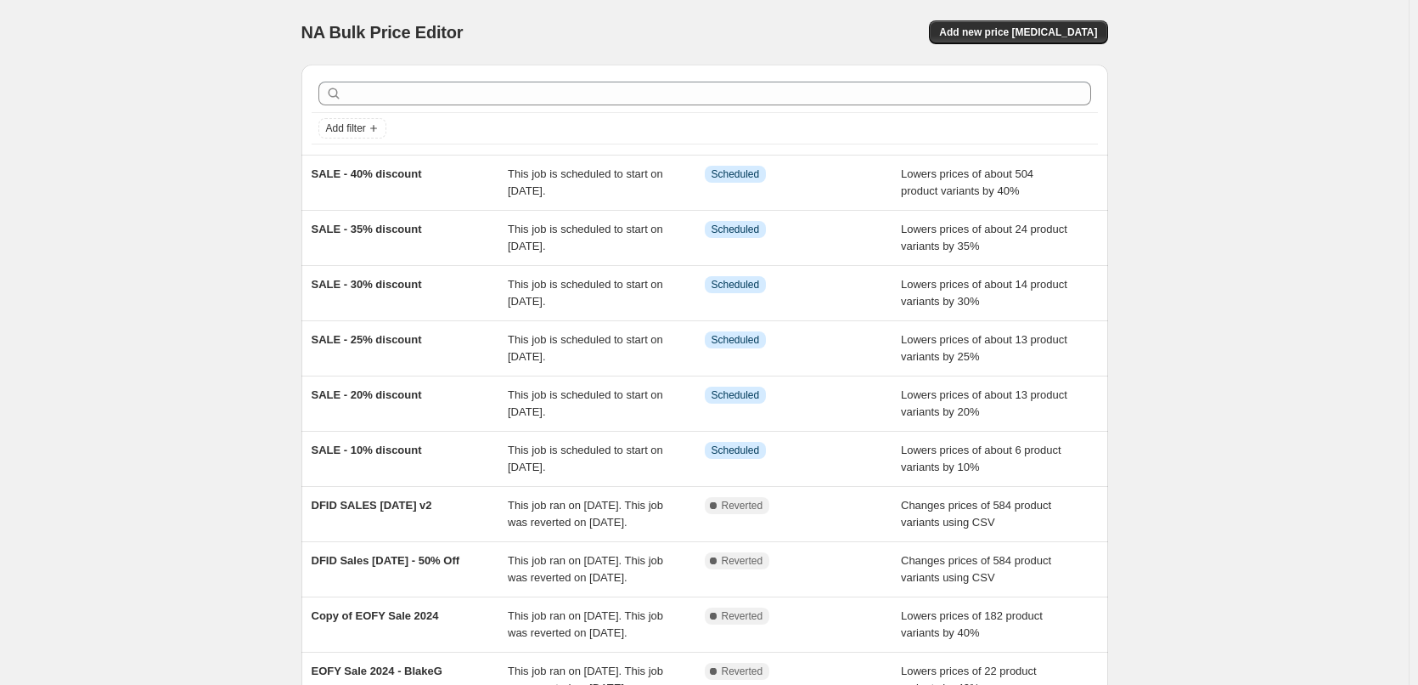
click at [201, 189] on div "NA Bulk Price Editor. This page is ready NA Bulk Price Editor Add new price cha…" at bounding box center [704, 437] width 1409 height 875
click at [1279, 205] on div "NA Bulk Price Editor. This page is ready NA Bulk Price Editor Add new price cha…" at bounding box center [704, 437] width 1409 height 875
